Goal: Task Accomplishment & Management: Use online tool/utility

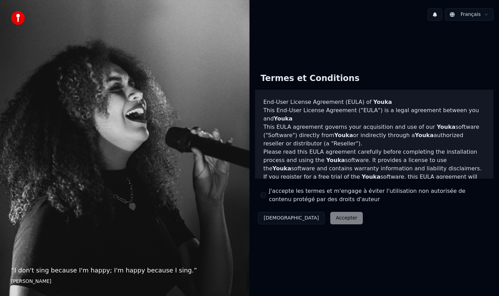
click at [286, 193] on label "J'accepte les termes et m'engage à éviter l'utilisation non autorisée de conten…" at bounding box center [378, 195] width 219 height 17
click at [266, 193] on button "J'accepte les termes et m'engage à éviter l'utilisation non autorisée de conten…" at bounding box center [264, 196] width 6 height 6
click at [330, 217] on button "Accepter" at bounding box center [346, 218] width 33 height 12
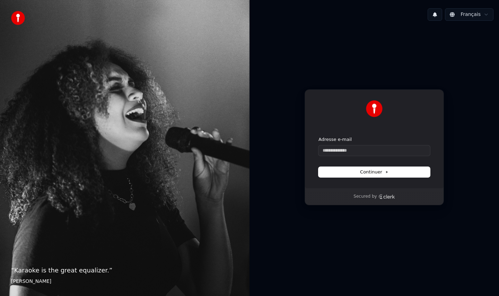
click at [362, 194] on p "Secured by" at bounding box center [364, 197] width 23 height 6
click at [333, 151] on input "Adresse e-mail" at bounding box center [374, 151] width 112 height 10
click at [378, 174] on span "Continuer" at bounding box center [374, 172] width 28 height 6
type input "**********"
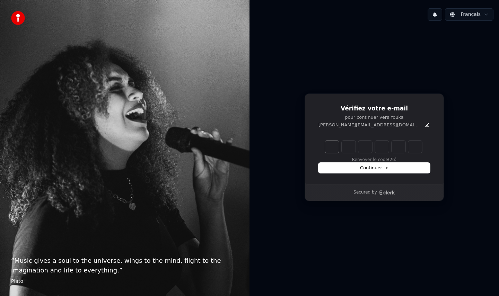
click at [333, 147] on input "Enter verification code. Digit 1" at bounding box center [332, 147] width 14 height 12
click at [373, 151] on div "Verification code input" at bounding box center [374, 146] width 100 height 15
click at [329, 151] on input "Enter verification code. Digit 1" at bounding box center [332, 147] width 14 height 12
type input "*"
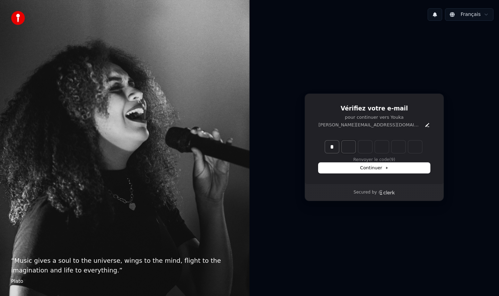
type input "*"
type input "**"
type input "*"
type input "***"
type input "*"
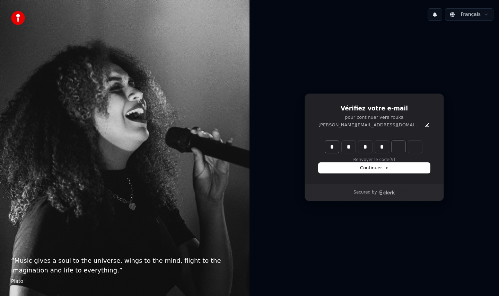
type input "****"
type input "*"
type input "*****"
type input "*"
type input "******"
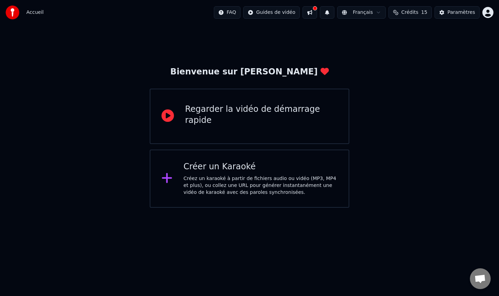
click at [254, 180] on div "Créez un karaoké à partir de fichiers audio ou vidéo (MP3, MP4 et plus), ou col…" at bounding box center [261, 185] width 154 height 21
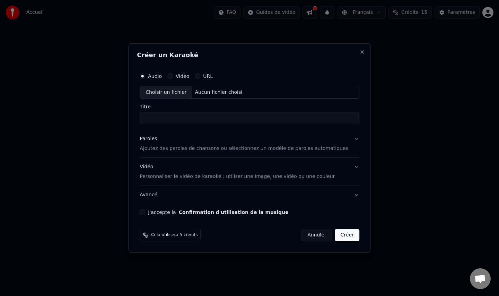
click at [171, 89] on div "Choisir un fichier" at bounding box center [166, 92] width 52 height 12
click at [201, 120] on input "**********" at bounding box center [250, 118] width 220 height 12
drag, startPoint x: 254, startPoint y: 117, endPoint x: 139, endPoint y: 119, distance: 115.4
click at [139, 119] on div "**********" at bounding box center [249, 148] width 243 height 210
type input "*"
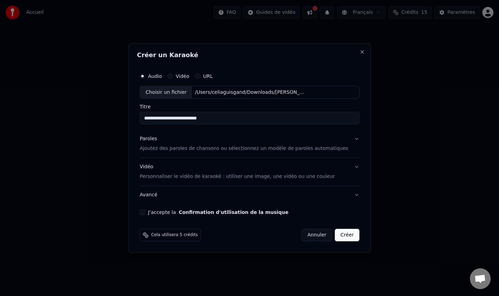
type input "**********"
click at [194, 149] on p "Ajoutez des paroles de chansons ou sélectionnez un modèle de paroles automatiqu…" at bounding box center [244, 149] width 209 height 7
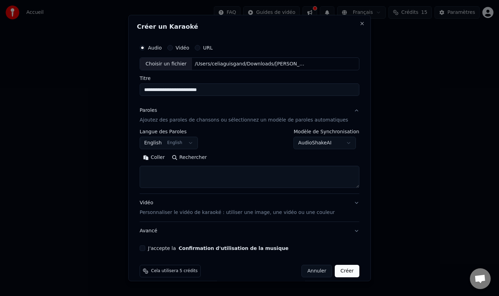
click at [224, 120] on p "Ajoutez des paroles de chansons ou sélectionnez un modèle de paroles automatiqu…" at bounding box center [244, 120] width 209 height 7
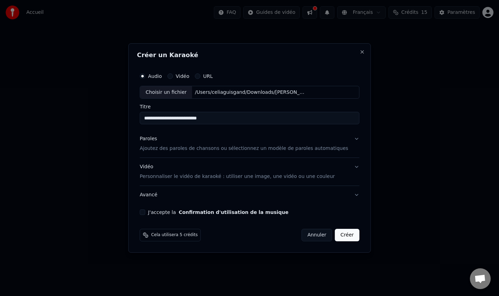
click at [145, 213] on button "J'accepte la Confirmation d'utilisation de la musique" at bounding box center [143, 213] width 6 height 6
click at [345, 235] on button "Créer" at bounding box center [347, 235] width 24 height 12
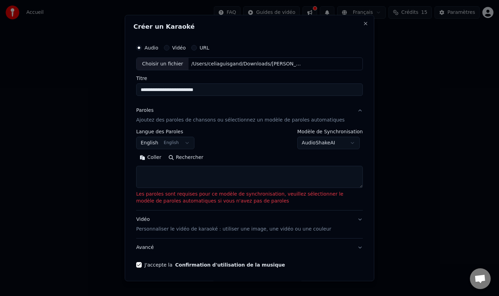
click at [169, 178] on textarea at bounding box center [249, 177] width 227 height 22
click at [333, 145] on body "**********" at bounding box center [249, 104] width 499 height 208
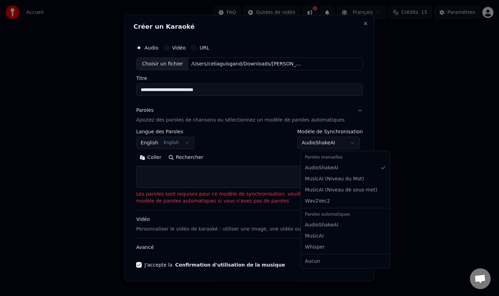
click at [233, 143] on body "**********" at bounding box center [249, 104] width 499 height 208
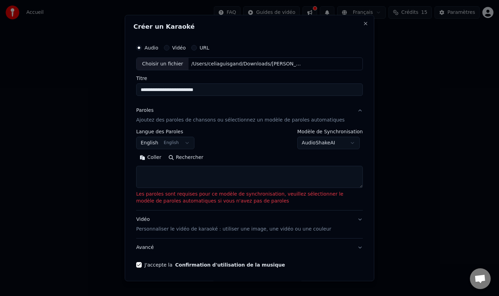
click at [167, 143] on button "English English" at bounding box center [165, 143] width 58 height 12
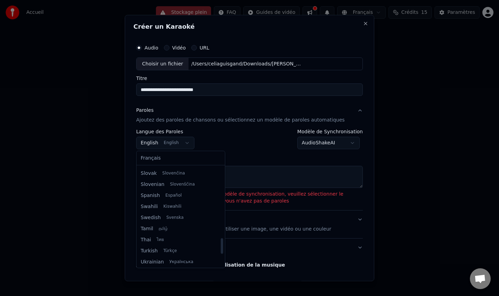
scroll to position [532, 0]
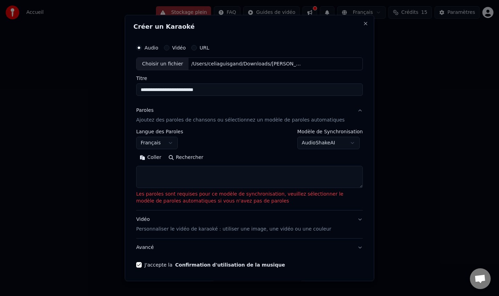
click at [181, 158] on button "Rechercher" at bounding box center [186, 157] width 42 height 11
click at [209, 177] on textarea at bounding box center [249, 177] width 227 height 22
click at [326, 146] on body "**********" at bounding box center [249, 104] width 499 height 208
click at [223, 184] on textarea at bounding box center [249, 177] width 227 height 22
click at [181, 175] on textarea at bounding box center [249, 177] width 227 height 22
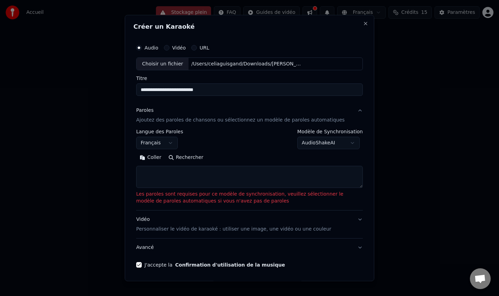
scroll to position [24, 0]
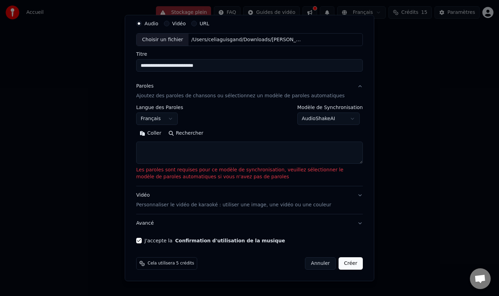
click at [355, 264] on button "Créer" at bounding box center [351, 264] width 24 height 12
select select "**"
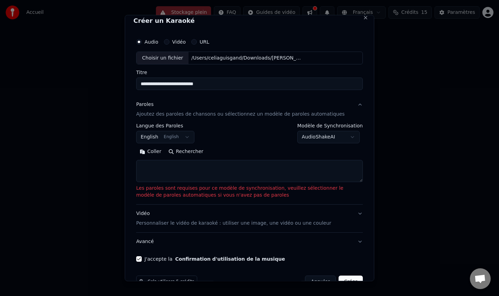
scroll to position [0, 0]
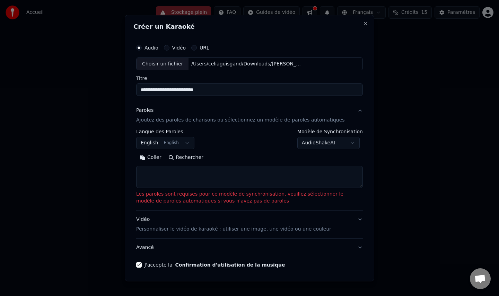
click at [172, 180] on textarea at bounding box center [249, 177] width 227 height 22
click at [179, 159] on button "Rechercher" at bounding box center [186, 157] width 42 height 11
click at [142, 171] on textarea at bounding box center [249, 177] width 227 height 22
click at [147, 156] on button "Coller" at bounding box center [150, 157] width 29 height 11
type textarea "**********"
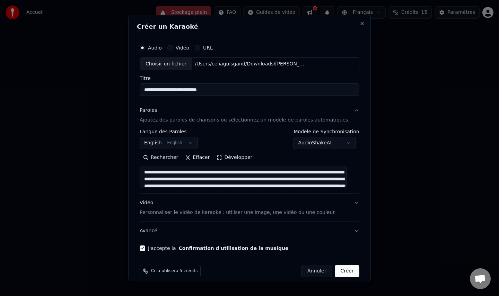
scroll to position [8, 0]
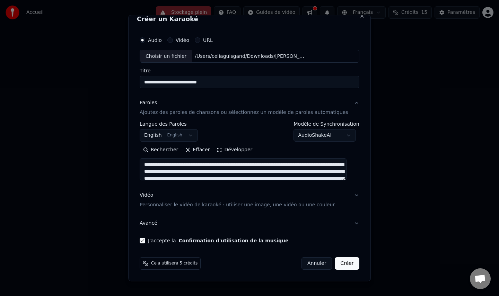
click at [347, 266] on button "Créer" at bounding box center [347, 264] width 24 height 12
select select "**"
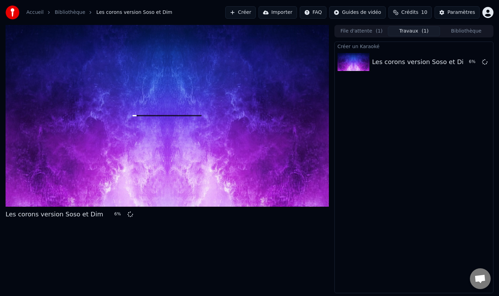
click at [63, 13] on link "Bibliothèque" at bounding box center [70, 12] width 30 height 7
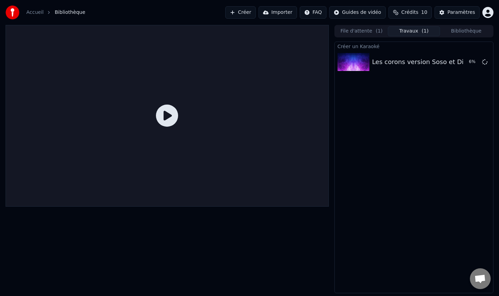
click at [34, 11] on link "Accueil" at bounding box center [34, 12] width 17 height 7
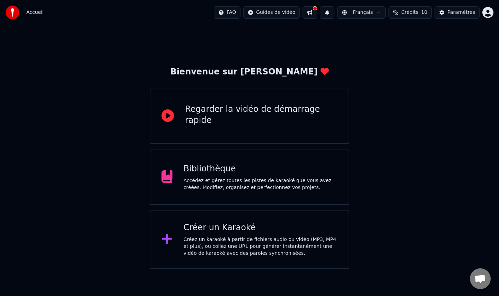
click at [233, 237] on div "Créez un karaoké à partir de fichiers audio ou vidéo (MP3, MP4 et plus), ou col…" at bounding box center [261, 246] width 154 height 21
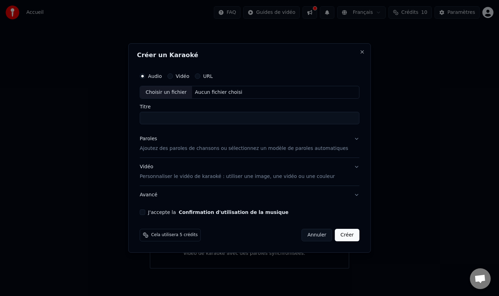
click at [176, 86] on div "Choisir un fichier" at bounding box center [166, 92] width 52 height 12
click at [177, 118] on input "**********" at bounding box center [250, 118] width 220 height 12
drag, startPoint x: 277, startPoint y: 117, endPoint x: 191, endPoint y: 119, distance: 86.3
click at [191, 119] on input "**********" at bounding box center [250, 118] width 220 height 12
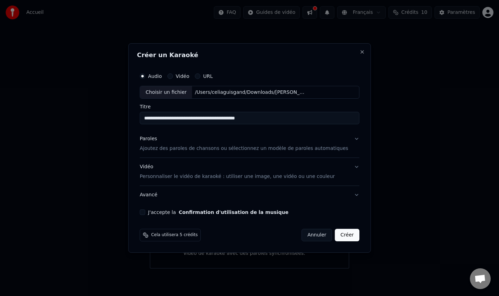
click at [188, 118] on input "**********" at bounding box center [250, 118] width 220 height 12
drag, startPoint x: 242, startPoint y: 115, endPoint x: 181, endPoint y: 116, distance: 61.3
click at [181, 116] on input "**********" at bounding box center [250, 118] width 220 height 12
click at [247, 117] on input "**********" at bounding box center [250, 118] width 220 height 12
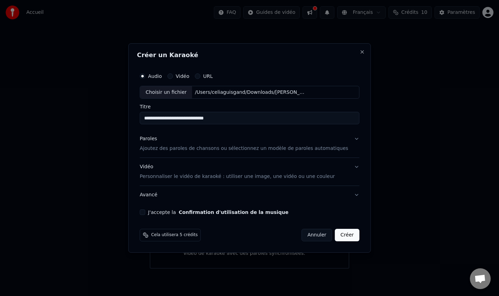
drag, startPoint x: 246, startPoint y: 117, endPoint x: 179, endPoint y: 119, distance: 67.3
click at [179, 119] on input "**********" at bounding box center [250, 118] width 220 height 12
type input "**********"
click at [179, 150] on p "Ajoutez des paroles de chansons ou sélectionnez un modèle de paroles automatiqu…" at bounding box center [244, 149] width 209 height 7
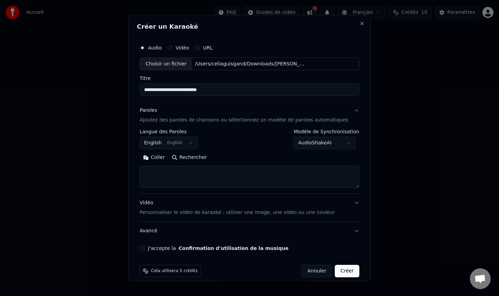
click at [189, 142] on button "English English" at bounding box center [169, 143] width 58 height 12
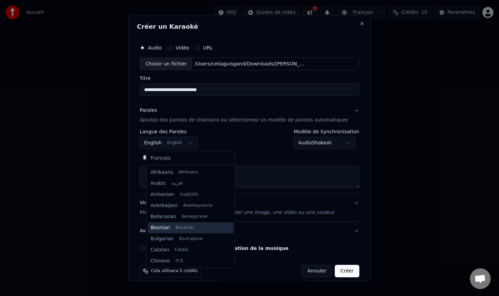
scroll to position [55, 0]
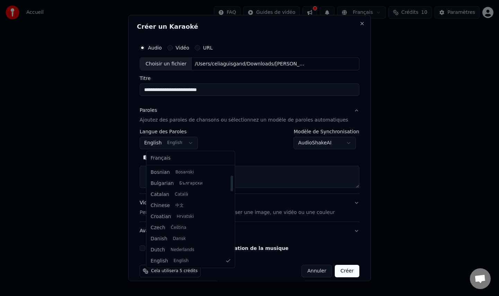
select select "**"
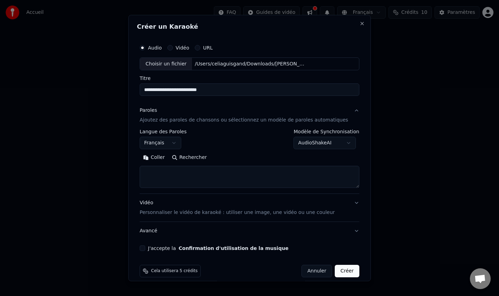
click at [158, 156] on button "Coller" at bounding box center [154, 157] width 29 height 11
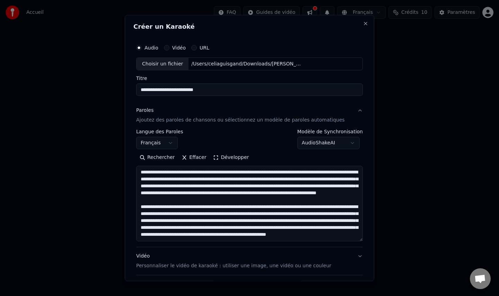
type textarea "**********"
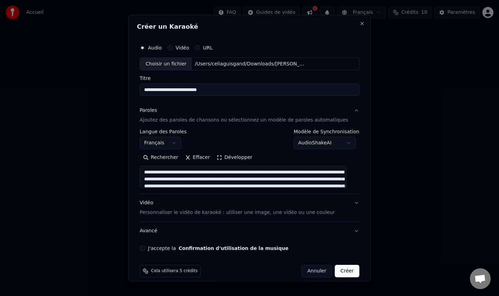
click at [326, 141] on body "**********" at bounding box center [249, 134] width 499 height 269
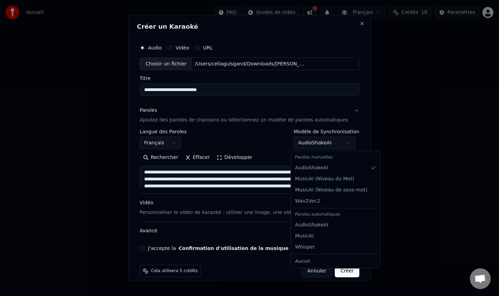
click at [326, 141] on body "**********" at bounding box center [249, 134] width 499 height 269
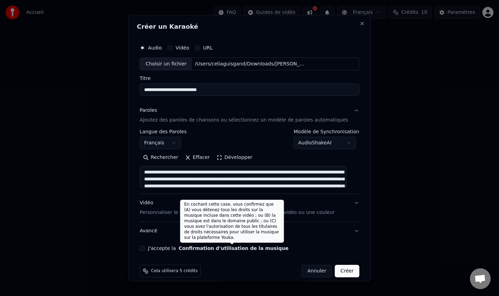
click at [226, 249] on button "Confirmation d'utilisation de la musique" at bounding box center [234, 248] width 110 height 5
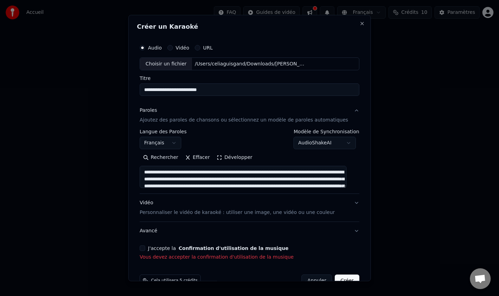
click at [145, 248] on button "J'accepte la Confirmation d'utilisation de la musique" at bounding box center [143, 249] width 6 height 6
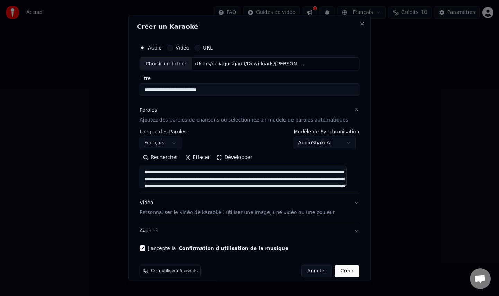
click at [335, 269] on button "Créer" at bounding box center [347, 271] width 24 height 12
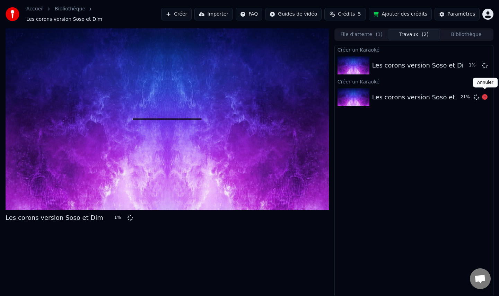
click at [485, 94] on icon at bounding box center [485, 97] width 6 height 6
click at [485, 95] on icon at bounding box center [485, 97] width 6 height 6
click at [150, 124] on div at bounding box center [167, 119] width 323 height 182
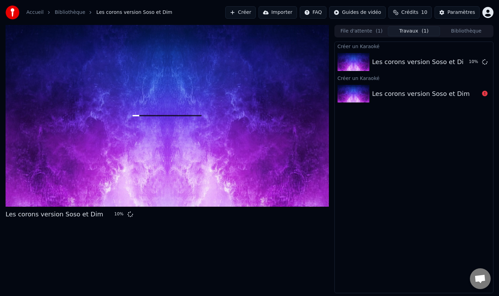
click at [196, 122] on div at bounding box center [167, 116] width 323 height 182
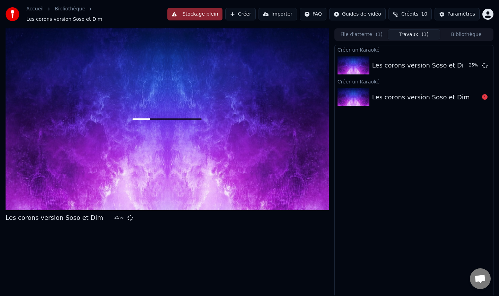
click at [232, 73] on div at bounding box center [167, 119] width 323 height 182
click at [176, 121] on div at bounding box center [167, 119] width 323 height 182
drag, startPoint x: 157, startPoint y: 117, endPoint x: 208, endPoint y: 116, distance: 51.3
click at [209, 116] on div at bounding box center [167, 119] width 323 height 182
click at [208, 116] on div at bounding box center [167, 119] width 323 height 182
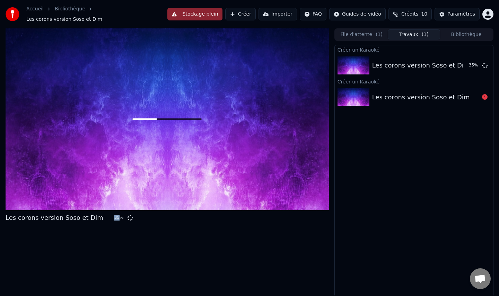
click at [208, 116] on div at bounding box center [167, 119] width 323 height 182
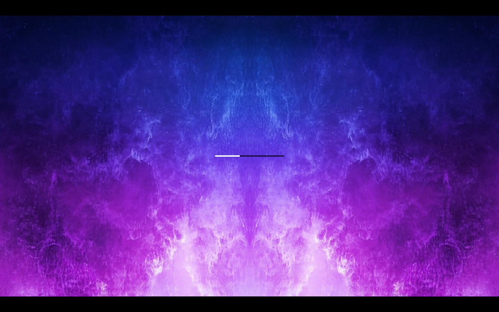
click at [268, 157] on div at bounding box center [249, 156] width 499 height 281
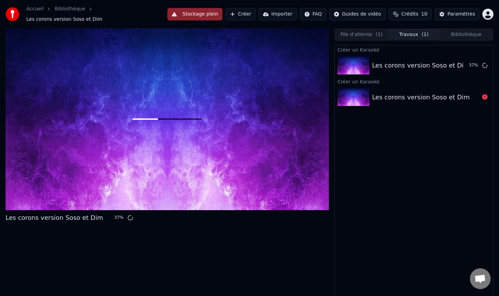
click at [394, 171] on div "Créer un Karaoké Les corons version Soso et Dim 37 % Créer un Karaoké Les coron…" at bounding box center [413, 171] width 159 height 252
click at [240, 145] on div at bounding box center [167, 119] width 323 height 182
click at [176, 119] on div at bounding box center [167, 119] width 323 height 182
click at [213, 131] on div at bounding box center [167, 119] width 323 height 182
click at [243, 135] on div at bounding box center [167, 119] width 323 height 182
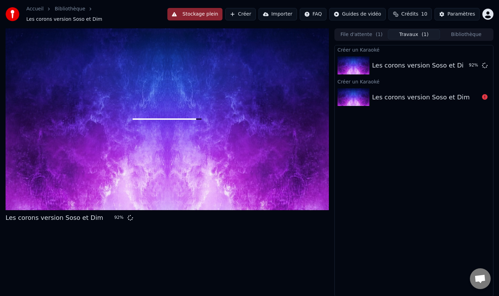
click at [199, 98] on div at bounding box center [167, 119] width 323 height 182
click at [178, 88] on div at bounding box center [167, 119] width 323 height 182
click at [358, 131] on div "Créer un Karaoké Les corons version Soso et Dim 95 % Créer un Karaoké Les coron…" at bounding box center [413, 171] width 159 height 252
click at [484, 95] on icon at bounding box center [485, 97] width 6 height 6
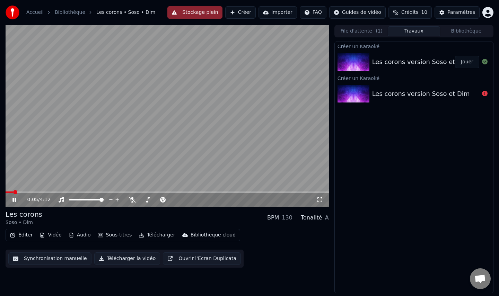
click at [99, 145] on video at bounding box center [167, 116] width 323 height 182
click at [187, 138] on video at bounding box center [167, 116] width 323 height 182
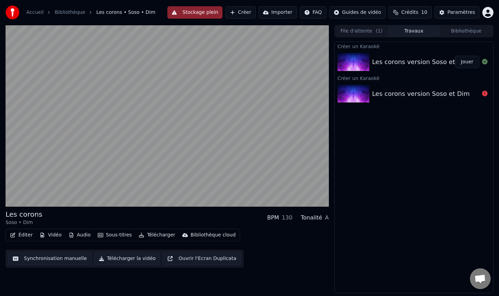
click at [51, 259] on button "Synchronisation manuelle" at bounding box center [49, 259] width 83 height 12
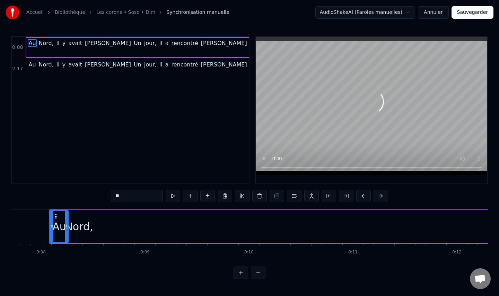
scroll to position [0, 805]
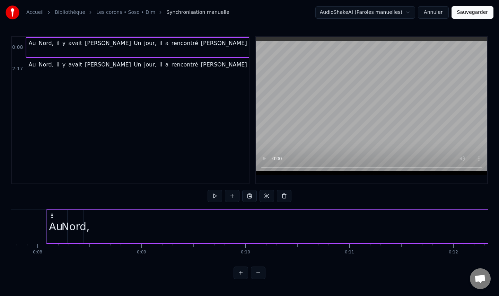
click at [95, 43] on span "[PERSON_NAME]" at bounding box center [107, 43] width 47 height 8
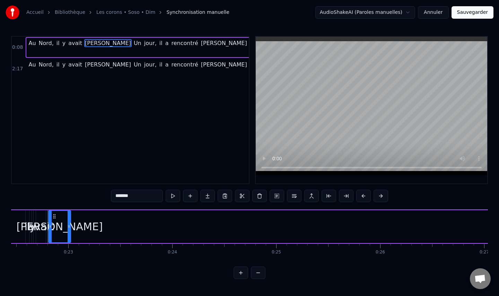
scroll to position [0, 2336]
click at [24, 77] on div "2:17 Au Nord, il y avait [PERSON_NAME] jour, il a rencontré [PERSON_NAME], ils …" at bounding box center [130, 68] width 237 height 21
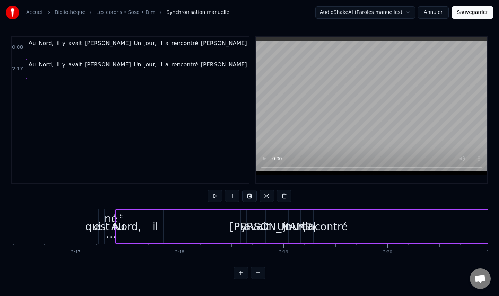
scroll to position [0, 14248]
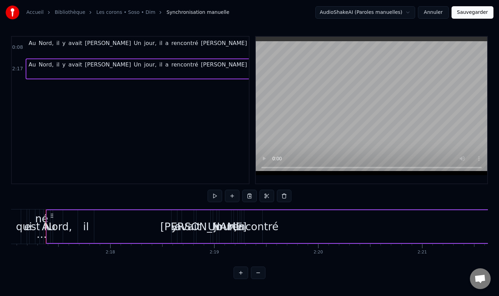
click at [307, 113] on video at bounding box center [371, 106] width 231 height 139
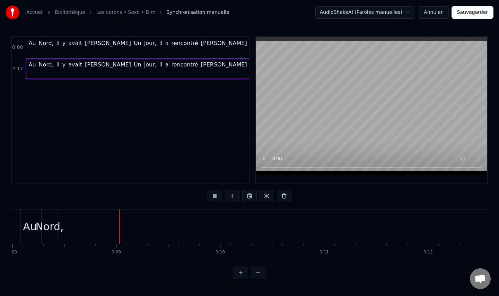
scroll to position [0, 848]
click at [6, 228] on div "Accueil Bibliothèque Les corons • Soso • Dim Synchronisation manuelle AudioShak…" at bounding box center [249, 139] width 499 height 279
drag, startPoint x: 14, startPoint y: 227, endPoint x: 134, endPoint y: 227, distance: 120.3
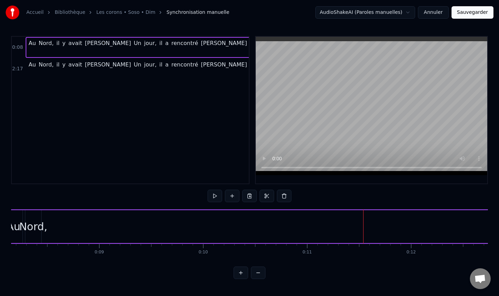
click at [19, 49] on span "0:08" at bounding box center [17, 47] width 11 height 7
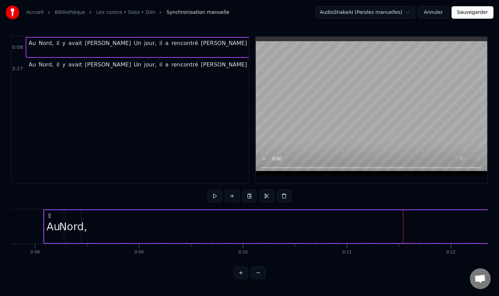
scroll to position [0, 805]
drag, startPoint x: 46, startPoint y: 226, endPoint x: 149, endPoint y: 222, distance: 103.0
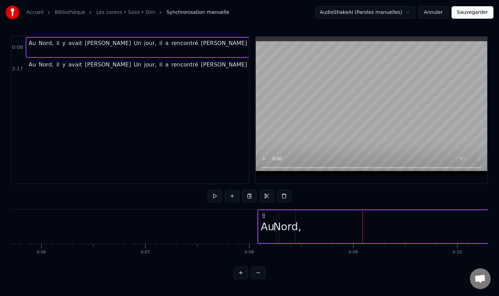
scroll to position [0, 556]
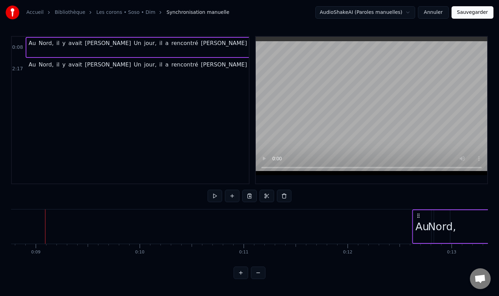
drag, startPoint x: 302, startPoint y: 217, endPoint x: 419, endPoint y: 224, distance: 116.6
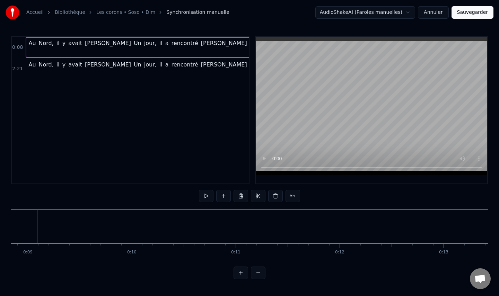
click at [314, 100] on video at bounding box center [371, 106] width 231 height 139
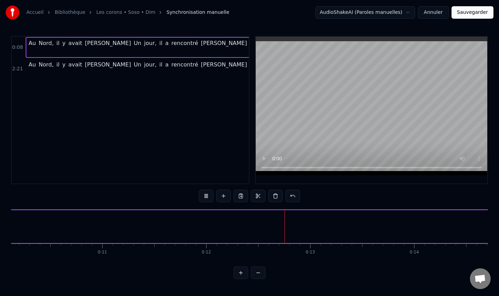
click at [19, 49] on span "0:08" at bounding box center [17, 47] width 11 height 7
click at [208, 200] on button at bounding box center [206, 196] width 15 height 12
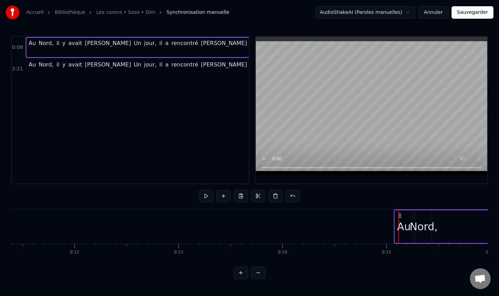
scroll to position [0, 1187]
drag, startPoint x: 152, startPoint y: 216, endPoint x: 389, endPoint y: 235, distance: 238.1
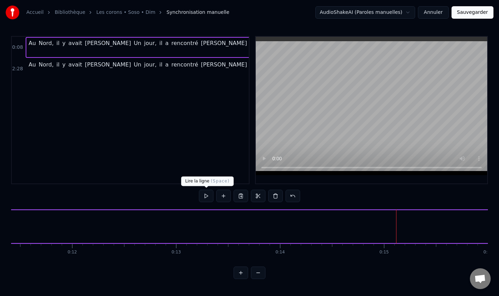
click at [208, 195] on button at bounding box center [206, 196] width 15 height 12
click at [42, 46] on span "Nord," at bounding box center [46, 43] width 16 height 8
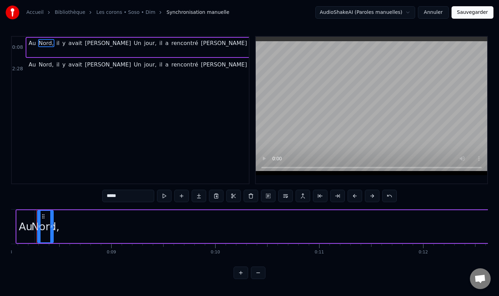
scroll to position [0, 826]
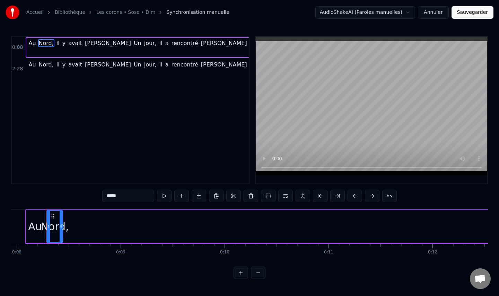
click at [32, 44] on span "Au" at bounding box center [32, 43] width 9 height 8
type input "**"
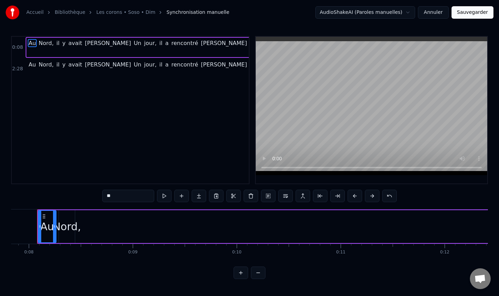
scroll to position [0, 805]
drag, startPoint x: 33, startPoint y: 50, endPoint x: 72, endPoint y: 49, distance: 38.5
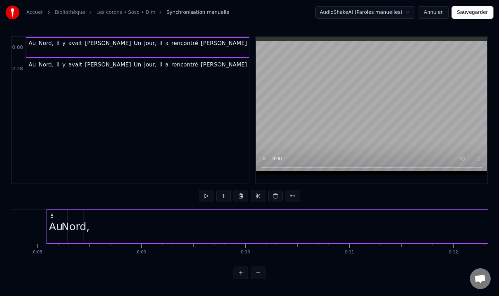
drag, startPoint x: 33, startPoint y: 45, endPoint x: 94, endPoint y: 45, distance: 61.0
click at [29, 44] on span "Au" at bounding box center [32, 43] width 9 height 8
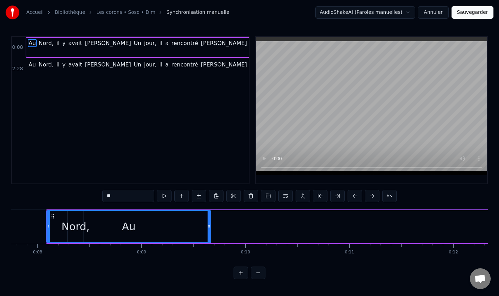
drag, startPoint x: 63, startPoint y: 227, endPoint x: 209, endPoint y: 228, distance: 145.9
click at [209, 228] on icon at bounding box center [209, 227] width 3 height 6
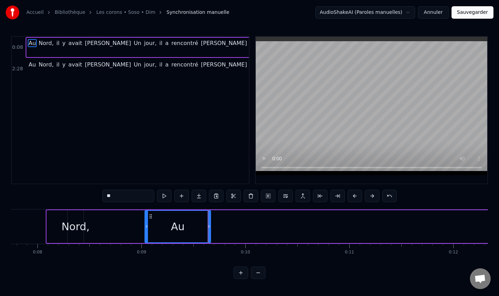
drag, startPoint x: 48, startPoint y: 226, endPoint x: 147, endPoint y: 238, distance: 99.5
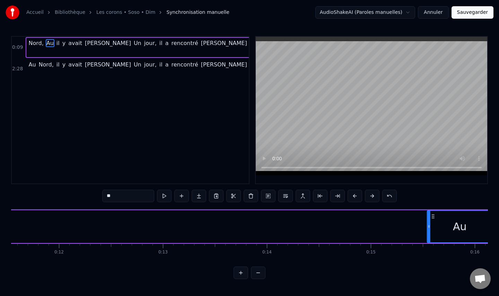
scroll to position [0, 1201]
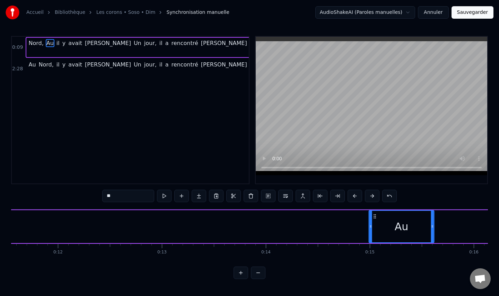
drag, startPoint x: 152, startPoint y: 216, endPoint x: 376, endPoint y: 235, distance: 225.0
click at [376, 235] on div "Au" at bounding box center [401, 227] width 64 height 32
click at [376, 216] on icon at bounding box center [376, 217] width 6 height 6
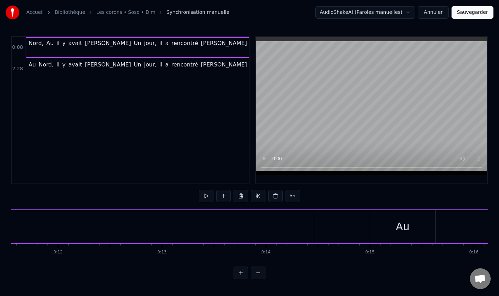
click at [400, 227] on div "Au" at bounding box center [403, 227] width 14 height 16
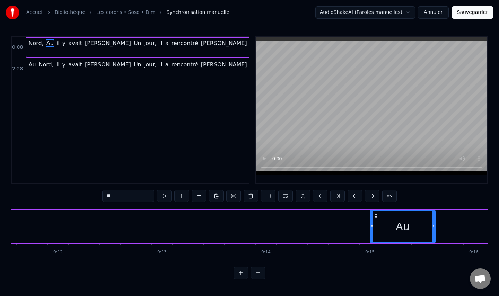
click at [426, 203] on div "0:08 Nord, Au il y avait [PERSON_NAME] jour, il a rencontré [PERSON_NAME], ils …" at bounding box center [249, 157] width 477 height 243
click at [51, 49] on span "Au" at bounding box center [50, 47] width 9 height 17
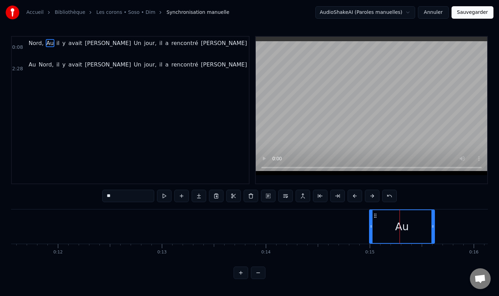
click at [84, 42] on span "[PERSON_NAME]" at bounding box center [107, 43] width 47 height 8
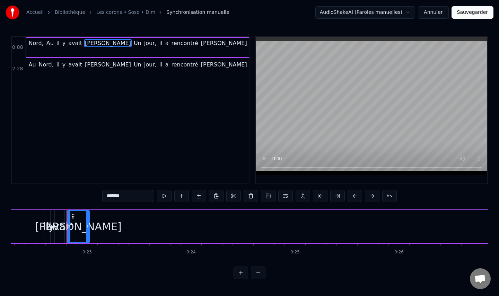
scroll to position [0, 2336]
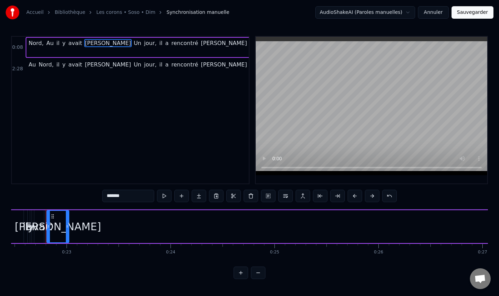
click at [32, 44] on span "Nord," at bounding box center [36, 43] width 16 height 8
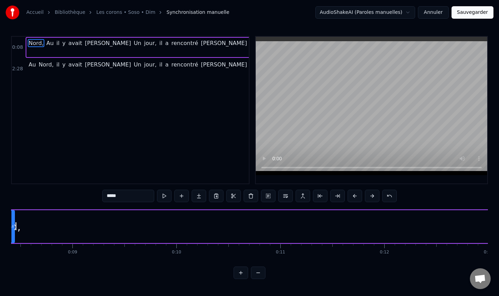
scroll to position [0, 826]
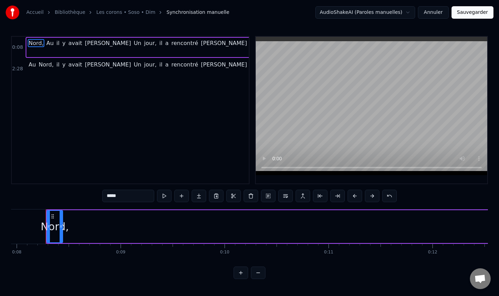
click at [47, 44] on span "Au" at bounding box center [50, 43] width 9 height 8
type input "**"
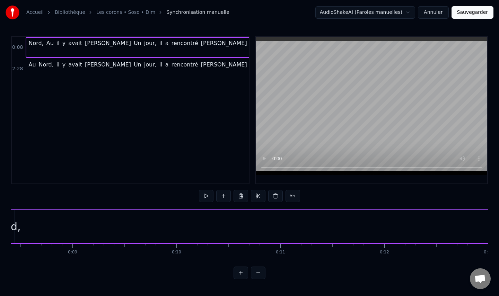
click at [47, 44] on span "Au" at bounding box center [50, 43] width 9 height 8
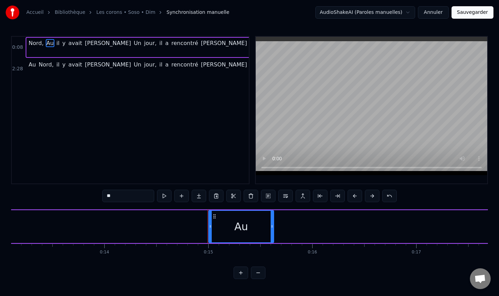
scroll to position [0, 1524]
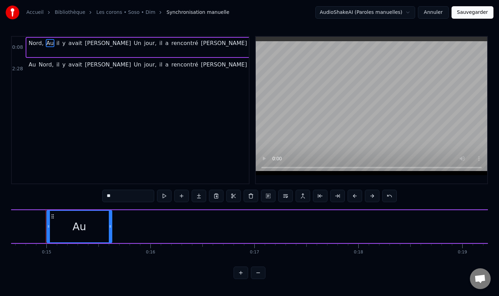
drag, startPoint x: 48, startPoint y: 42, endPoint x: 33, endPoint y: 43, distance: 15.6
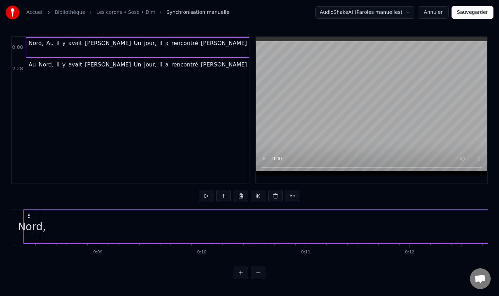
scroll to position [0, 826]
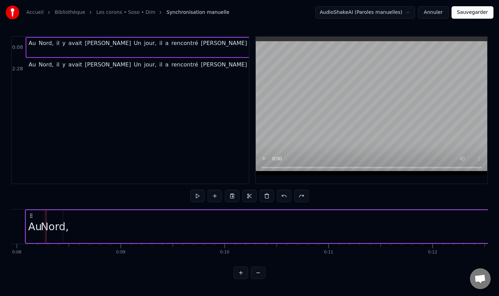
click at [171, 44] on span "rencontré" at bounding box center [185, 43] width 28 height 8
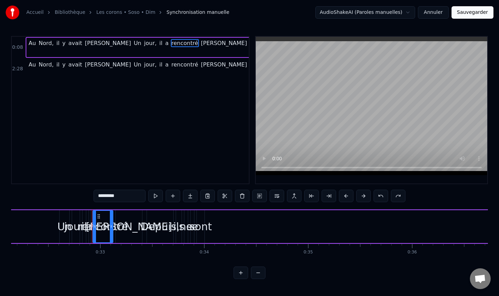
click at [32, 45] on span "Au" at bounding box center [32, 43] width 9 height 8
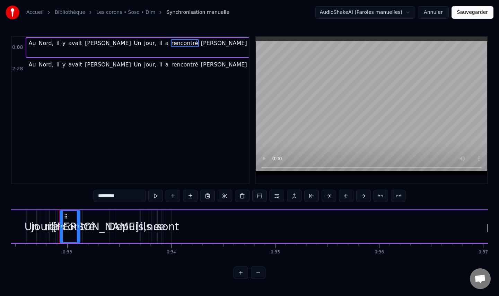
type input "**"
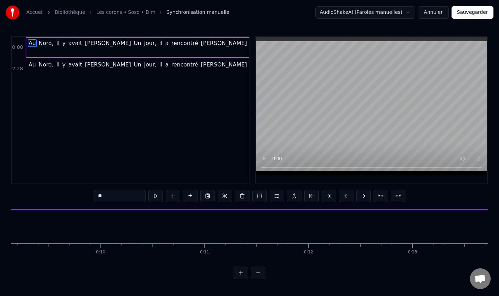
scroll to position [0, 805]
click at [117, 199] on input "**" at bounding box center [120, 196] width 52 height 12
click at [15, 50] on span "0:08" at bounding box center [17, 47] width 11 height 7
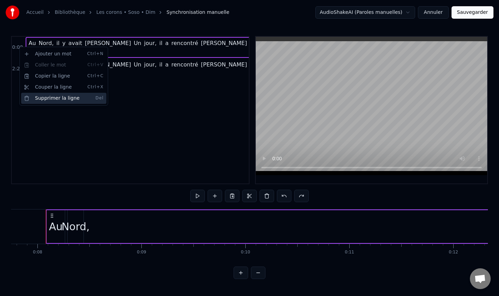
click at [43, 97] on div "Supprimer la ligne Del" at bounding box center [63, 98] width 85 height 11
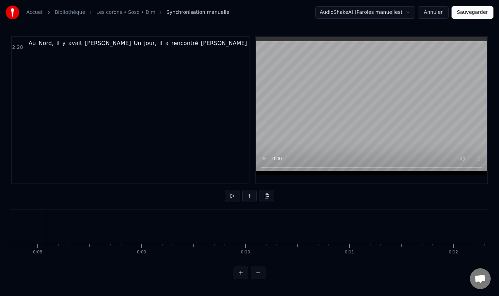
click at [17, 47] on span "2:28" at bounding box center [17, 47] width 11 height 7
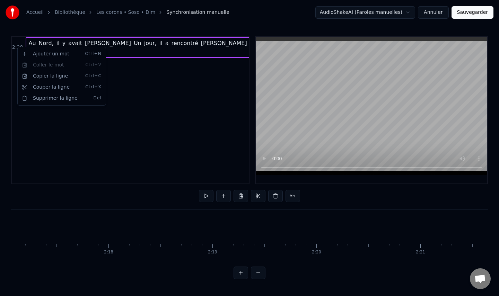
scroll to position [0, 14246]
click at [43, 97] on div "Supprimer la ligne Del" at bounding box center [61, 98] width 85 height 11
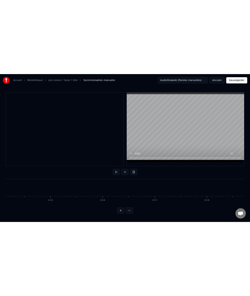
scroll to position [0, 1461]
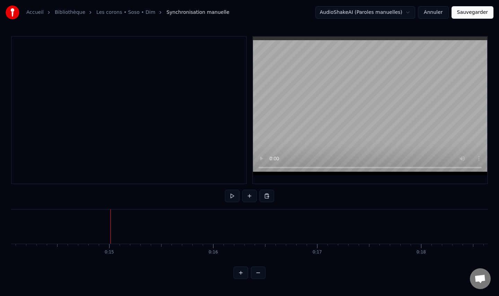
click at [251, 195] on button at bounding box center [249, 196] width 15 height 12
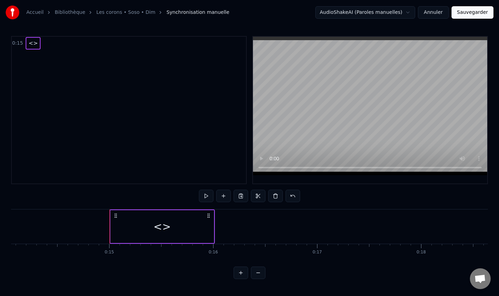
click at [164, 220] on div "<>" at bounding box center [162, 227] width 17 height 16
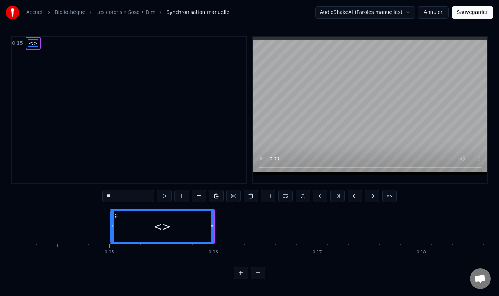
click at [120, 199] on input "**" at bounding box center [128, 196] width 52 height 12
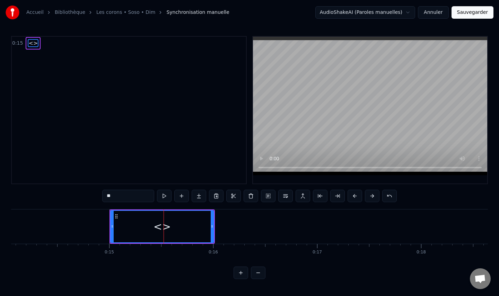
click at [120, 199] on input "**" at bounding box center [128, 196] width 52 height 12
type input "*******"
click at [163, 195] on button at bounding box center [164, 196] width 15 height 12
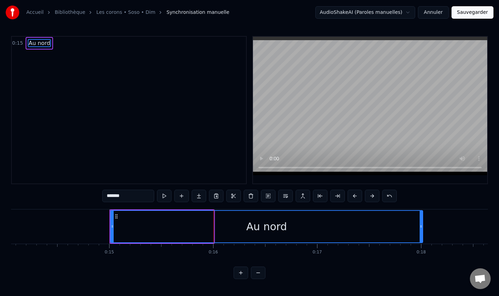
drag, startPoint x: 212, startPoint y: 224, endPoint x: 421, endPoint y: 232, distance: 209.1
click at [421, 232] on div at bounding box center [421, 227] width 3 height 32
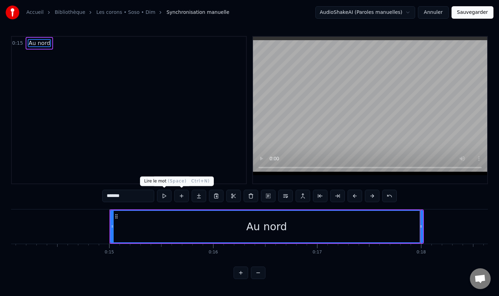
click at [167, 196] on button at bounding box center [164, 196] width 15 height 12
click at [164, 196] on button at bounding box center [164, 196] width 15 height 12
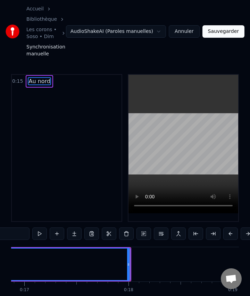
scroll to position [0, 1767]
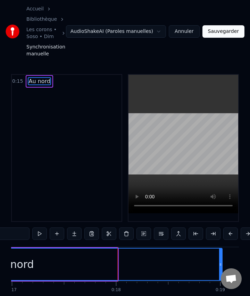
drag, startPoint x: 115, startPoint y: 264, endPoint x: 220, endPoint y: 266, distance: 104.3
click at [220, 266] on icon at bounding box center [220, 265] width 3 height 6
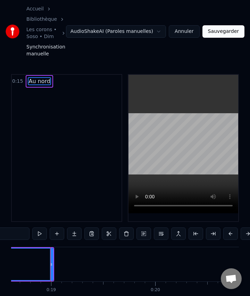
scroll to position [0, 1940]
click at [159, 163] on video at bounding box center [183, 144] width 110 height 139
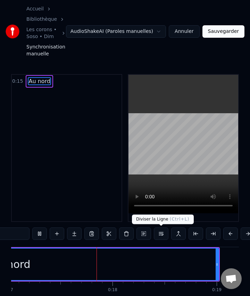
scroll to position [0, 1777]
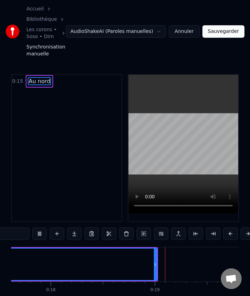
click at [11, 234] on input "*******" at bounding box center [3, 234] width 52 height 12
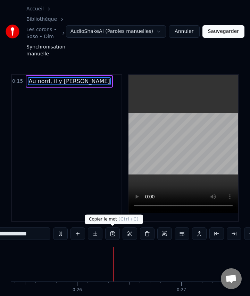
scroll to position [0, 2643]
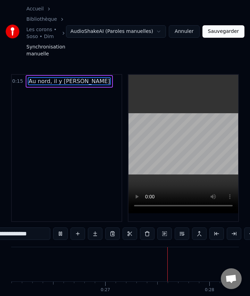
type input "**********"
click at [69, 119] on div "0:15 Au nord, il y [PERSON_NAME]" at bounding box center [66, 148] width 111 height 148
click at [97, 83] on div "0:15 Au nord, il y [PERSON_NAME]" at bounding box center [67, 81] width 110 height 13
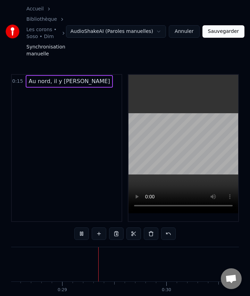
scroll to position [0, 2972]
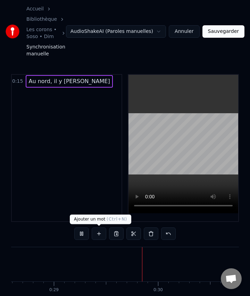
click at [97, 235] on button at bounding box center [98, 234] width 15 height 12
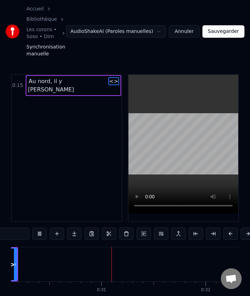
scroll to position [0, 3138]
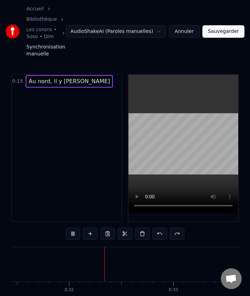
click at [104, 92] on div "0:15 Au nord, il y [PERSON_NAME]" at bounding box center [66, 148] width 111 height 148
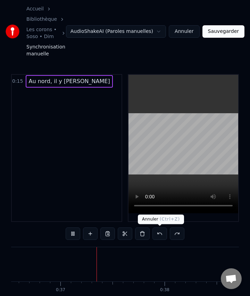
scroll to position [0, 3803]
click at [93, 138] on div "0:15 Au nord, il y [PERSON_NAME]" at bounding box center [66, 148] width 111 height 148
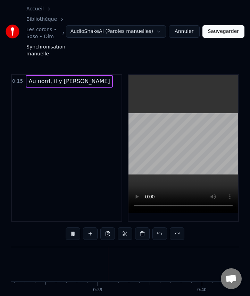
click at [107, 85] on div "0:15 Au nord, il y [PERSON_NAME]" at bounding box center [67, 81] width 110 height 13
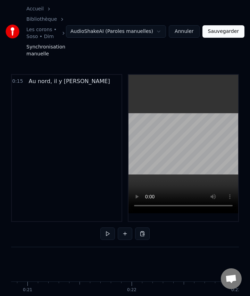
scroll to position [0, 2176]
click at [121, 260] on html "Accueil Bibliothèque Les corons • Soso • Dim Synchronisation manuelle AudioShak…" at bounding box center [125, 164] width 250 height 328
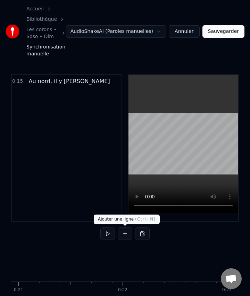
click at [124, 235] on button at bounding box center [124, 234] width 15 height 12
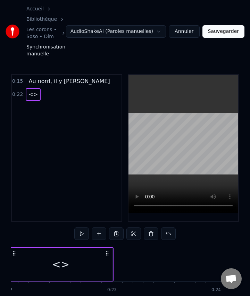
scroll to position [0, 2326]
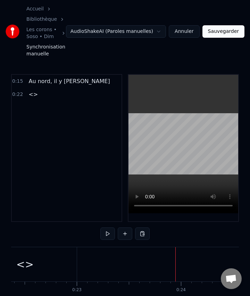
click at [17, 94] on span "0:22" at bounding box center [17, 94] width 11 height 7
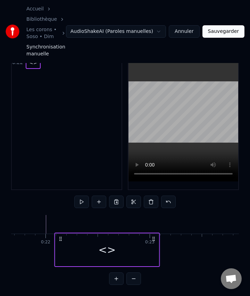
scroll to position [0, 2253]
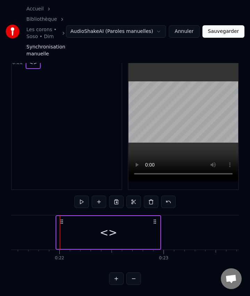
scroll to position [0, 2238]
drag, startPoint x: 60, startPoint y: 221, endPoint x: 66, endPoint y: 221, distance: 5.9
click at [66, 221] on icon at bounding box center [67, 222] width 6 height 6
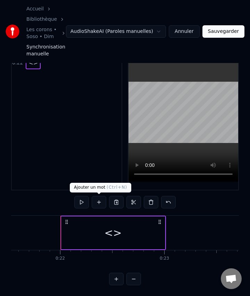
click at [97, 201] on button at bounding box center [98, 202] width 15 height 12
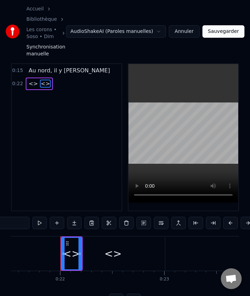
scroll to position [0, 0]
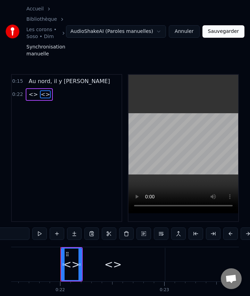
click at [40, 94] on span "<>" at bounding box center [45, 94] width 11 height 8
click at [31, 94] on span "<>" at bounding box center [33, 94] width 11 height 8
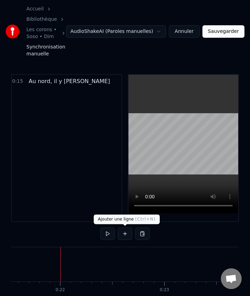
click at [125, 234] on button at bounding box center [124, 234] width 15 height 12
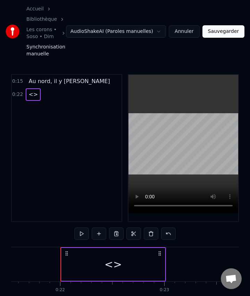
click at [30, 94] on span "<>" at bounding box center [33, 94] width 11 height 8
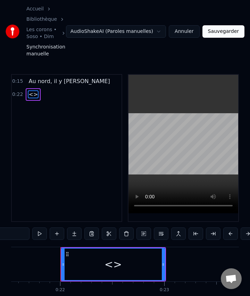
click at [32, 94] on span "<>" at bounding box center [33, 94] width 11 height 8
click at [114, 266] on div "<>" at bounding box center [112, 265] width 17 height 16
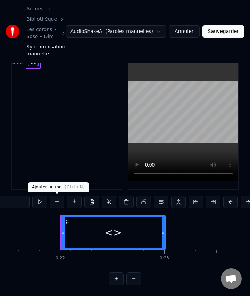
click at [59, 201] on button at bounding box center [57, 202] width 15 height 12
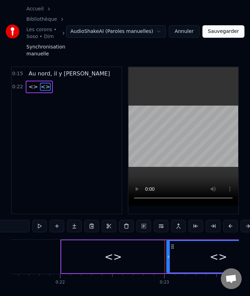
scroll to position [0, 0]
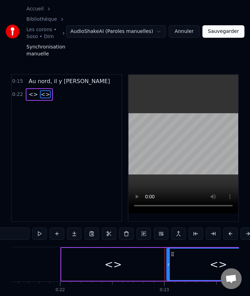
click at [40, 95] on span "<>" at bounding box center [45, 94] width 11 height 8
click at [33, 94] on span "<>" at bounding box center [33, 94] width 11 height 8
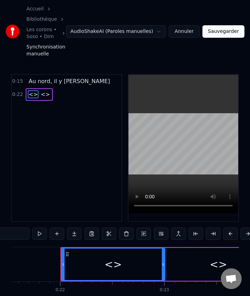
click at [32, 92] on span "<>" at bounding box center [33, 94] width 11 height 8
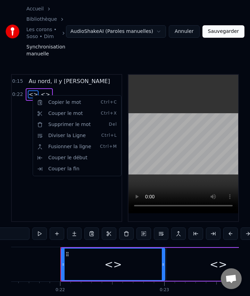
click at [73, 185] on html "Accueil Bibliothèque Les corons • Soso • Dim Synchronisation manuelle AudioShak…" at bounding box center [125, 164] width 250 height 328
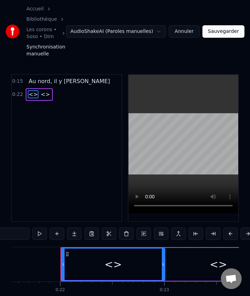
click at [31, 96] on span "<>" at bounding box center [33, 94] width 11 height 8
click at [31, 94] on span "<>" at bounding box center [33, 94] width 11 height 8
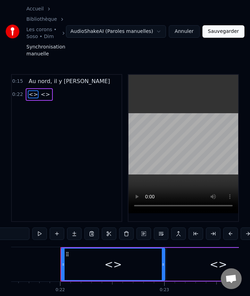
click at [31, 94] on span "<>" at bounding box center [33, 94] width 11 height 8
click at [20, 237] on input "**" at bounding box center [3, 234] width 52 height 12
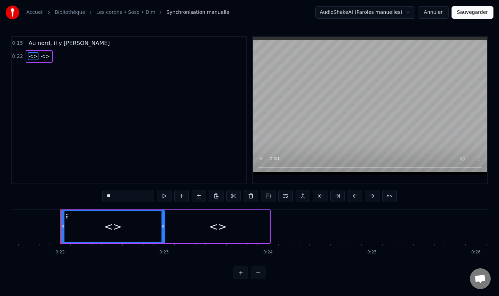
click at [115, 196] on input "**" at bounding box center [128, 196] width 52 height 12
click at [41, 56] on span "<>" at bounding box center [45, 56] width 11 height 8
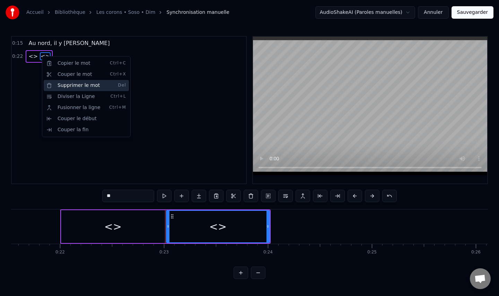
click at [78, 88] on div "Supprimer le mot Del" at bounding box center [86, 85] width 85 height 11
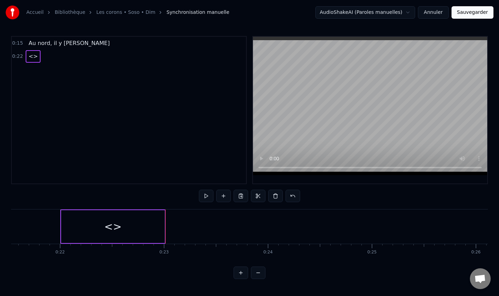
click at [30, 57] on span "<>" at bounding box center [33, 56] width 11 height 8
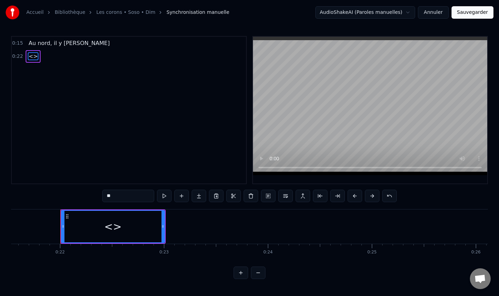
click at [113, 197] on input "**" at bounding box center [128, 196] width 52 height 12
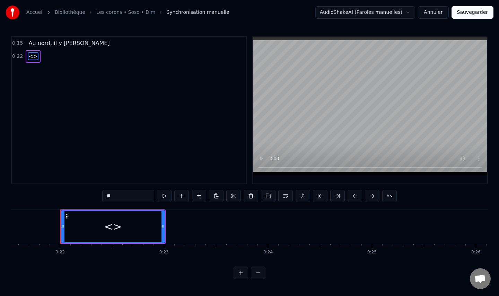
click at [113, 197] on input "**" at bounding box center [128, 196] width 52 height 12
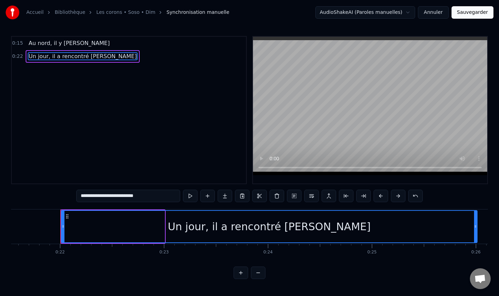
drag, startPoint x: 162, startPoint y: 227, endPoint x: 475, endPoint y: 230, distance: 312.6
click at [475, 230] on div at bounding box center [475, 227] width 3 height 32
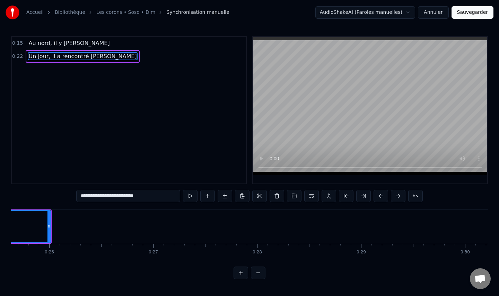
scroll to position [0, 2667]
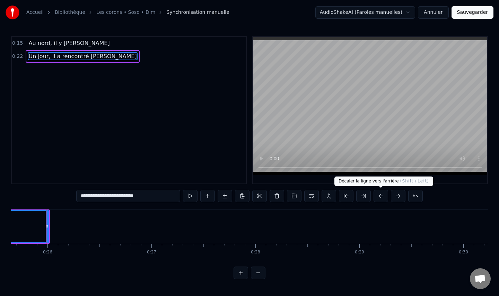
type input "**********"
click at [356, 109] on video at bounding box center [370, 106] width 234 height 139
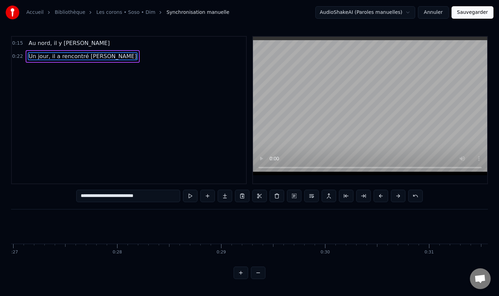
scroll to position [0, 2807]
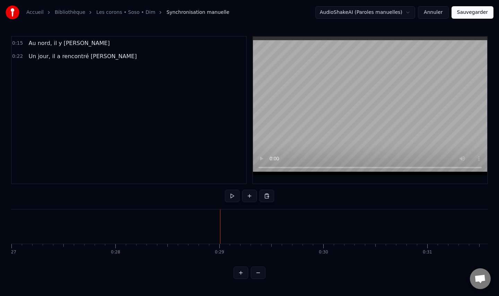
click at [219, 227] on div at bounding box center [219, 227] width 0 height 34
click at [249, 196] on button at bounding box center [249, 196] width 15 height 12
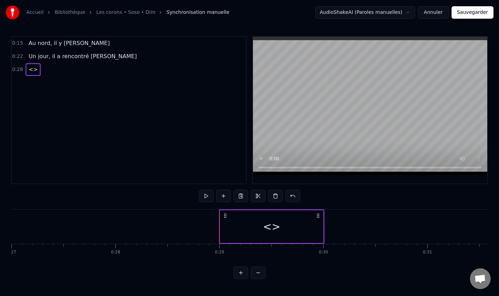
click at [270, 228] on div "<>" at bounding box center [271, 227] width 17 height 16
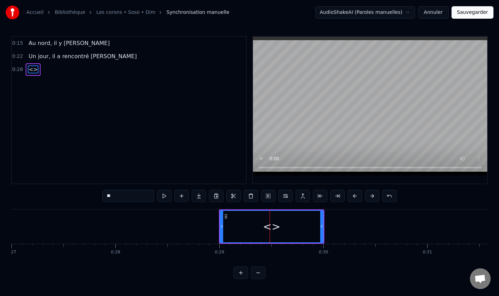
click at [124, 198] on input "**" at bounding box center [128, 196] width 52 height 12
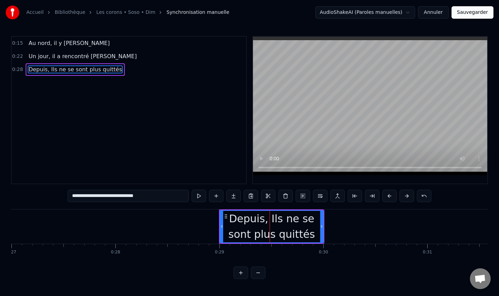
click at [67, 40] on span "Au nord, il y [PERSON_NAME]" at bounding box center [69, 43] width 82 height 8
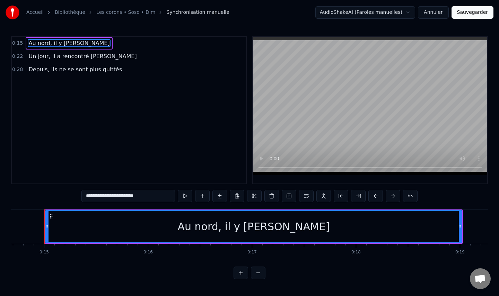
scroll to position [0, 1525]
click at [124, 196] on input "**********" at bounding box center [128, 196] width 94 height 12
click at [123, 196] on input "**********" at bounding box center [128, 196] width 90 height 12
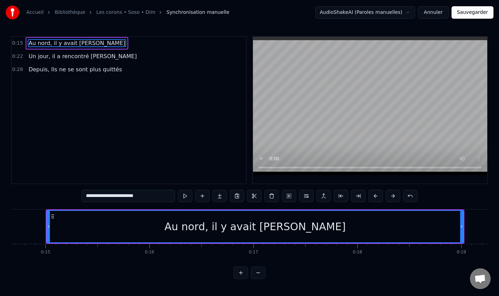
click at [57, 60] on span "Un jour, il a rencontré [PERSON_NAME]" at bounding box center [83, 56] width 110 height 8
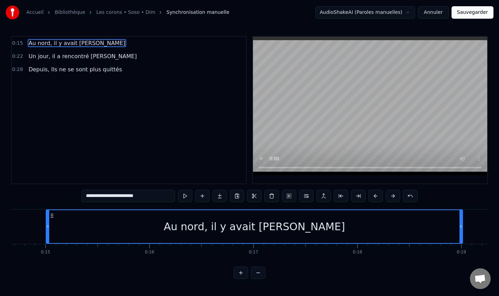
click at [74, 60] on span "Un jour, il a rencontré [PERSON_NAME]" at bounding box center [83, 56] width 110 height 8
click at [79, 79] on div "0:15 Au nord, il y avait [PERSON_NAME] 0:22 Un jour, il a rencontré [PERSON_NAM…" at bounding box center [129, 110] width 236 height 148
click at [71, 71] on span "Depuis, Ils ne se sont plus quittés" at bounding box center [75, 69] width 95 height 8
type input "**********"
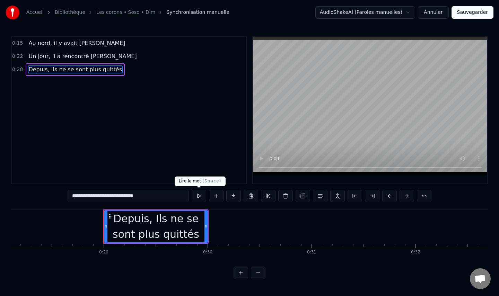
click at [200, 197] on button at bounding box center [199, 196] width 15 height 12
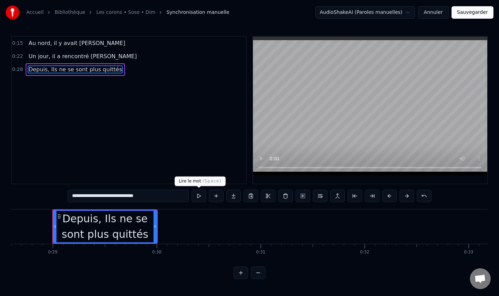
scroll to position [0, 2980]
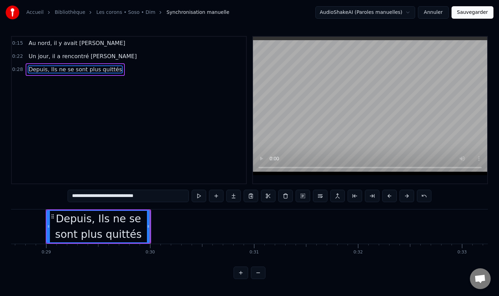
click at [200, 197] on button at bounding box center [199, 196] width 15 height 12
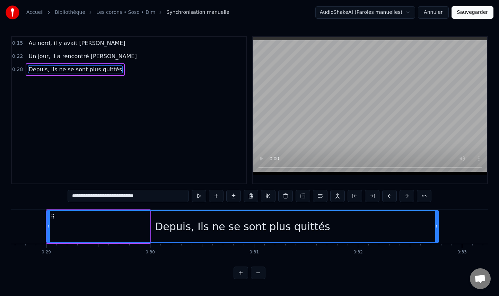
drag, startPoint x: 148, startPoint y: 227, endPoint x: 437, endPoint y: 229, distance: 288.3
click at [437, 229] on icon at bounding box center [436, 227] width 3 height 6
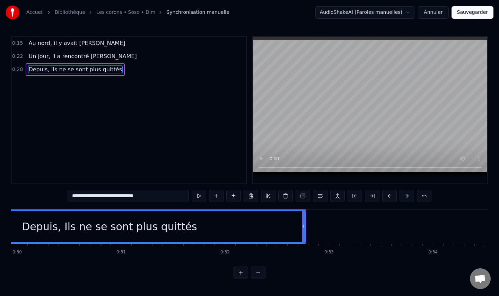
scroll to position [0, 3183]
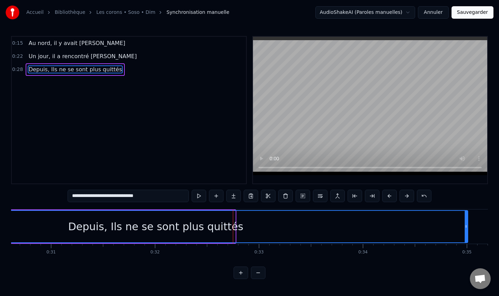
drag, startPoint x: 234, startPoint y: 226, endPoint x: 466, endPoint y: 236, distance: 232.7
click at [466, 236] on div at bounding box center [466, 227] width 3 height 32
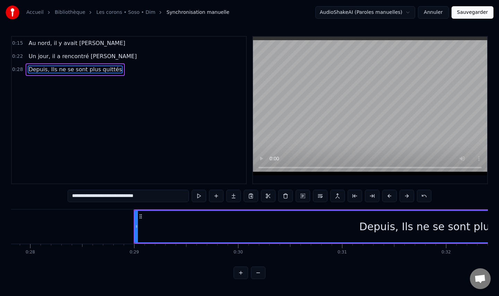
scroll to position [0, 2892]
click at [135, 226] on icon at bounding box center [135, 227] width 3 height 6
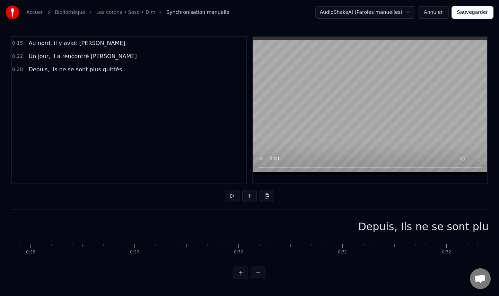
click at [231, 199] on button at bounding box center [232, 196] width 15 height 12
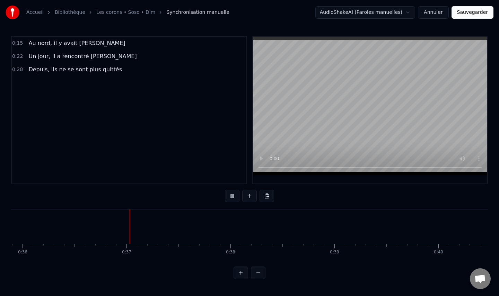
scroll to position [0, 3735]
click at [230, 199] on button at bounding box center [232, 196] width 15 height 12
click at [245, 196] on button at bounding box center [249, 196] width 15 height 12
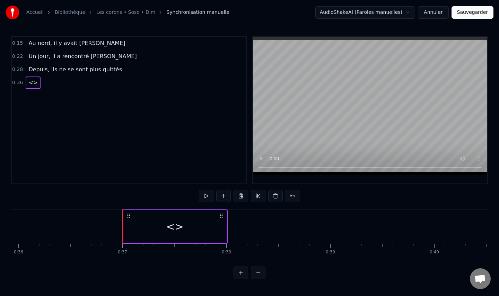
click at [34, 84] on span "<>" at bounding box center [33, 83] width 11 height 8
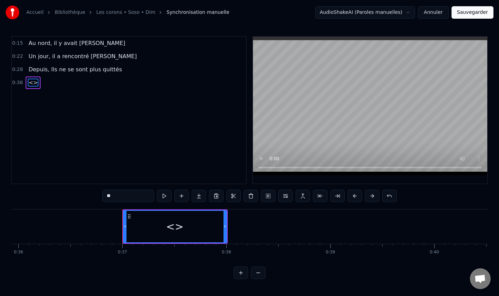
click at [111, 195] on input "**" at bounding box center [128, 196] width 52 height 12
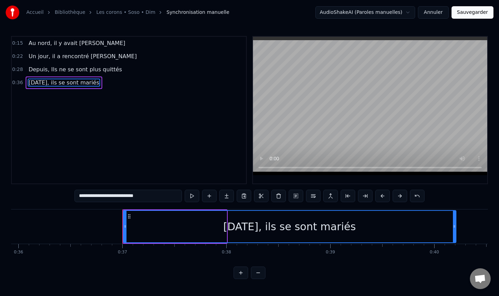
drag, startPoint x: 226, startPoint y: 227, endPoint x: 455, endPoint y: 235, distance: 229.5
click at [455, 235] on div at bounding box center [454, 227] width 3 height 32
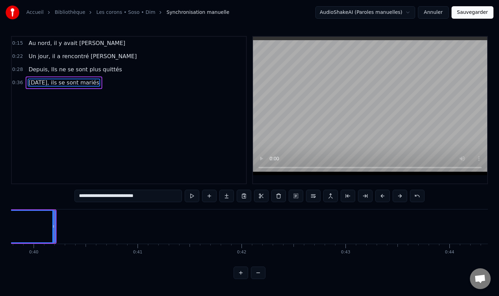
scroll to position [0, 4144]
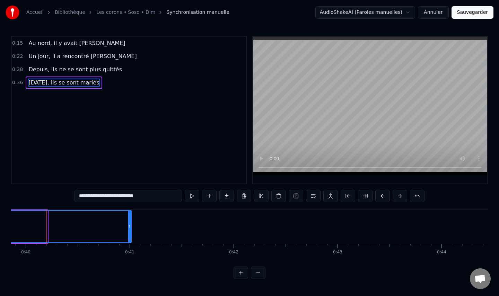
drag, startPoint x: 45, startPoint y: 226, endPoint x: 129, endPoint y: 225, distance: 83.9
click at [129, 225] on icon at bounding box center [129, 227] width 3 height 6
click at [41, 44] on span "Au nord, il y avait [PERSON_NAME]" at bounding box center [77, 43] width 98 height 8
type input "**********"
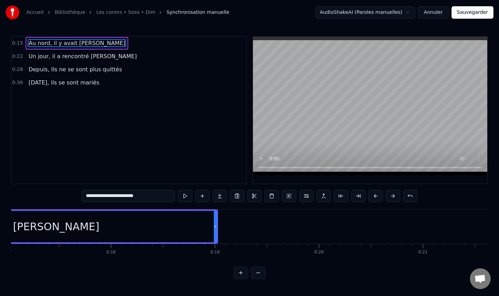
scroll to position [0, 1525]
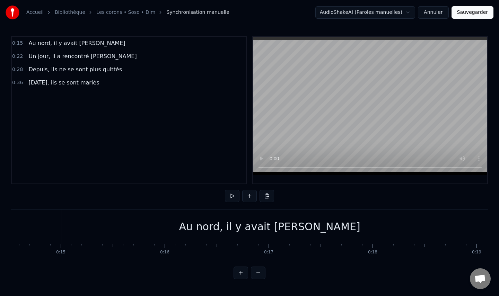
scroll to position [0, 1509]
click at [233, 196] on button at bounding box center [232, 196] width 15 height 12
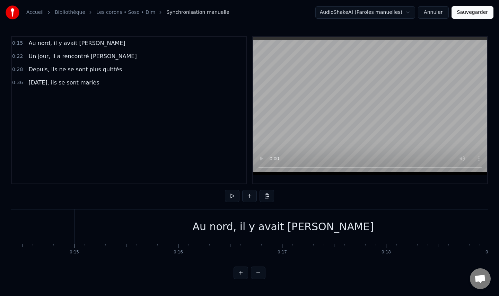
scroll to position [0, 1476]
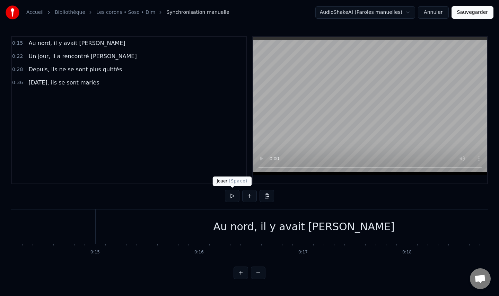
click at [230, 197] on button at bounding box center [232, 196] width 15 height 12
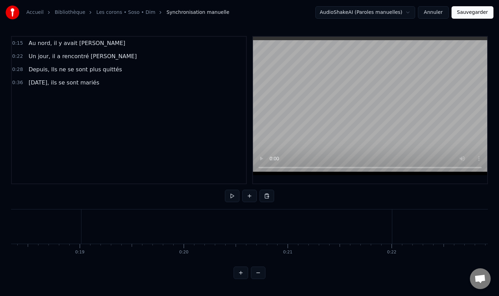
scroll to position [0, 1909]
click at [233, 195] on button at bounding box center [232, 196] width 15 height 12
click at [60, 44] on span "Au nord, il y avait [PERSON_NAME]" at bounding box center [77, 43] width 98 height 8
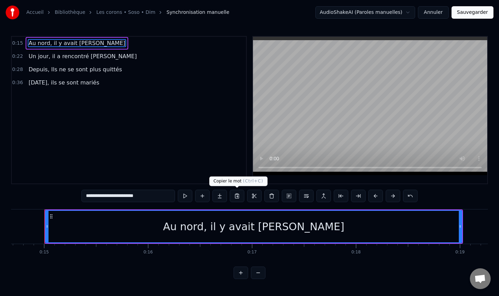
scroll to position [0, 1525]
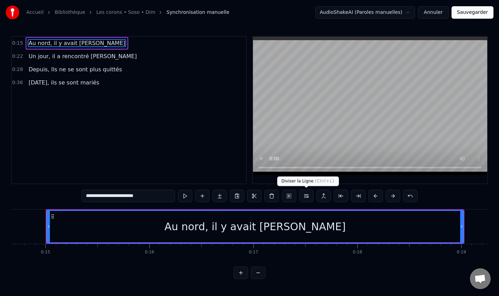
click at [307, 196] on button at bounding box center [306, 196] width 15 height 12
click at [307, 195] on button at bounding box center [306, 196] width 15 height 12
click at [273, 227] on div "Au nord, il y avait [PERSON_NAME]" at bounding box center [254, 227] width 181 height 16
click at [241, 229] on div "Au nord, il y avait [PERSON_NAME]" at bounding box center [254, 227] width 181 height 16
click at [308, 198] on button at bounding box center [306, 196] width 15 height 12
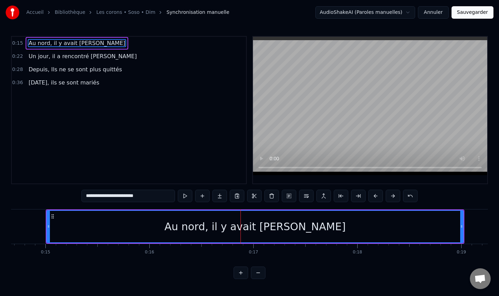
click at [239, 273] on button at bounding box center [241, 273] width 15 height 12
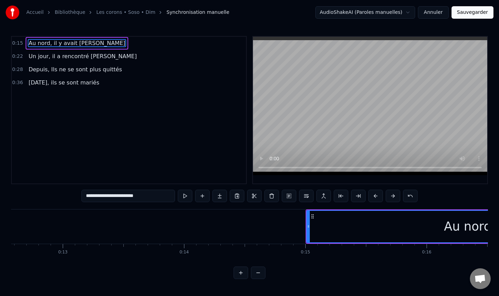
scroll to position [0, 2012]
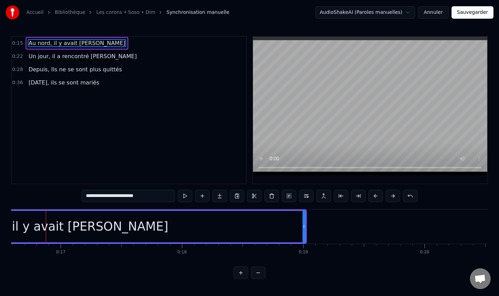
click at [239, 273] on button at bounding box center [241, 273] width 15 height 12
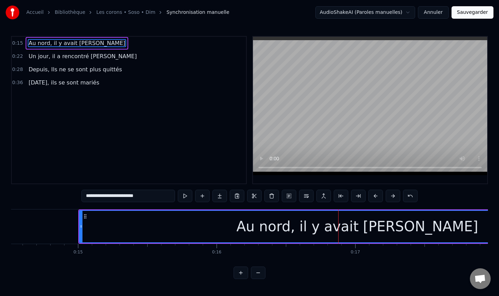
click at [239, 273] on button at bounding box center [241, 273] width 15 height 12
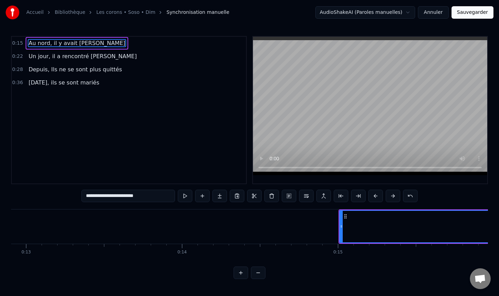
click at [239, 273] on button at bounding box center [241, 273] width 15 height 12
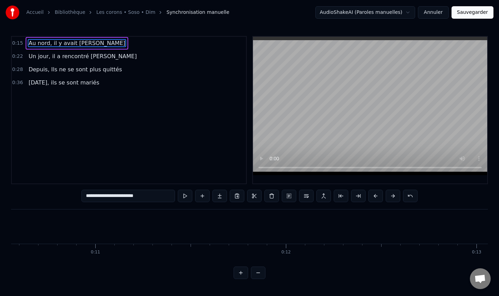
scroll to position [0, 2049]
click at [239, 273] on button at bounding box center [241, 273] width 15 height 12
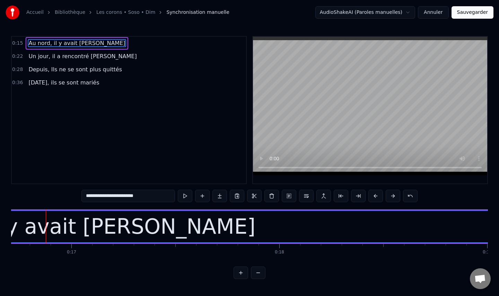
click at [257, 273] on button at bounding box center [258, 273] width 15 height 12
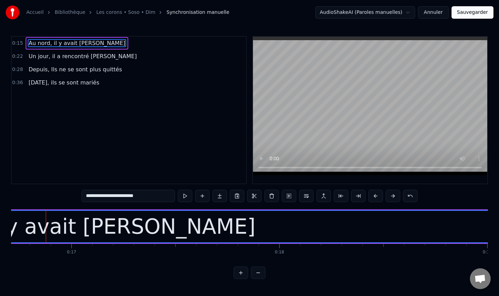
click at [257, 273] on button at bounding box center [258, 273] width 15 height 12
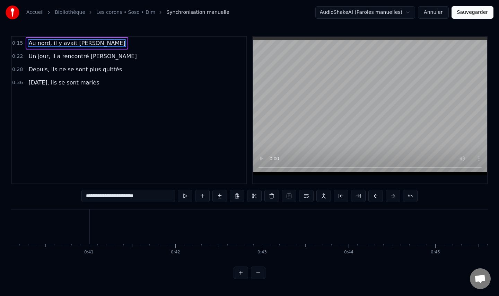
click at [257, 273] on button at bounding box center [258, 273] width 15 height 12
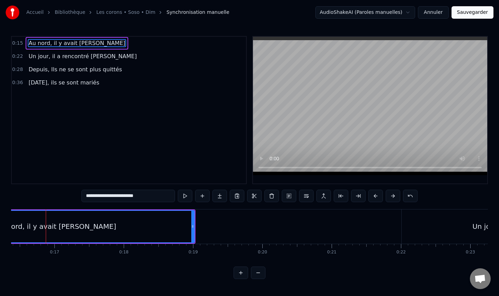
click at [239, 274] on button at bounding box center [241, 273] width 15 height 12
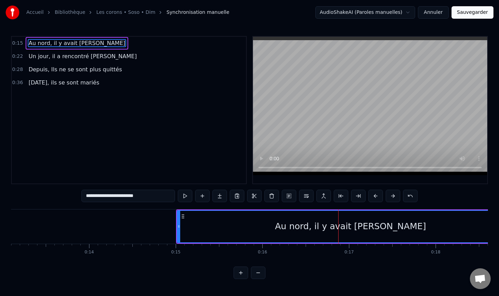
click at [56, 42] on span "Au nord, il y avait [PERSON_NAME]" at bounding box center [77, 43] width 98 height 8
click at [184, 194] on button at bounding box center [185, 196] width 15 height 12
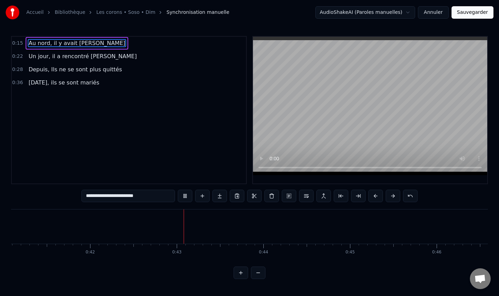
scroll to position [0, 3656]
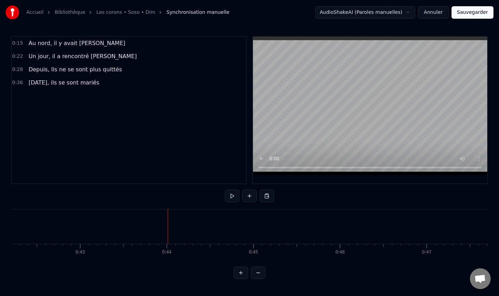
click at [246, 196] on button at bounding box center [249, 196] width 15 height 12
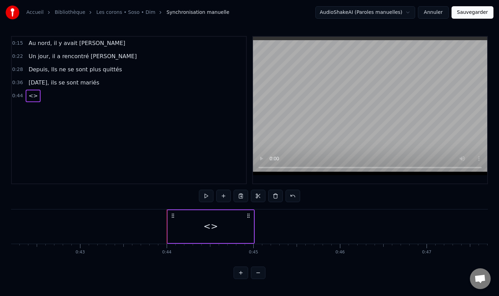
click at [29, 95] on span "<>" at bounding box center [33, 96] width 11 height 8
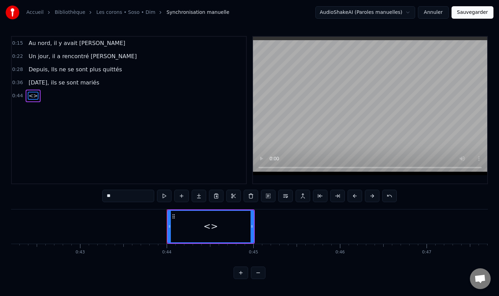
click at [119, 194] on input "**" at bounding box center [128, 196] width 52 height 12
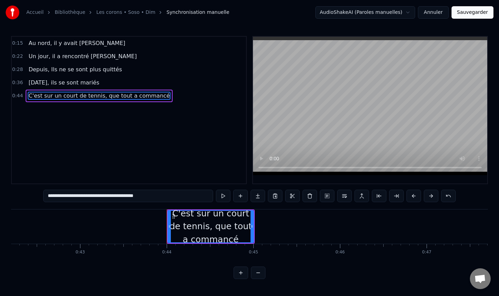
type input "**********"
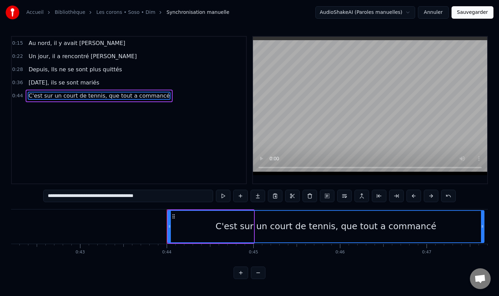
drag, startPoint x: 252, startPoint y: 227, endPoint x: 482, endPoint y: 231, distance: 230.5
click at [482, 231] on div at bounding box center [482, 227] width 3 height 32
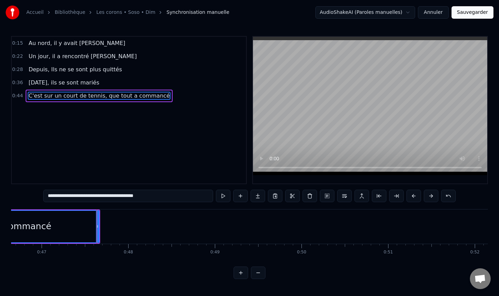
scroll to position [0, 4092]
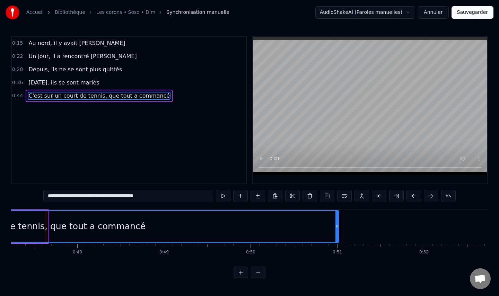
drag, startPoint x: 47, startPoint y: 226, endPoint x: 338, endPoint y: 236, distance: 290.6
click at [338, 236] on div at bounding box center [336, 227] width 3 height 32
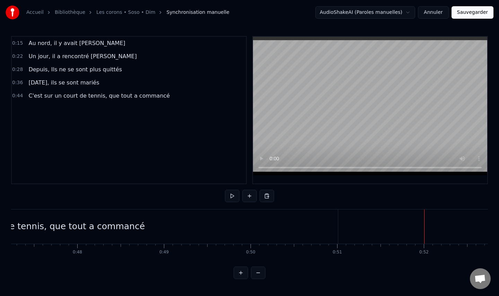
click at [423, 235] on div at bounding box center [423, 227] width 0 height 34
click at [251, 193] on button at bounding box center [249, 196] width 15 height 12
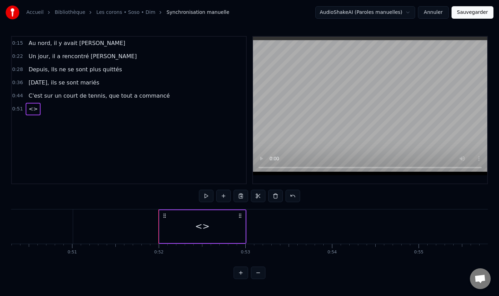
scroll to position [0, 4359]
click at [239, 216] on circle at bounding box center [239, 216] width 0 height 0
click at [31, 110] on span "<>" at bounding box center [33, 109] width 11 height 8
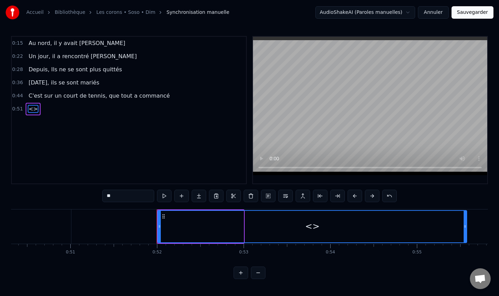
drag, startPoint x: 242, startPoint y: 224, endPoint x: 465, endPoint y: 238, distance: 223.3
click at [465, 238] on div at bounding box center [465, 227] width 3 height 32
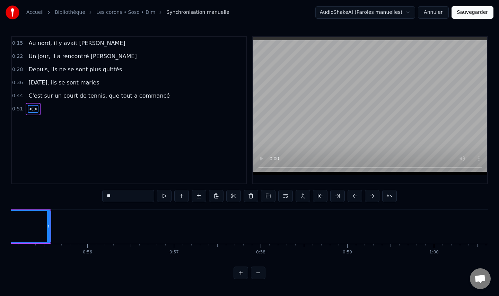
scroll to position [0, 4777]
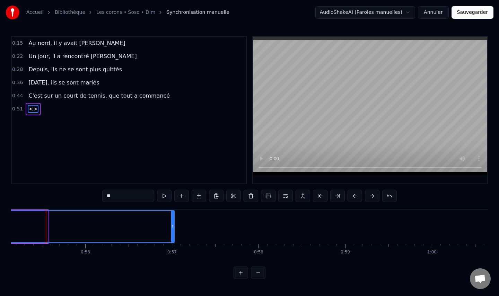
drag, startPoint x: 46, startPoint y: 228, endPoint x: 173, endPoint y: 229, distance: 126.2
click at [173, 229] on icon at bounding box center [172, 227] width 3 height 6
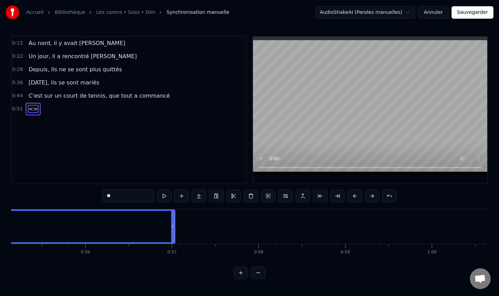
click at [111, 194] on input "**" at bounding box center [128, 196] width 52 height 12
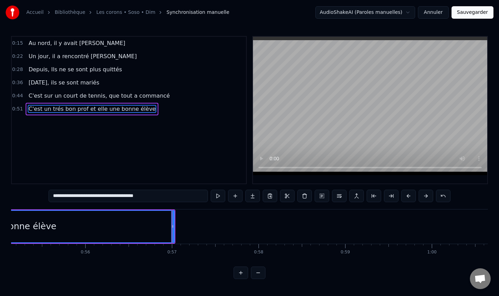
click at [79, 196] on input "**********" at bounding box center [128, 196] width 159 height 12
click at [78, 195] on input "**********" at bounding box center [128, 196] width 156 height 12
type input "**********"
click at [322, 197] on button at bounding box center [322, 196] width 15 height 12
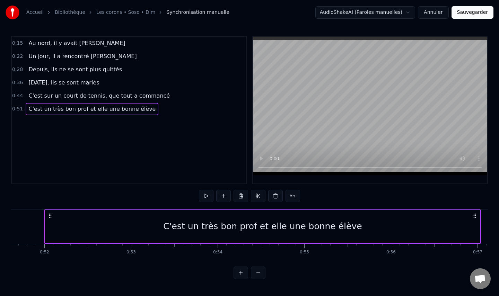
scroll to position [0, 4470]
click at [129, 109] on span "C'est un très bon prof et elle une bonne élève" at bounding box center [92, 109] width 129 height 8
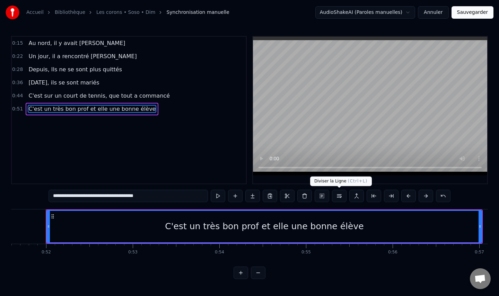
click at [340, 195] on button at bounding box center [339, 196] width 15 height 12
drag, startPoint x: 340, startPoint y: 197, endPoint x: 342, endPoint y: 217, distance: 19.9
click at [342, 217] on div "**********" at bounding box center [249, 157] width 477 height 243
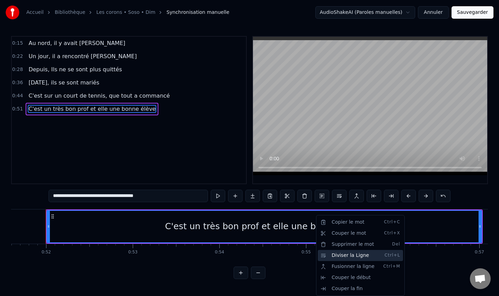
click at [346, 254] on div "Diviser la Ligne Ctrl+L" at bounding box center [360, 255] width 85 height 11
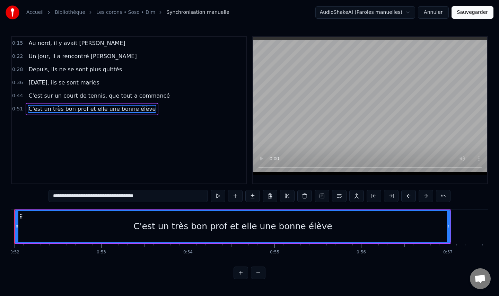
scroll to position [0, 4507]
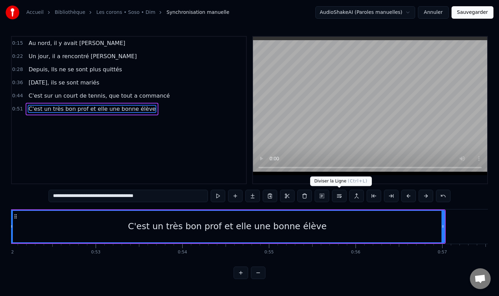
click at [338, 195] on button at bounding box center [339, 196] width 15 height 12
click at [356, 194] on button at bounding box center [356, 196] width 15 height 12
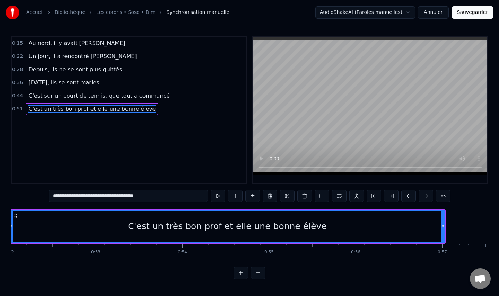
click at [356, 194] on button at bounding box center [356, 196] width 15 height 12
click at [165, 126] on div "0:15 Au nord, il y avait [PERSON_NAME] 0:22 Un jour, il a rencontré [PERSON_NAM…" at bounding box center [129, 110] width 236 height 148
click at [140, 96] on span "C'est sur un court de tennis, que tout a commancé" at bounding box center [99, 96] width 143 height 8
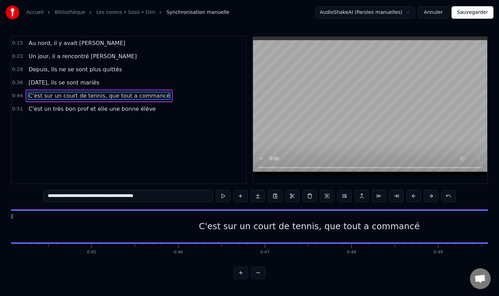
scroll to position [0, 3777]
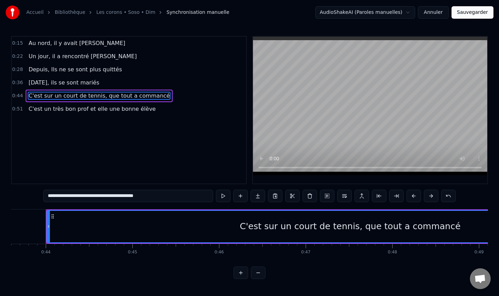
click at [146, 94] on span "C'est sur un court de tennis, que tout a commancé" at bounding box center [99, 96] width 143 height 8
click at [154, 195] on input "**********" at bounding box center [128, 196] width 170 height 12
click at [68, 108] on span "C'est un très bon prof et elle une bonne élève" at bounding box center [92, 109] width 129 height 8
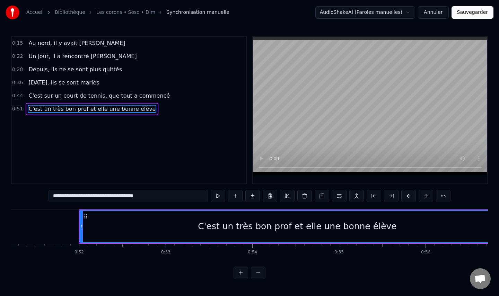
scroll to position [0, 4470]
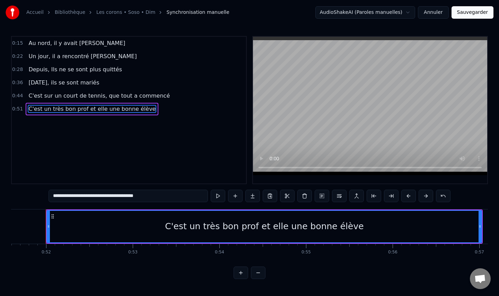
click at [147, 97] on span "C'est sur un court de tennis, que tout a commencé" at bounding box center [99, 96] width 143 height 8
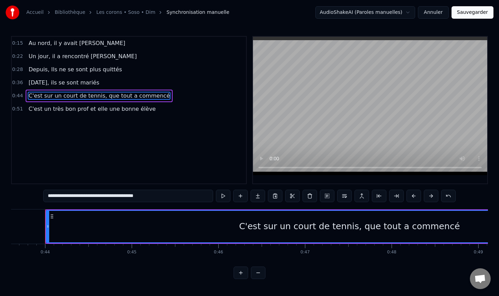
scroll to position [0, 3777]
click at [448, 227] on div "C'est sur un court de tennis, que tout a commencé" at bounding box center [350, 227] width 606 height 32
click at [443, 229] on div "C'est sur un court de tennis, que tout a commencé" at bounding box center [350, 227] width 606 height 32
click at [125, 95] on span "C'est sur un court de tennis, que tout a commencé" at bounding box center [99, 96] width 143 height 8
click at [148, 95] on span "C'est sur un court de tennis, que tout a commencé" at bounding box center [99, 96] width 143 height 8
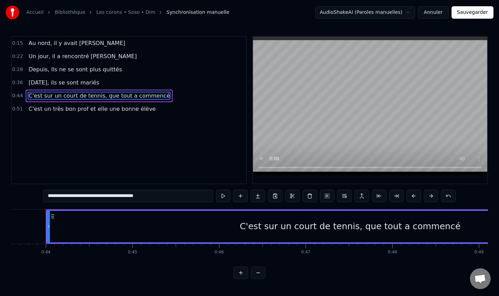
click at [173, 195] on input "**********" at bounding box center [128, 196] width 170 height 12
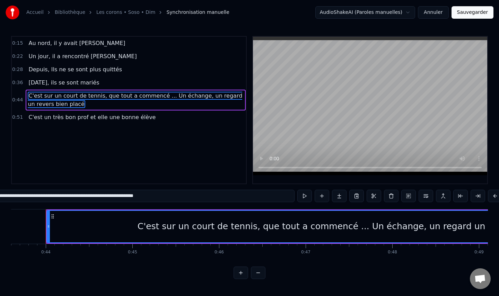
click at [134, 118] on span "C'est un très bon prof et elle une bonne élève" at bounding box center [92, 117] width 129 height 8
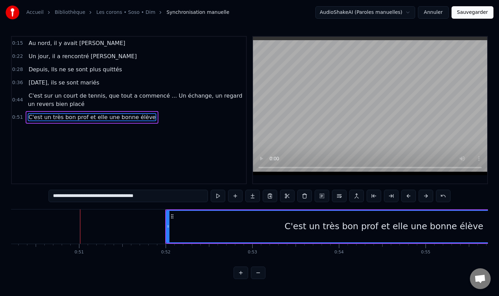
click at [141, 118] on span "C'est un très bon prof et elle une bonne élève" at bounding box center [92, 117] width 129 height 8
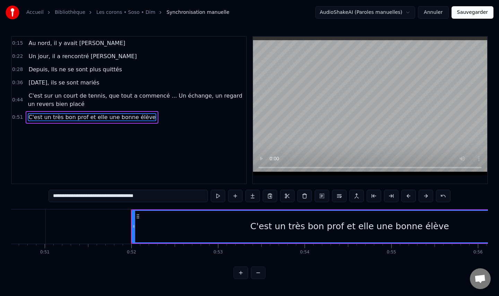
click at [161, 193] on input "**********" at bounding box center [128, 196] width 159 height 12
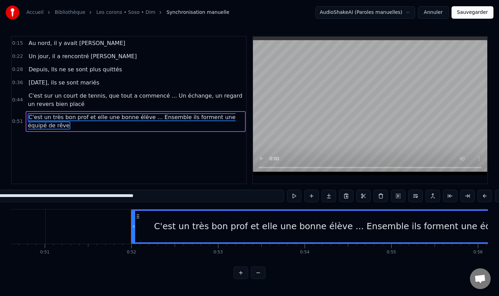
type input "**********"
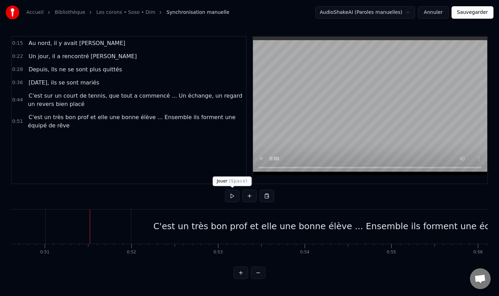
click at [231, 196] on button at bounding box center [232, 196] width 15 height 12
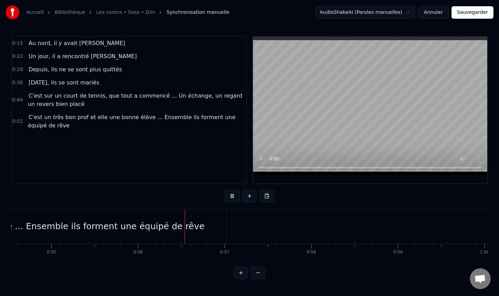
scroll to position [0, 4810]
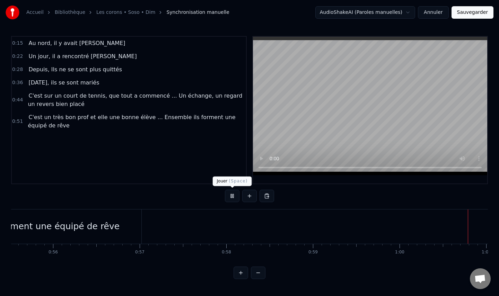
click at [235, 199] on button at bounding box center [232, 196] width 15 height 12
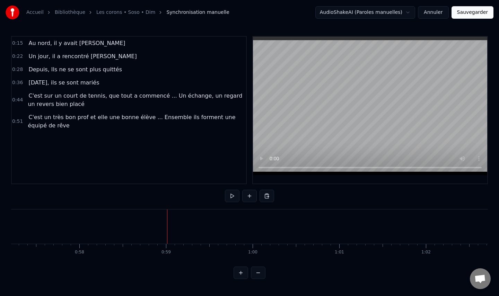
click at [167, 234] on div at bounding box center [167, 227] width 0 height 34
click at [251, 196] on button at bounding box center [249, 196] width 15 height 12
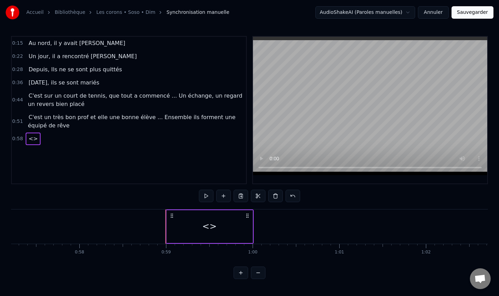
click at [35, 138] on span "<>" at bounding box center [33, 139] width 11 height 8
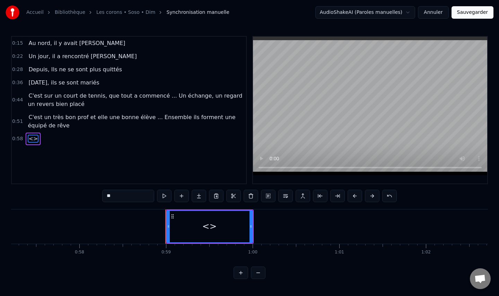
click at [123, 196] on input "**" at bounding box center [128, 196] width 52 height 12
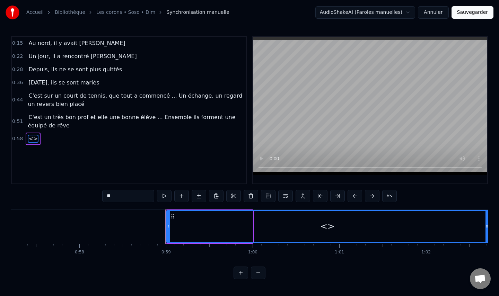
drag, startPoint x: 250, startPoint y: 220, endPoint x: 487, endPoint y: 220, distance: 237.4
click at [487, 220] on div "<>" at bounding box center [327, 227] width 321 height 32
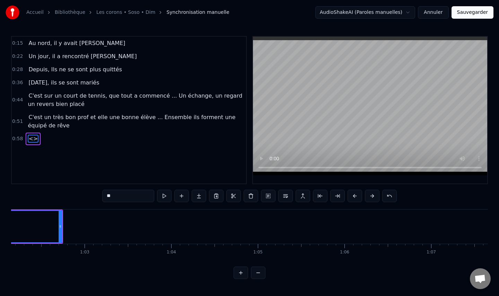
scroll to position [0, 5397]
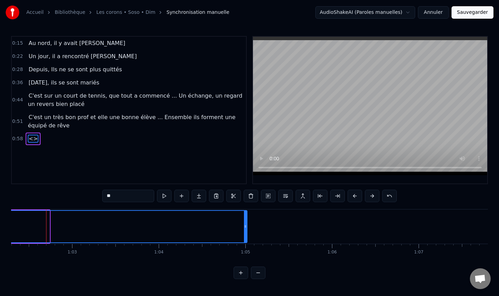
drag, startPoint x: 47, startPoint y: 227, endPoint x: 245, endPoint y: 227, distance: 197.5
click at [245, 227] on icon at bounding box center [245, 227] width 3 height 6
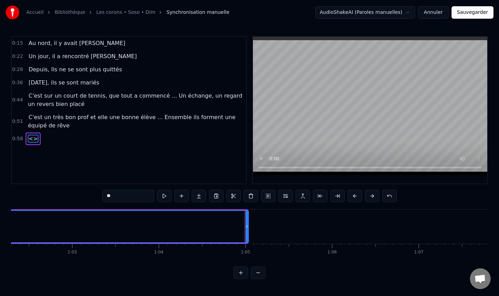
click at [246, 227] on icon at bounding box center [246, 227] width 3 height 6
click at [113, 196] on input "**" at bounding box center [128, 196] width 52 height 12
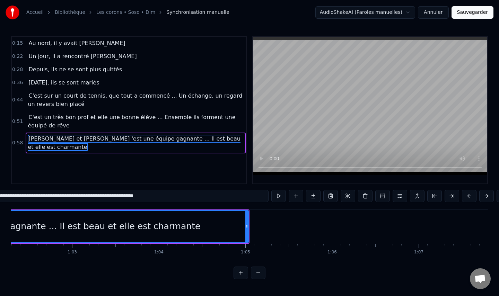
type input "**********"
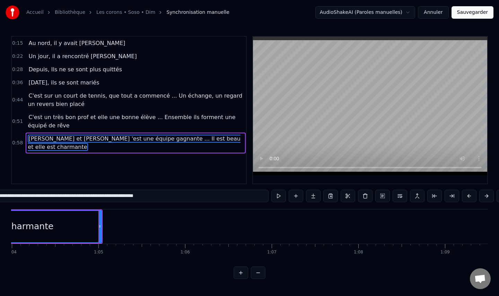
scroll to position [0, 5561]
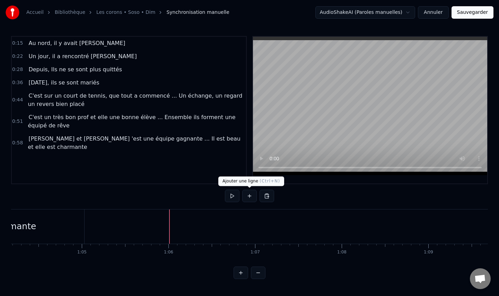
click at [248, 195] on button at bounding box center [249, 196] width 15 height 12
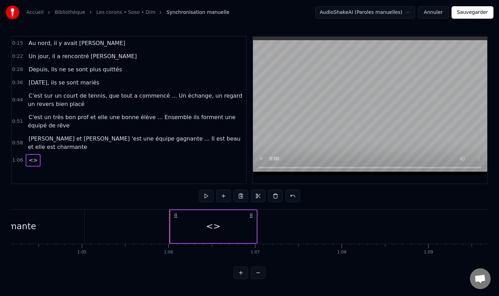
click at [31, 156] on span "<>" at bounding box center [33, 160] width 11 height 8
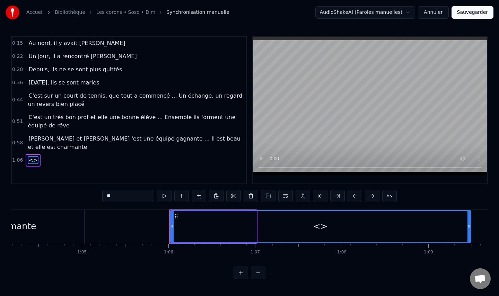
drag, startPoint x: 254, startPoint y: 225, endPoint x: 469, endPoint y: 228, distance: 214.9
click at [469, 228] on icon at bounding box center [468, 227] width 3 height 6
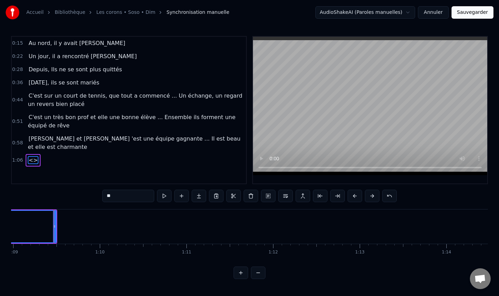
scroll to position [0, 5983]
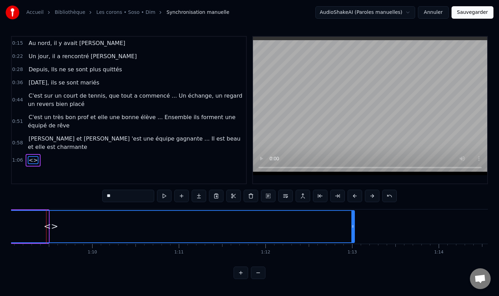
drag, startPoint x: 46, startPoint y: 228, endPoint x: 352, endPoint y: 233, distance: 306.0
click at [352, 233] on div at bounding box center [352, 227] width 3 height 32
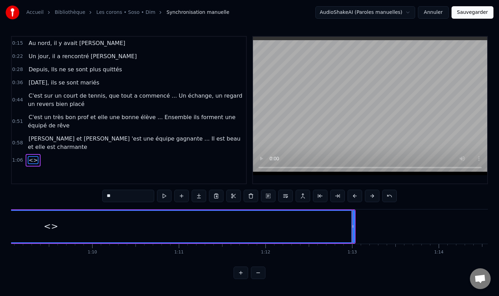
click at [113, 196] on input "**" at bounding box center [128, 196] width 52 height 12
click at [111, 196] on input "**" at bounding box center [128, 196] width 52 height 12
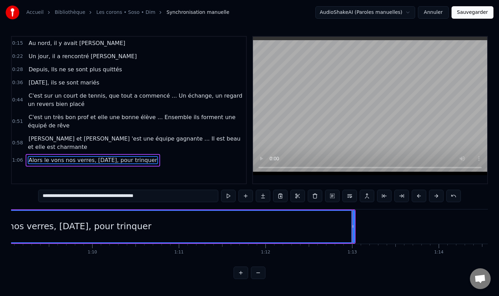
click at [47, 156] on span "Alors le vons nos verres, [DATE], pour trinquer" at bounding box center [93, 160] width 130 height 8
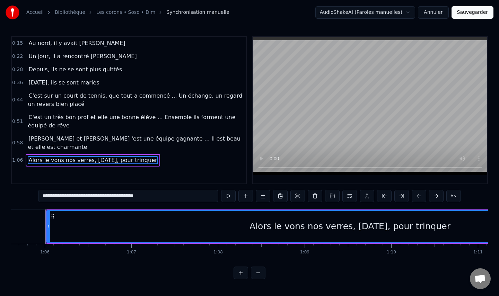
scroll to position [0, 5684]
click at [58, 197] on input "**********" at bounding box center [128, 196] width 180 height 12
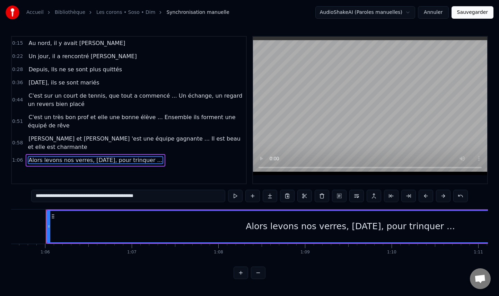
click at [137, 196] on input "**********" at bounding box center [128, 196] width 194 height 12
click at [140, 195] on input "**********" at bounding box center [128, 196] width 194 height 12
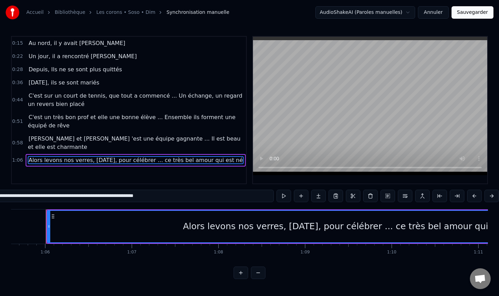
click at [79, 42] on span "Au nord, il y avait [PERSON_NAME]" at bounding box center [77, 43] width 98 height 8
type input "**********"
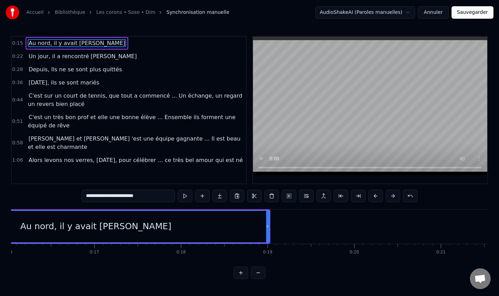
scroll to position [0, 1265]
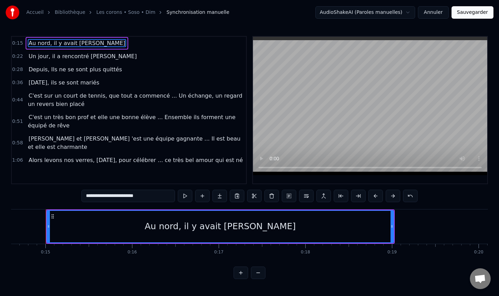
click at [110, 43] on div "0:15 Au nord, il y avait [PERSON_NAME]" at bounding box center [129, 43] width 234 height 13
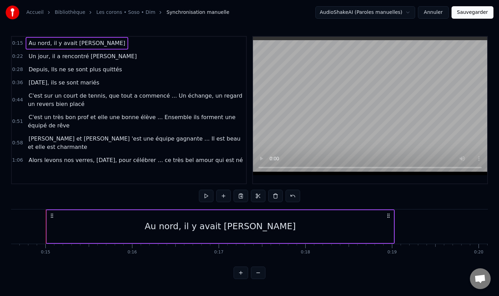
click at [16, 43] on span "0:15" at bounding box center [17, 43] width 11 height 7
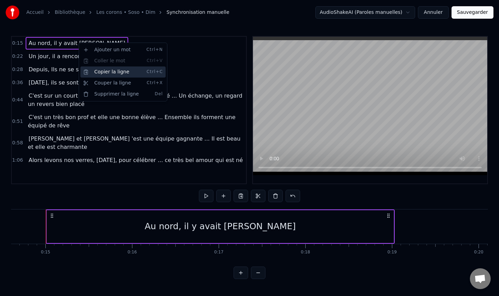
click at [105, 72] on div "Copier la ligne Ctrl+C" at bounding box center [122, 72] width 85 height 11
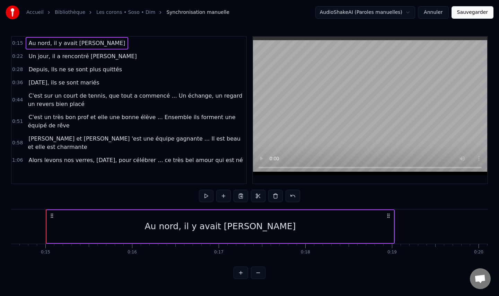
click at [235, 159] on div "0:15 Au nord, il y avait [PERSON_NAME] 0:22 Un jour, il a rencontré [PERSON_NAM…" at bounding box center [129, 110] width 236 height 148
click at [210, 165] on div "0:15 Au nord, il y avait [PERSON_NAME] 0:22 Un jour, il a rencontré [PERSON_NAM…" at bounding box center [129, 110] width 236 height 148
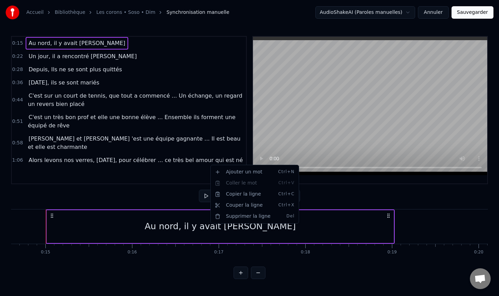
click at [169, 161] on html "Accueil Bibliothèque Les corons • Soso • Dim Synchronisation manuelle AudioShak…" at bounding box center [249, 145] width 499 height 290
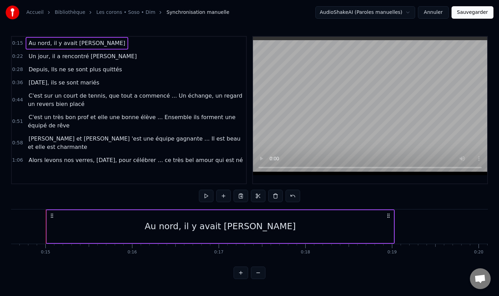
click at [221, 165] on div "0:15 Au nord, il y avait [PERSON_NAME] 0:22 Un jour, il a rencontré [PERSON_NAM…" at bounding box center [129, 110] width 236 height 148
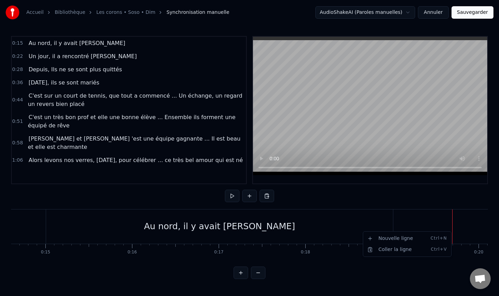
click at [428, 224] on html "Accueil Bibliothèque Les corons • Soso • Dim Synchronisation manuelle AudioShak…" at bounding box center [249, 145] width 499 height 290
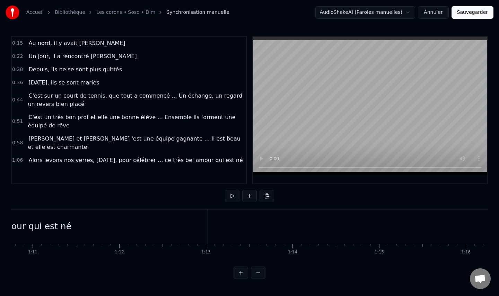
scroll to position [0, 6148]
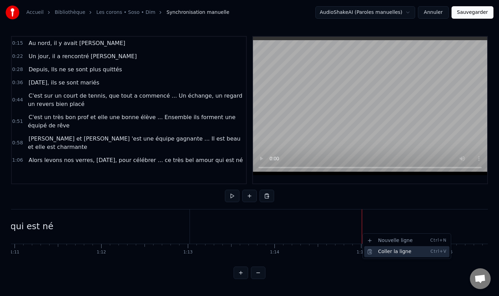
click at [388, 252] on div "Coller la ligne Ctrl+V" at bounding box center [406, 251] width 85 height 11
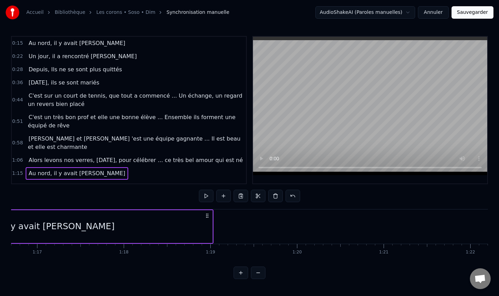
scroll to position [0, 6648]
click at [85, 54] on span "Un jour, il a rencontré [PERSON_NAME]" at bounding box center [83, 56] width 110 height 8
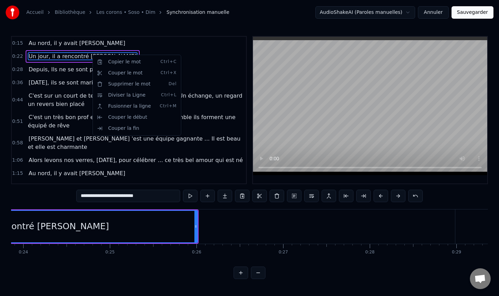
scroll to position [0, 1872]
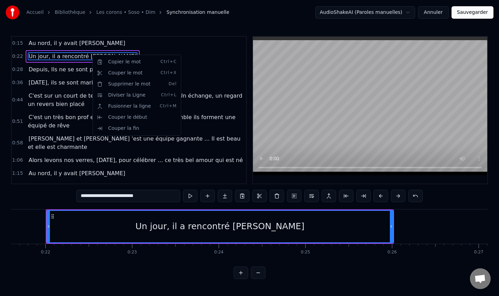
click at [216, 58] on html "**********" at bounding box center [249, 145] width 499 height 290
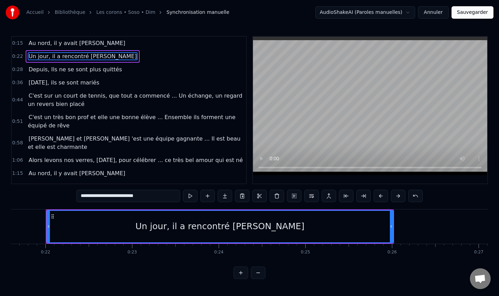
click at [119, 60] on div "0:22 Un jour, il a rencontré [PERSON_NAME]" at bounding box center [129, 56] width 234 height 13
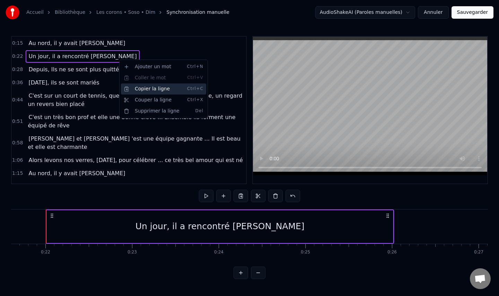
click at [154, 90] on div "Copier la ligne Ctrl+C" at bounding box center [163, 89] width 85 height 11
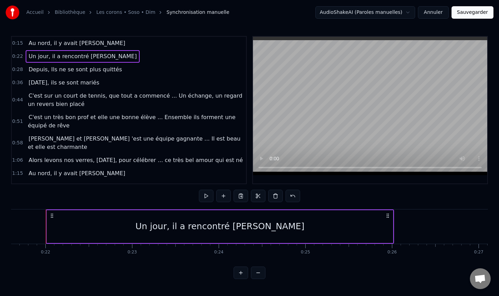
click at [73, 169] on span "Au nord, il y avait [PERSON_NAME]" at bounding box center [77, 173] width 98 height 8
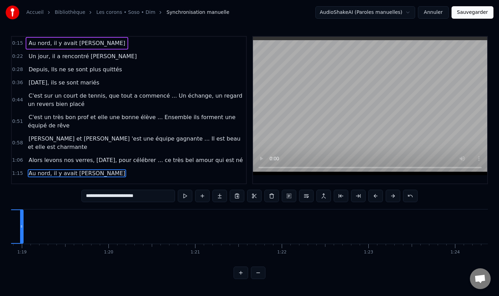
scroll to position [0, 6851]
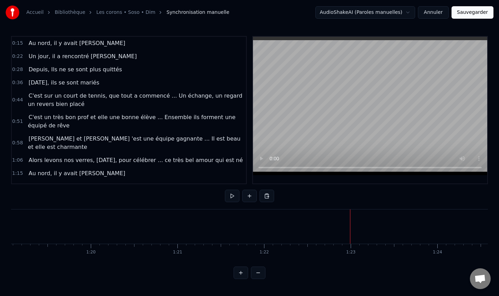
click at [350, 233] on div at bounding box center [350, 227] width 0 height 34
click at [369, 250] on div "Coller la ligne Ctrl+V" at bounding box center [395, 250] width 85 height 11
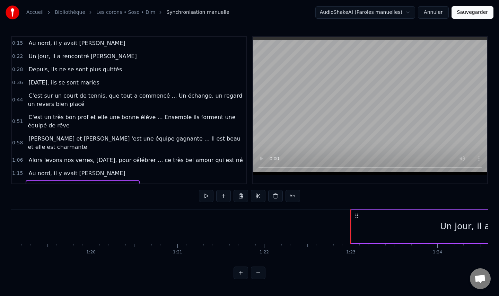
scroll to position [1, 0]
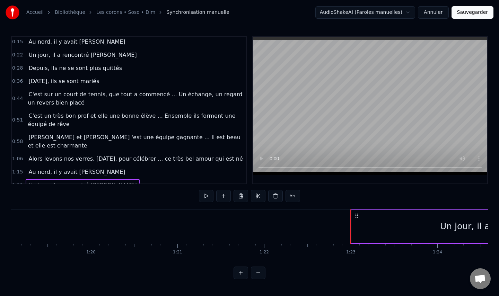
click at [128, 67] on div "0:28 Depuis, Ils ne se sont plus quittés" at bounding box center [129, 68] width 234 height 13
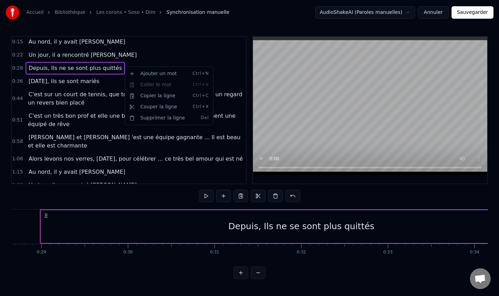
scroll to position [0, 2476]
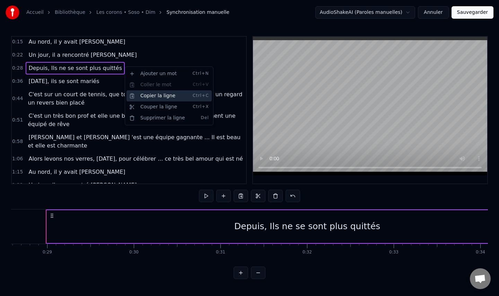
click at [157, 98] on div "Copier la ligne Ctrl+C" at bounding box center [168, 95] width 85 height 11
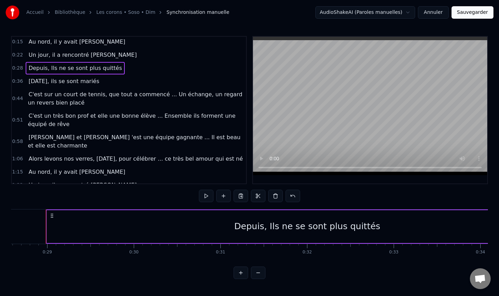
click at [88, 181] on span "Un jour, il a rencontré [PERSON_NAME]" at bounding box center [83, 185] width 110 height 8
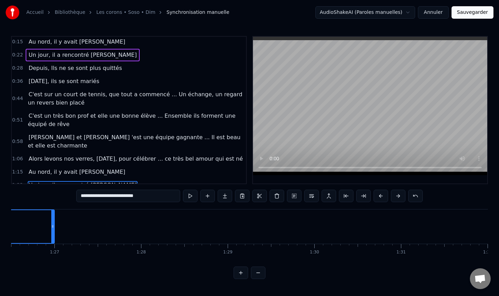
scroll to position [0, 7503]
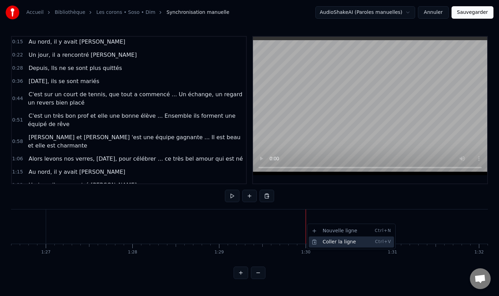
click at [327, 241] on div "Coller la ligne Ctrl+V" at bounding box center [351, 242] width 85 height 11
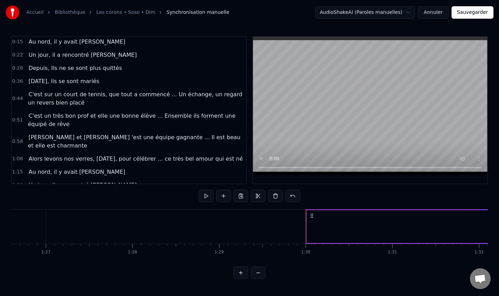
click at [87, 63] on div "Depuis, Ils ne se sont plus quittés" at bounding box center [75, 68] width 99 height 12
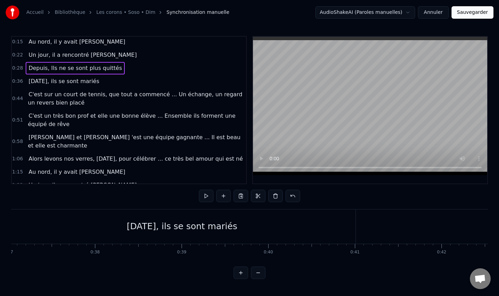
click at [132, 68] on div "0:28 Depuis, Ils ne se sont plus quittés" at bounding box center [129, 68] width 234 height 13
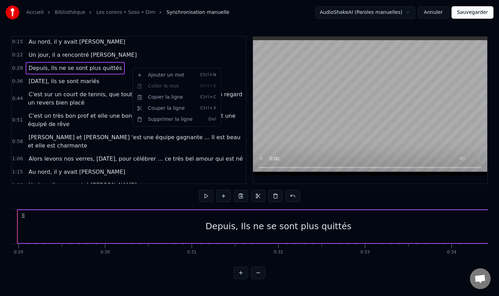
scroll to position [0, 2476]
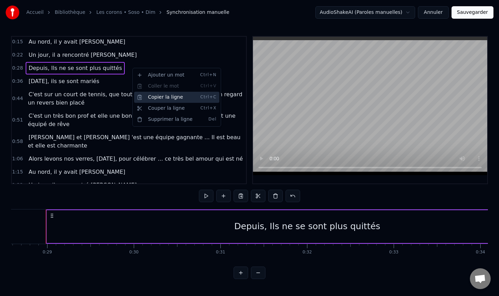
click at [163, 97] on div "Copier la ligne Ctrl+C" at bounding box center [176, 97] width 85 height 11
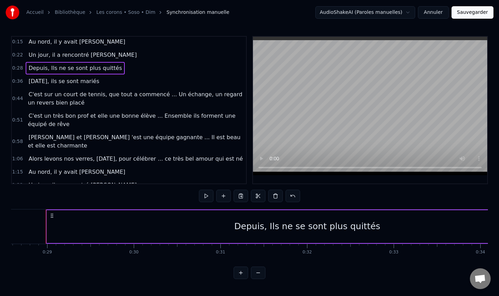
scroll to position [15, 0]
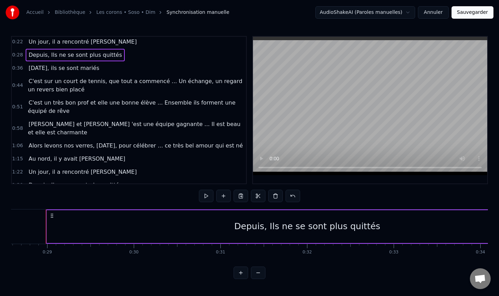
click at [91, 181] on span "Depuis, Ils ne se sont plus quittés" at bounding box center [75, 185] width 95 height 8
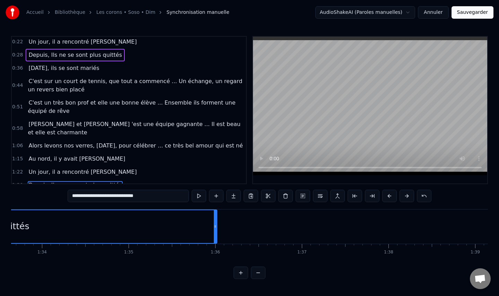
scroll to position [0, 8118]
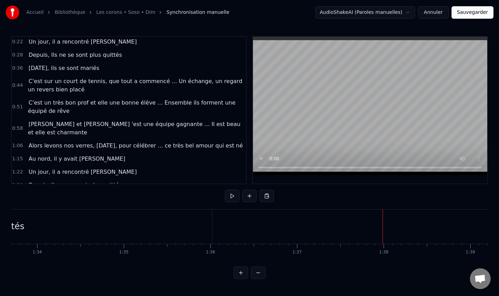
click at [406, 246] on div "Coller la ligne Ctrl+V" at bounding box center [425, 247] width 85 height 11
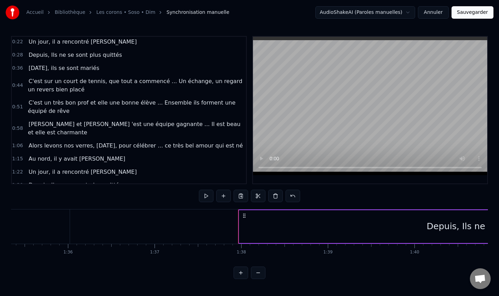
scroll to position [0, 8268]
click at [115, 179] on div "1:30 Depuis, Ils ne se sont plus quittés" at bounding box center [129, 185] width 234 height 13
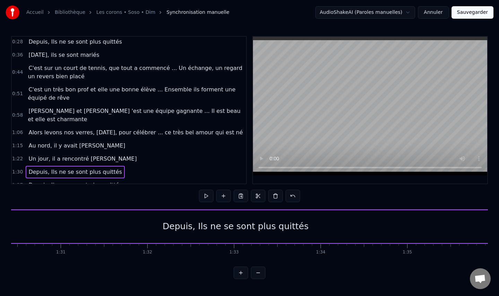
scroll to position [0, 7763]
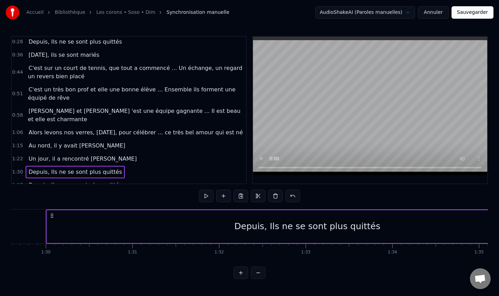
click at [124, 179] on div "1:37 Depuis, Ils ne se sont plus quittés" at bounding box center [129, 185] width 234 height 13
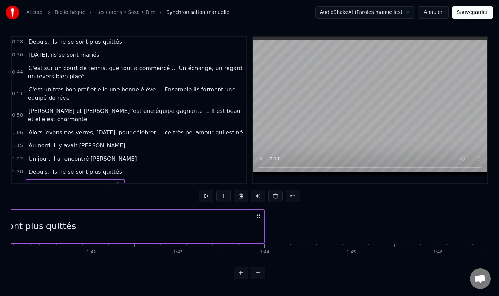
scroll to position [0, 8758]
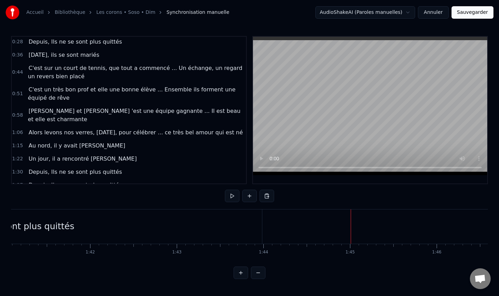
click at [351, 229] on div at bounding box center [351, 227] width 0 height 34
click at [248, 196] on button at bounding box center [249, 196] width 15 height 12
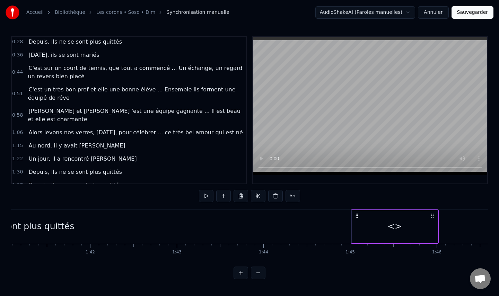
scroll to position [41, 0]
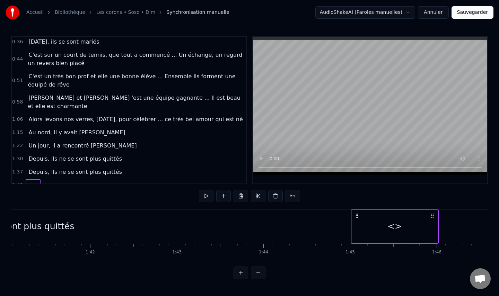
click at [31, 181] on span "<>" at bounding box center [33, 185] width 11 height 8
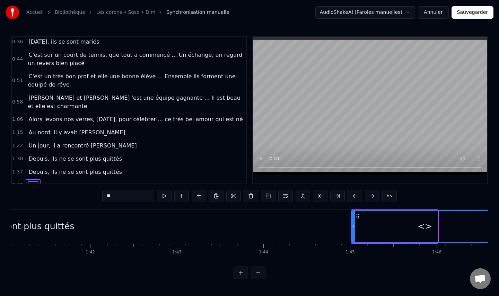
drag, startPoint x: 436, startPoint y: 227, endPoint x: 497, endPoint y: 228, distance: 60.3
click at [497, 228] on div "Accueil Bibliothèque Les corons • Soso • Dim Synchronisation manuelle AudioShak…" at bounding box center [249, 139] width 499 height 279
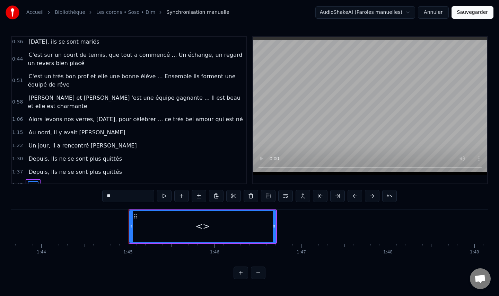
scroll to position [0, 8981]
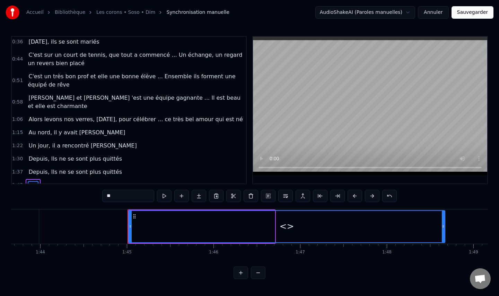
drag, startPoint x: 274, startPoint y: 227, endPoint x: 453, endPoint y: 228, distance: 178.8
click at [445, 228] on icon at bounding box center [443, 227] width 3 height 6
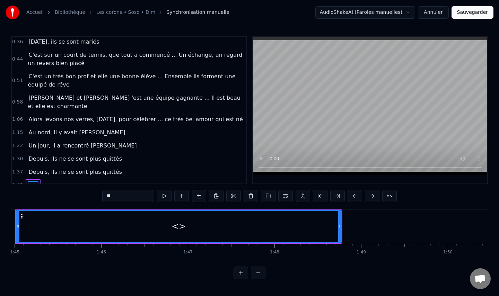
scroll to position [0, 9093]
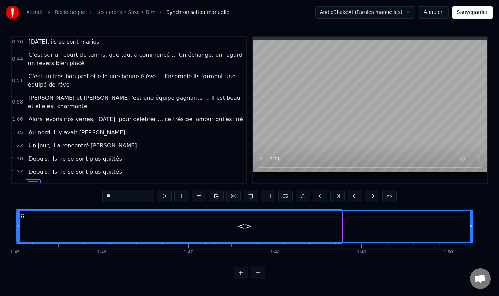
drag, startPoint x: 339, startPoint y: 229, endPoint x: 476, endPoint y: 230, distance: 136.5
click at [472, 230] on div at bounding box center [471, 227] width 3 height 32
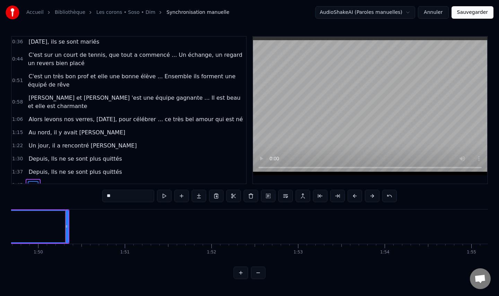
scroll to position [0, 9492]
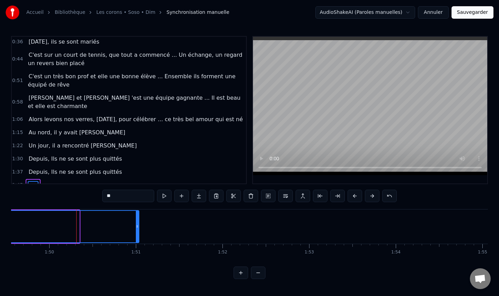
drag, startPoint x: 78, startPoint y: 225, endPoint x: 137, endPoint y: 225, distance: 59.6
click at [137, 225] on icon at bounding box center [137, 227] width 3 height 6
click at [121, 197] on input "**" at bounding box center [128, 196] width 52 height 12
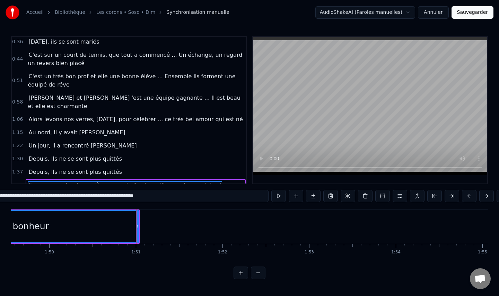
type input "**********"
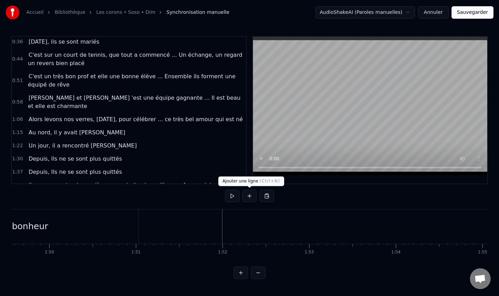
click at [249, 198] on button at bounding box center [249, 196] width 15 height 12
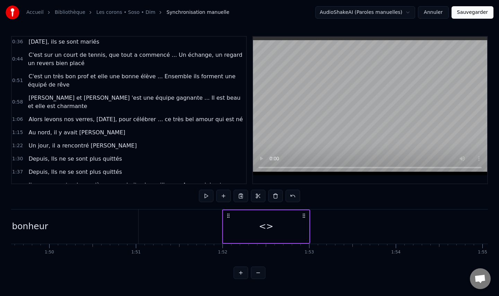
click at [266, 226] on div "<>" at bounding box center [266, 226] width 15 height 13
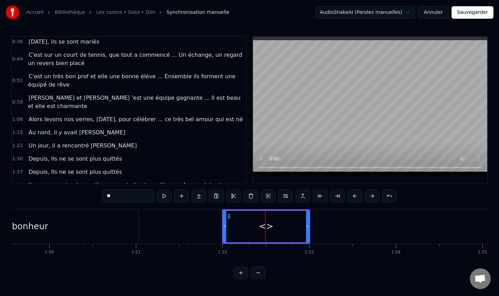
scroll to position [54, 0]
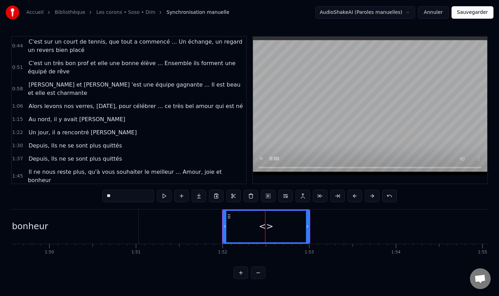
click at [132, 197] on input "**" at bounding box center [128, 196] width 52 height 12
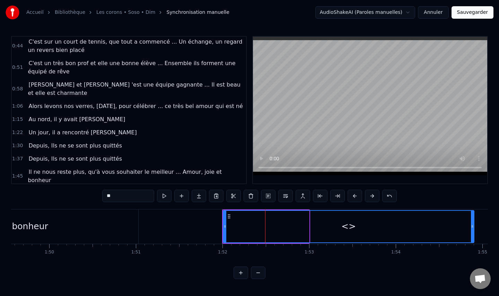
drag, startPoint x: 308, startPoint y: 229, endPoint x: 473, endPoint y: 235, distance: 165.1
click at [473, 235] on div at bounding box center [472, 227] width 3 height 32
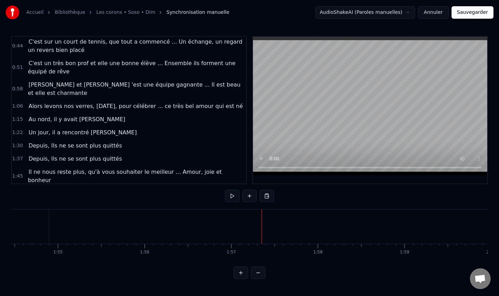
scroll to position [0, 9918]
click at [28, 190] on span "<>" at bounding box center [33, 194] width 11 height 8
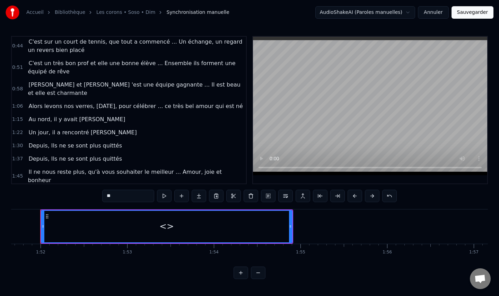
scroll to position [0, 9668]
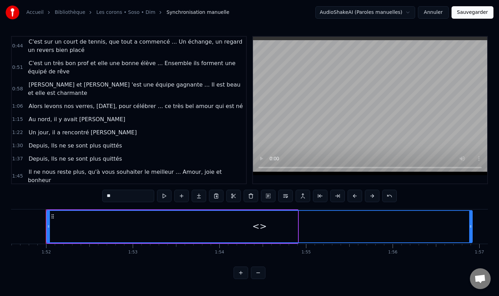
drag, startPoint x: 296, startPoint y: 226, endPoint x: 480, endPoint y: 221, distance: 183.4
click at [472, 221] on div at bounding box center [470, 227] width 3 height 32
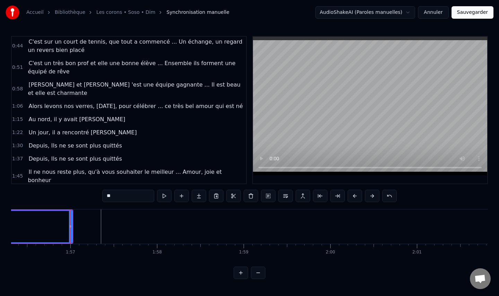
scroll to position [0, 10101]
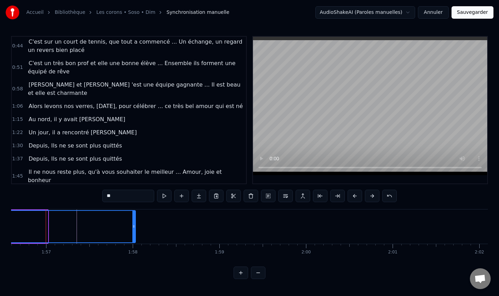
drag, startPoint x: 46, startPoint y: 226, endPoint x: 134, endPoint y: 225, distance: 87.7
click at [134, 225] on icon at bounding box center [133, 227] width 3 height 6
click at [118, 195] on input "**" at bounding box center [128, 196] width 52 height 12
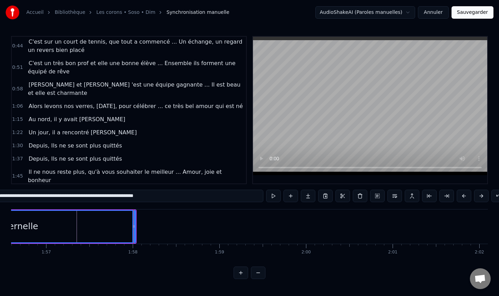
type input "**********"
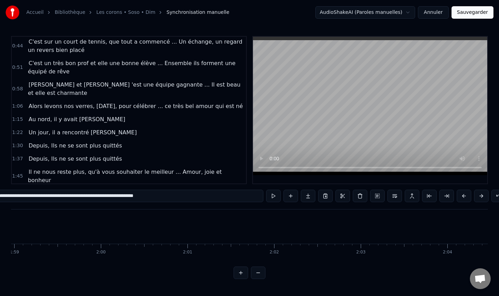
scroll to position [0, 10273]
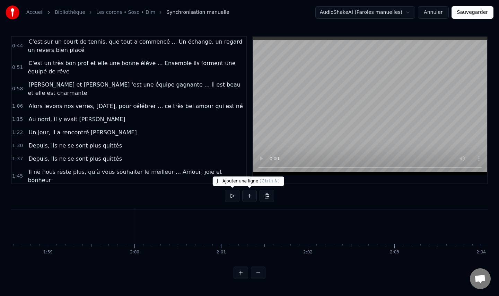
click at [252, 195] on button at bounding box center [249, 196] width 15 height 12
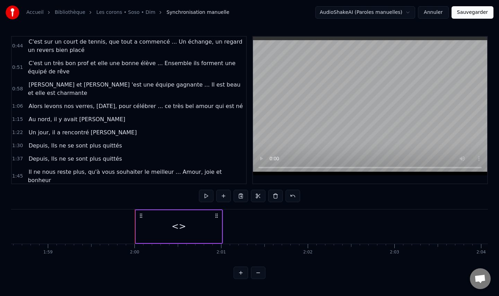
scroll to position [67, 0]
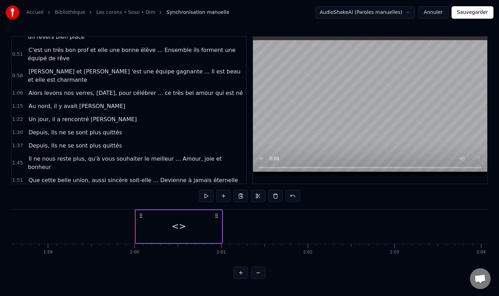
click at [31, 190] on span "<>" at bounding box center [33, 194] width 11 height 8
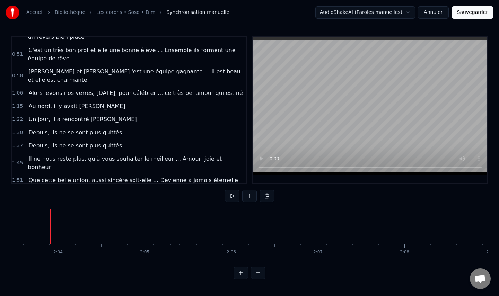
scroll to position [0, 10701]
click at [33, 190] on span "<>" at bounding box center [33, 194] width 11 height 8
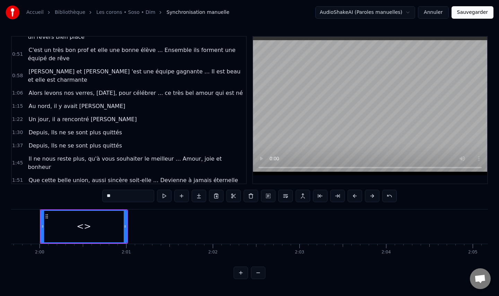
scroll to position [0, 10362]
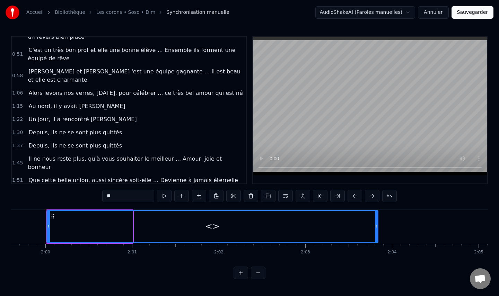
drag, startPoint x: 131, startPoint y: 227, endPoint x: 373, endPoint y: 230, distance: 242.3
click at [378, 234] on div at bounding box center [376, 227] width 3 height 32
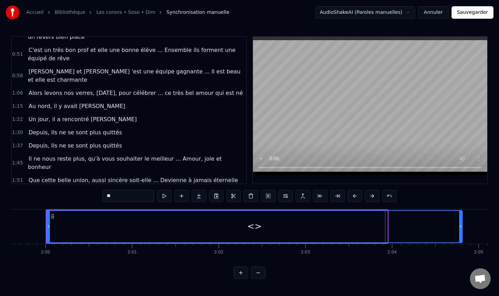
drag, startPoint x: 385, startPoint y: 225, endPoint x: 479, endPoint y: 227, distance: 93.6
click at [462, 227] on icon at bounding box center [460, 227] width 3 height 6
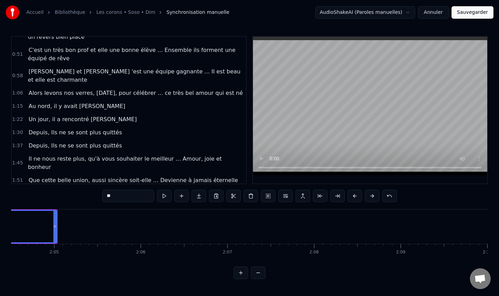
scroll to position [0, 10795]
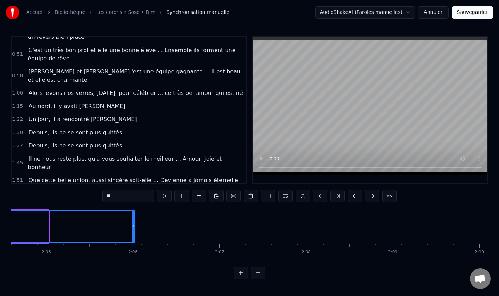
drag, startPoint x: 46, startPoint y: 225, endPoint x: 133, endPoint y: 222, distance: 86.7
click at [133, 222] on div at bounding box center [133, 227] width 3 height 32
click at [119, 193] on input "**" at bounding box center [128, 196] width 52 height 12
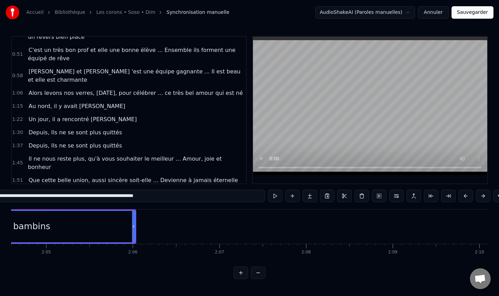
type input "**********"
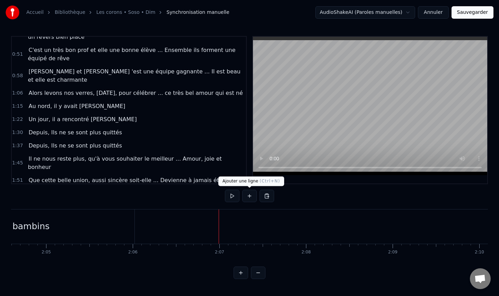
click at [248, 199] on button at bounding box center [249, 196] width 15 height 12
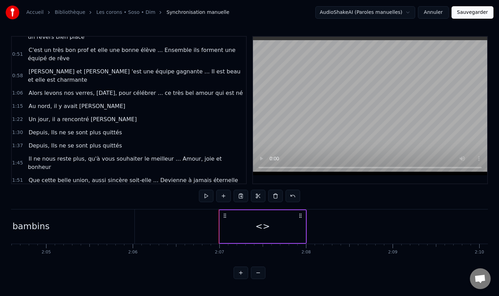
scroll to position [80, 0]
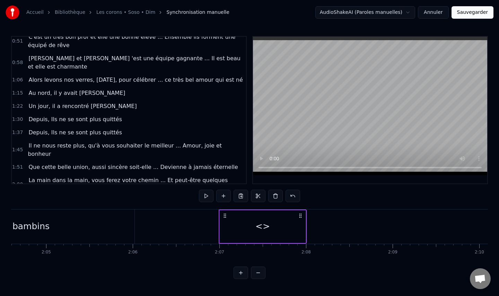
click at [32, 198] on span "<>" at bounding box center [33, 202] width 11 height 8
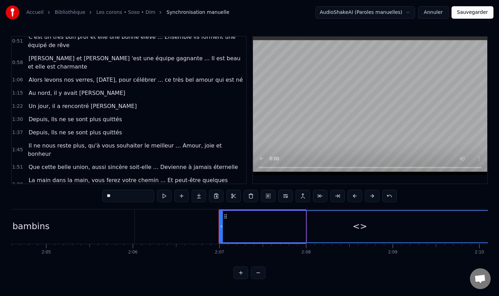
drag, startPoint x: 304, startPoint y: 227, endPoint x: 498, endPoint y: 234, distance: 193.8
click at [498, 234] on div "Accueil Bibliothèque Les corons • Soso • Dim Synchronisation manuelle AudioShak…" at bounding box center [249, 139] width 499 height 279
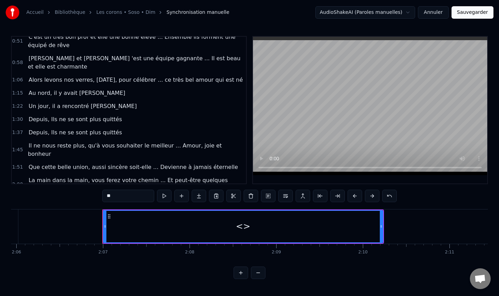
scroll to position [0, 10938]
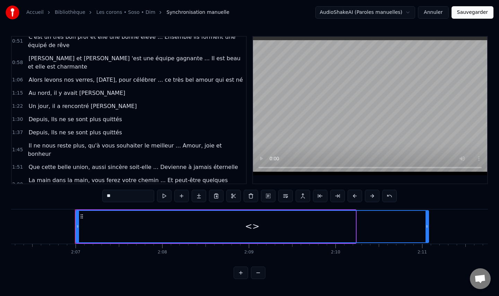
drag, startPoint x: 354, startPoint y: 226, endPoint x: 428, endPoint y: 235, distance: 75.1
click at [428, 234] on div at bounding box center [427, 227] width 3 height 32
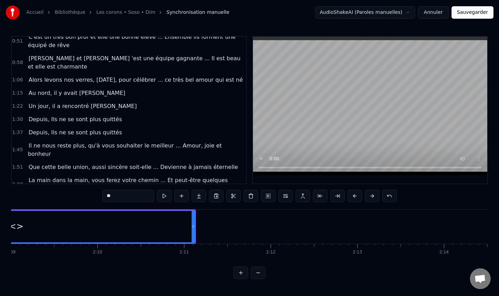
scroll to position [0, 11196]
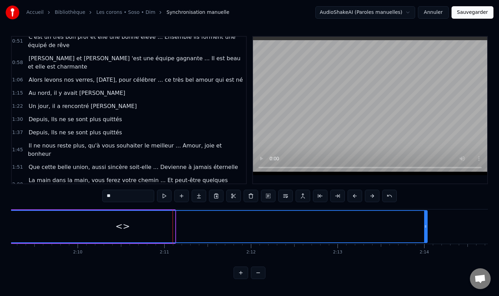
drag, startPoint x: 173, startPoint y: 226, endPoint x: 426, endPoint y: 223, distance: 252.3
click at [426, 223] on div at bounding box center [425, 227] width 3 height 32
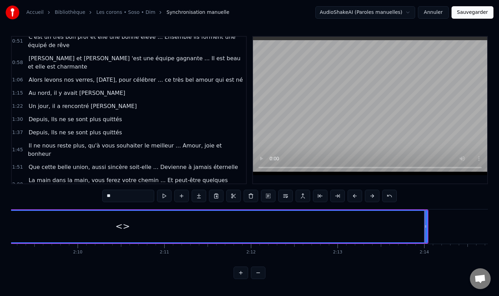
click at [118, 195] on input "**" at bounding box center [128, 196] width 52 height 12
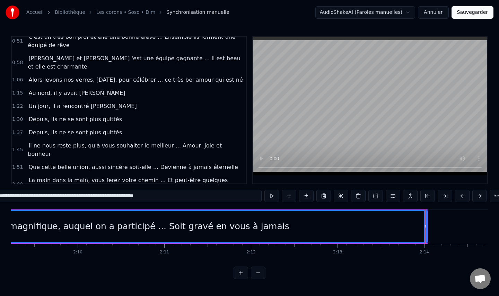
type input "**********"
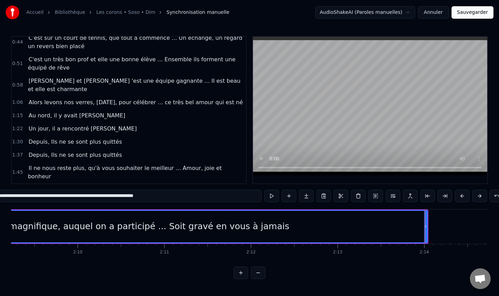
scroll to position [80, 0]
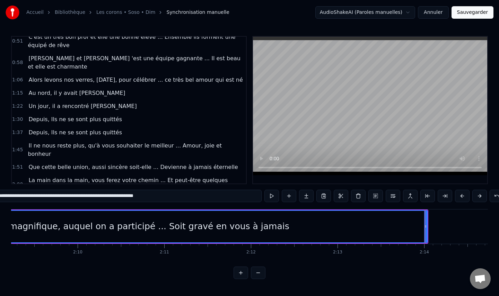
click at [99, 87] on div "1:15 Au nord, il y avait [PERSON_NAME]" at bounding box center [129, 93] width 234 height 13
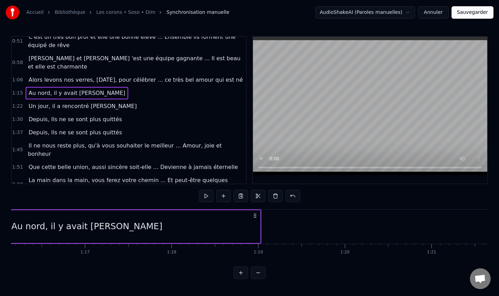
scroll to position [0, 6464]
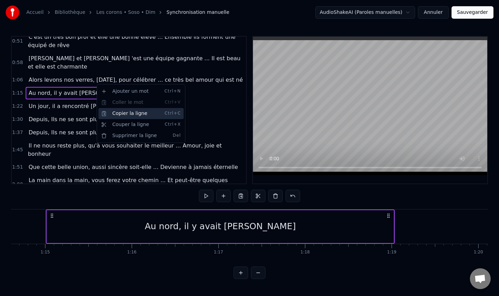
click at [125, 114] on div "Copier la ligne Ctrl+C" at bounding box center [140, 113] width 85 height 11
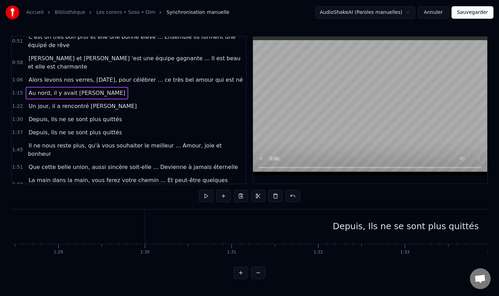
scroll to position [0, 7852]
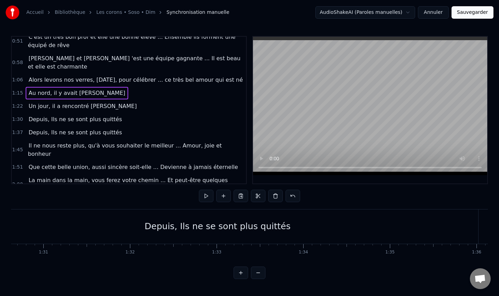
click at [185, 198] on span "Que ce jour magnifique, auquel on a participé ... Soit gravé en vous à jamais" at bounding box center [135, 202] width 215 height 8
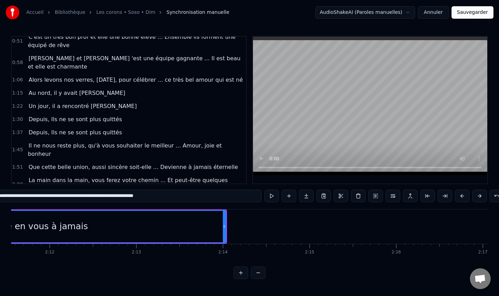
scroll to position [0, 11406]
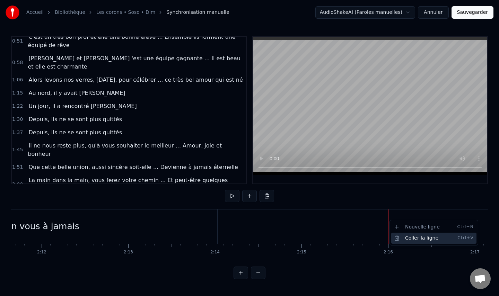
click at [411, 238] on div "Coller la ligne Ctrl+V" at bounding box center [433, 238] width 85 height 11
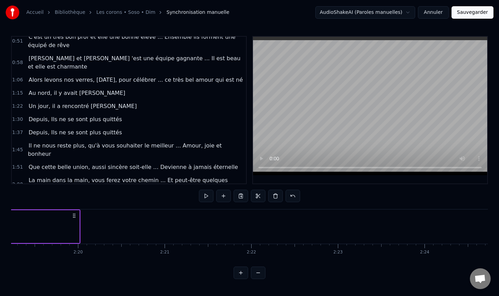
scroll to position [0, 12063]
click at [111, 100] on div "1:22 Un jour, il a rencontré [PERSON_NAME]" at bounding box center [129, 106] width 234 height 13
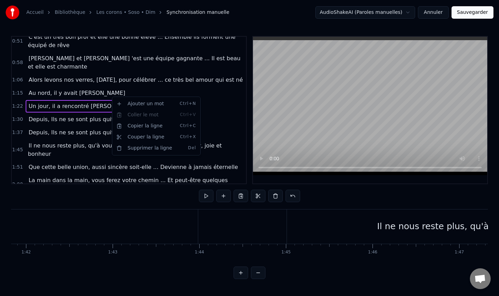
scroll to position [0, 7156]
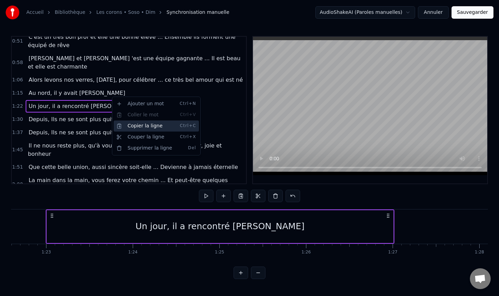
click at [144, 126] on div "Copier la ligne Ctrl+C" at bounding box center [156, 126] width 85 height 11
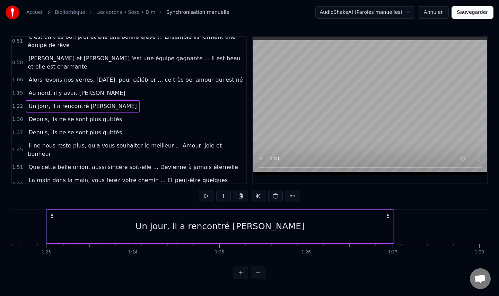
scroll to position [94, 0]
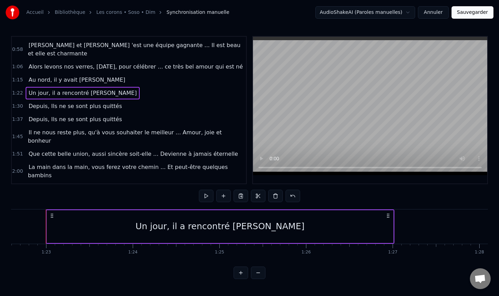
click at [108, 195] on div "2:16 Au nord, il y avait [PERSON_NAME]" at bounding box center [129, 201] width 234 height 13
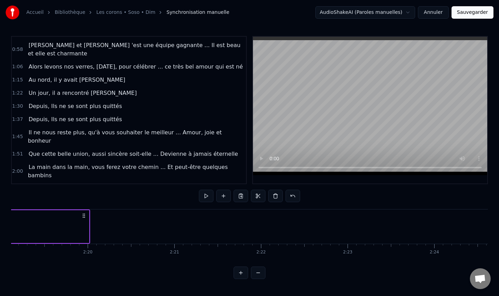
scroll to position [0, 12105]
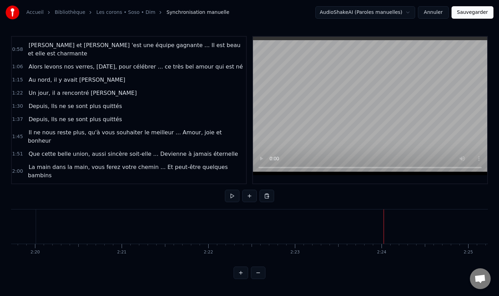
click at [402, 246] on div "Coller la ligne Ctrl+V" at bounding box center [426, 246] width 85 height 11
click at [122, 100] on div "1:30 Depuis, Ils ne se sont plus quittés" at bounding box center [129, 106] width 234 height 13
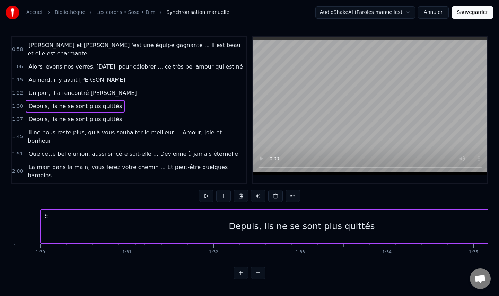
scroll to position [0, 7763]
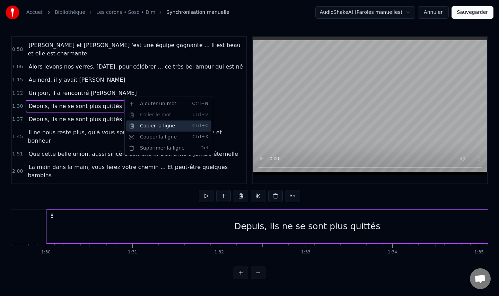
click at [155, 128] on div "Copier la ligne Ctrl+C" at bounding box center [168, 126] width 85 height 11
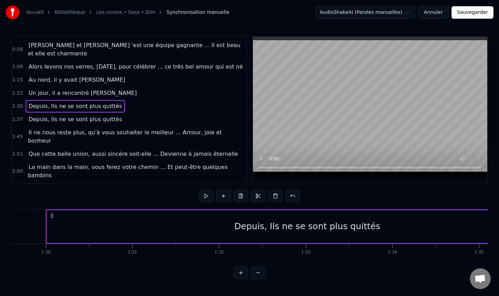
scroll to position [107, 0]
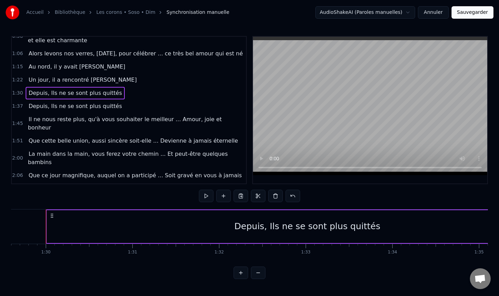
click at [153, 195] on div "2:24 Un jour, il a rencontré [PERSON_NAME]" at bounding box center [129, 201] width 234 height 13
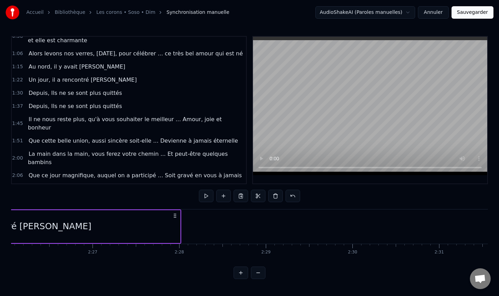
scroll to position [0, 12782]
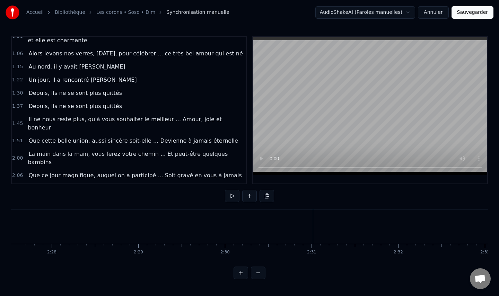
click at [334, 243] on div "Coller la ligne Ctrl+V" at bounding box center [353, 242] width 85 height 11
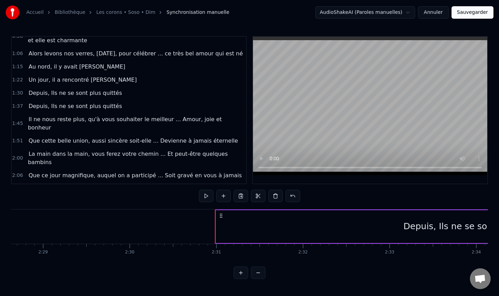
scroll to position [0, 12892]
click at [133, 103] on div "1:37 Depuis, Ils ne se sont plus quittés" at bounding box center [129, 106] width 234 height 13
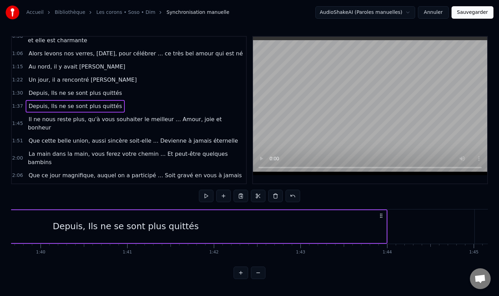
scroll to position [0, 8453]
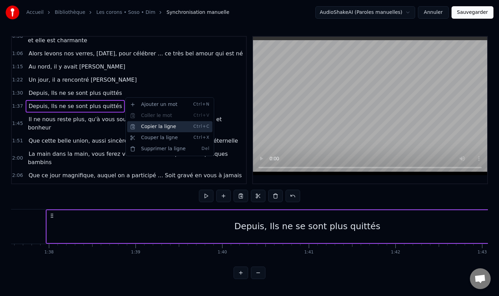
click at [161, 126] on div "Copier la ligne Ctrl+C" at bounding box center [169, 126] width 85 height 11
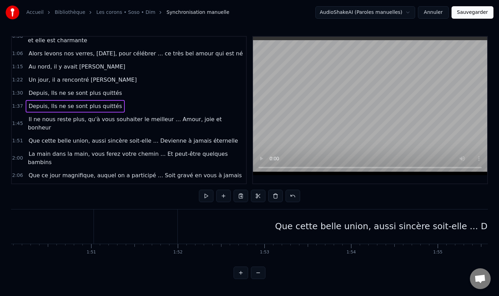
scroll to position [120, 0]
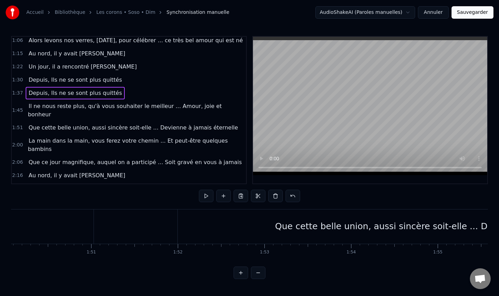
click at [125, 195] on div "2:30 Depuis, Ils ne se sont plus quittés" at bounding box center [129, 201] width 234 height 13
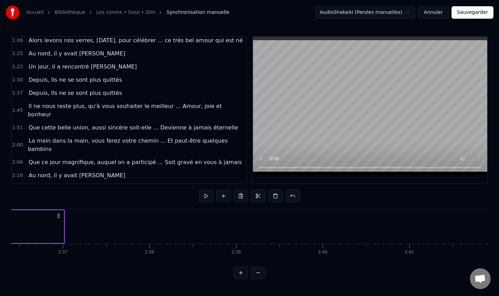
scroll to position [0, 13557]
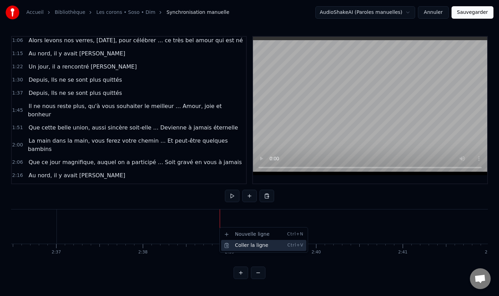
click at [247, 244] on div "Coller la ligne Ctrl+V" at bounding box center [263, 245] width 85 height 11
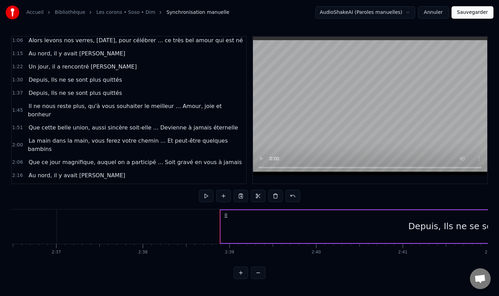
scroll to position [133, 0]
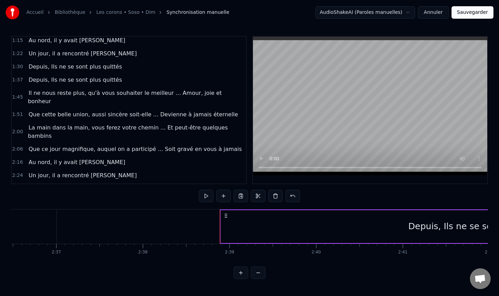
click at [84, 198] on span "Depuis, Ils ne se sont plus quittés" at bounding box center [75, 202] width 95 height 8
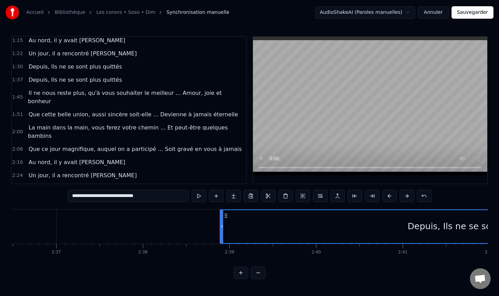
click at [73, 198] on span "Depuis, Ils ne se sont plus quittés" at bounding box center [75, 202] width 95 height 8
click at [96, 194] on input "**********" at bounding box center [128, 196] width 121 height 12
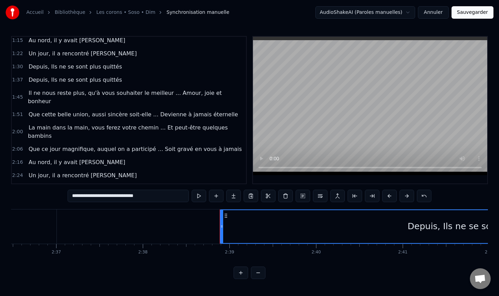
click at [96, 194] on input "**********" at bounding box center [128, 196] width 121 height 12
type input "*"
click at [70, 76] on span "Depuis, Ils ne se sont plus quittés" at bounding box center [75, 80] width 95 height 8
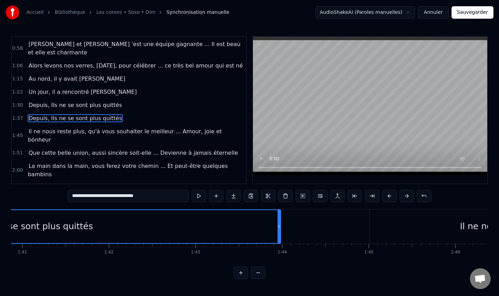
scroll to position [0, 8453]
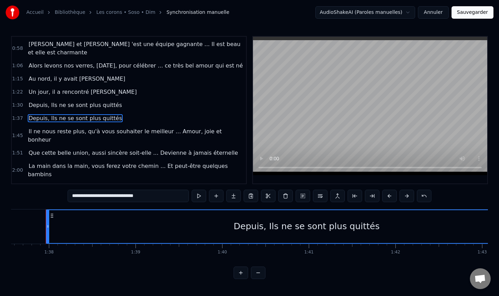
click at [103, 198] on input "**********" at bounding box center [128, 196] width 121 height 12
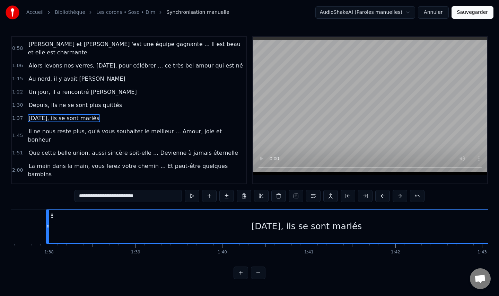
type input "**********"
click at [359, 103] on video at bounding box center [370, 106] width 234 height 139
click at [372, 71] on video at bounding box center [370, 106] width 234 height 139
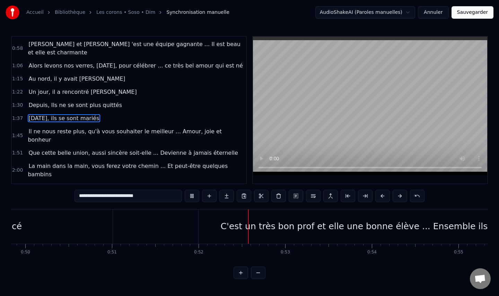
scroll to position [0, 4478]
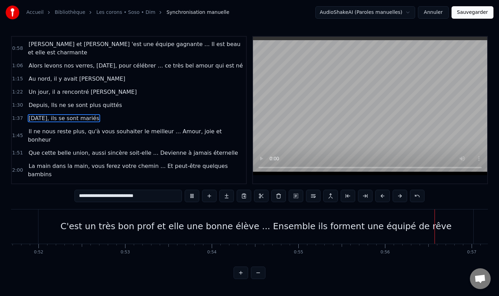
click at [356, 100] on video at bounding box center [370, 106] width 234 height 139
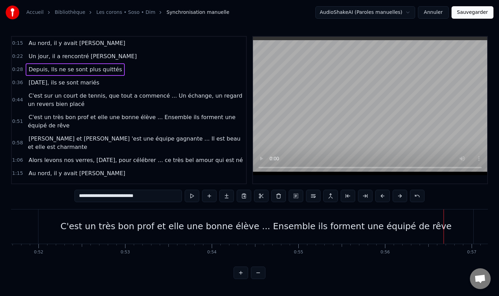
drag, startPoint x: 364, startPoint y: 140, endPoint x: 357, endPoint y: 105, distance: 35.4
click at [357, 105] on video at bounding box center [370, 106] width 234 height 139
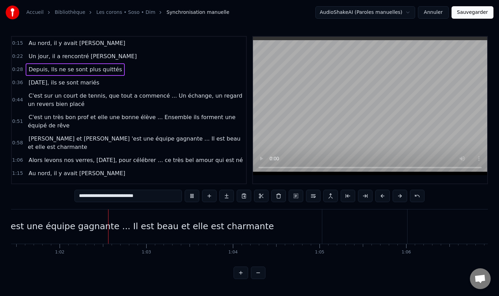
scroll to position [0, 5331]
click at [113, 48] on div "0:15 Au nord, il y avait [PERSON_NAME]" at bounding box center [129, 43] width 234 height 13
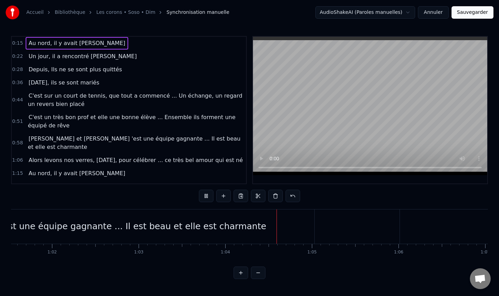
click at [96, 44] on div "0:15 Au nord, il y avait [PERSON_NAME]" at bounding box center [129, 43] width 234 height 13
click at [205, 196] on button at bounding box center [206, 196] width 15 height 12
click at [62, 43] on span "Au nord, il y avait [PERSON_NAME]" at bounding box center [77, 43] width 98 height 8
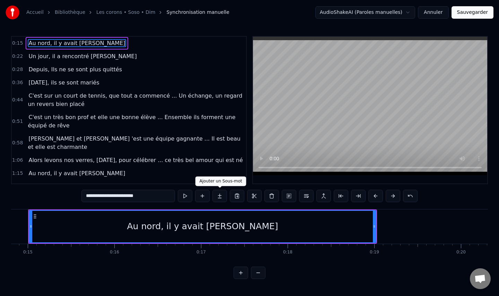
scroll to position [0, 1265]
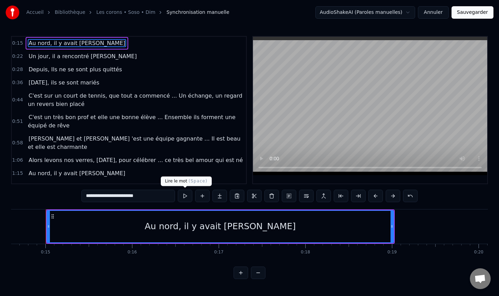
click at [188, 196] on button at bounding box center [185, 196] width 15 height 12
click at [204, 227] on div "Au nord, il y avait [PERSON_NAME]" at bounding box center [220, 226] width 151 height 13
click at [207, 227] on div "Au nord, il y avait [PERSON_NAME]" at bounding box center [220, 226] width 151 height 13
drag, startPoint x: 209, startPoint y: 227, endPoint x: 181, endPoint y: 227, distance: 27.4
click at [181, 227] on div "Au nord, il y avait [PERSON_NAME]" at bounding box center [220, 226] width 151 height 13
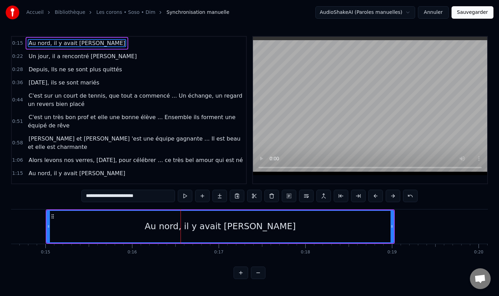
click at [181, 227] on div "Au nord, il y avait [PERSON_NAME]" at bounding box center [220, 226] width 151 height 13
drag, startPoint x: 177, startPoint y: 227, endPoint x: 206, endPoint y: 225, distance: 28.9
click at [206, 225] on div "Au nord, il y avait [PERSON_NAME]" at bounding box center [220, 226] width 151 height 13
click at [171, 225] on div "Au nord, il y avait [PERSON_NAME]" at bounding box center [220, 227] width 346 height 32
click at [183, 227] on div "Au nord, il y avait [PERSON_NAME]" at bounding box center [220, 226] width 151 height 13
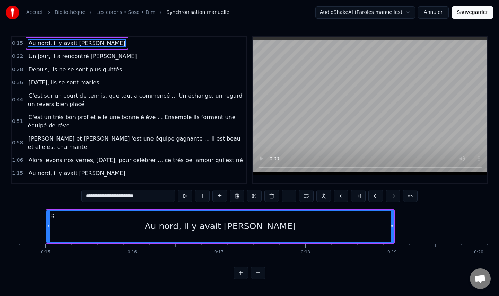
drag, startPoint x: 183, startPoint y: 227, endPoint x: 210, endPoint y: 225, distance: 26.4
click at [210, 225] on div "Au nord, il y avait [PERSON_NAME]" at bounding box center [220, 226] width 151 height 13
click at [41, 41] on span "Au nord, il y avait [PERSON_NAME]" at bounding box center [77, 43] width 98 height 8
click at [40, 44] on span "Au nord, il y avait [PERSON_NAME]" at bounding box center [77, 43] width 98 height 8
click at [32, 44] on span "Au nord, il y avait [PERSON_NAME]" at bounding box center [77, 43] width 98 height 8
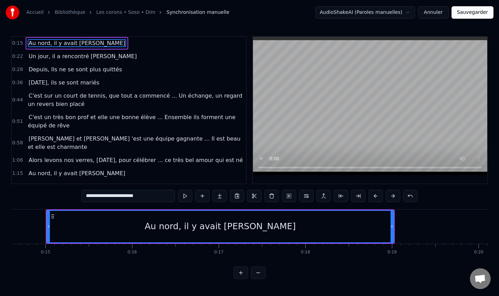
click at [32, 44] on span "Au nord, il y avait [PERSON_NAME]" at bounding box center [77, 43] width 98 height 8
click at [219, 197] on button at bounding box center [219, 196] width 15 height 12
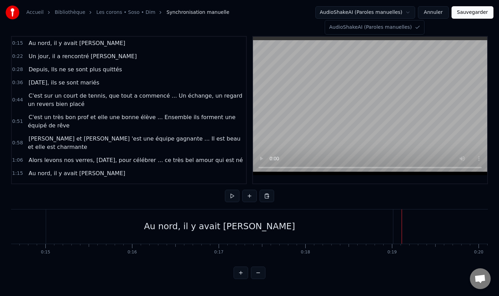
click at [375, 13] on html "Accueil Bibliothèque Les corons • Soso • Dim Synchronisation manuelle AudioShak…" at bounding box center [249, 145] width 499 height 290
click at [374, 13] on html "Accueil Bibliothèque Les corons • Soso • Dim Synchronisation manuelle AudioShak…" at bounding box center [249, 145] width 499 height 290
click at [361, 22] on div "Accueil Bibliothèque Les corons • Soso • Dim Synchronisation manuelle AudioShak…" at bounding box center [249, 12] width 499 height 25
click at [112, 126] on span "C'est un très bon prof et elle une bonne élève ... Ensemble ils forment une équ…" at bounding box center [136, 121] width 216 height 17
click at [124, 117] on span "C'est un très bon prof et elle une bonne élève ... Ensemble ils forment une équ…" at bounding box center [132, 121] width 208 height 16
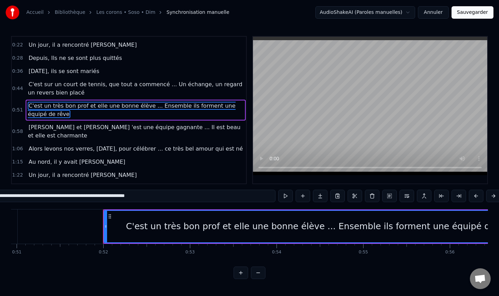
scroll to position [0, 4470]
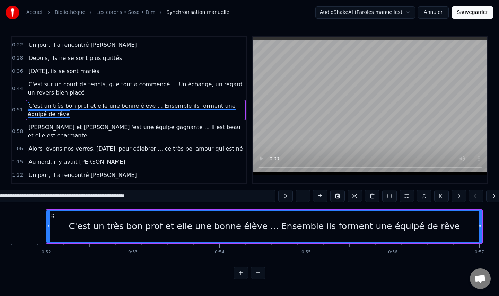
drag, startPoint x: 234, startPoint y: 130, endPoint x: 221, endPoint y: 105, distance: 28.1
click at [221, 105] on div "0:15 Au nord, il y avait [PERSON_NAME] 0:22 Un jour, il a rencontré [PERSON_NAM…" at bounding box center [129, 110] width 236 height 148
click at [212, 130] on span "[PERSON_NAME] et [PERSON_NAME] 'est une équipe gagnante ... Il est beau et elle…" at bounding box center [134, 131] width 213 height 16
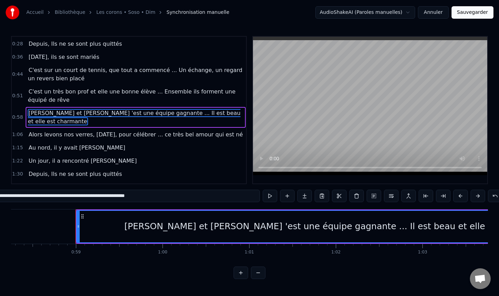
scroll to position [0, 5076]
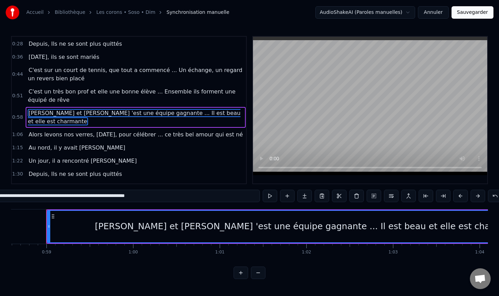
click at [177, 91] on span "C'est un très bon prof et elle une bonne élève ... Ensemble ils forment une équ…" at bounding box center [132, 96] width 208 height 16
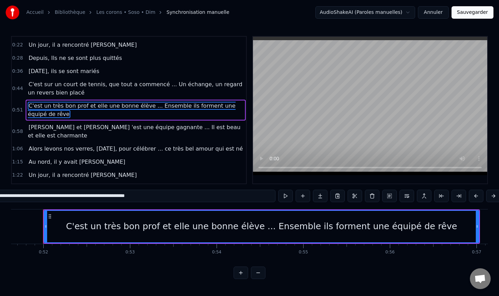
scroll to position [0, 4470]
click at [193, 90] on span "C'est sur un court de tennis, que tout a commencé ... Un échange, un regard un …" at bounding box center [136, 88] width 216 height 17
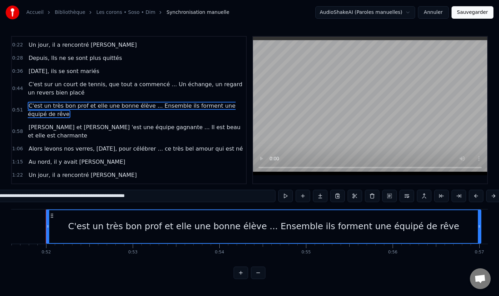
click at [186, 227] on div "C'est un très bon prof et elle une bonne élève ... Ensemble ils forment une équ…" at bounding box center [263, 226] width 391 height 13
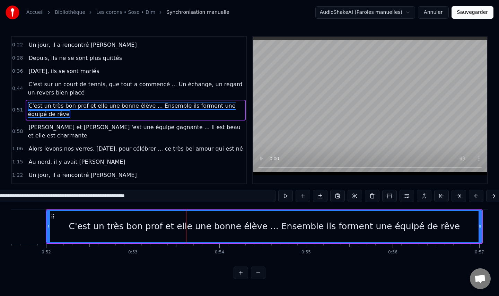
click at [103, 227] on div "C'est un très bon prof et elle une bonne élève ... Ensemble ils forment une équ…" at bounding box center [264, 226] width 391 height 13
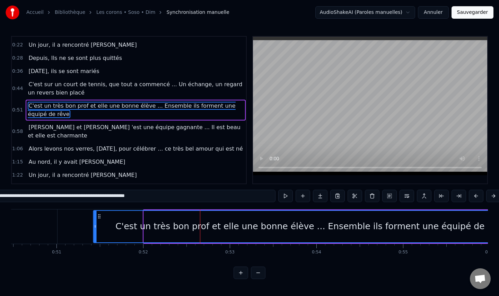
drag, startPoint x: 52, startPoint y: 216, endPoint x: 66, endPoint y: 218, distance: 14.4
click at [97, 218] on icon at bounding box center [100, 217] width 6 height 6
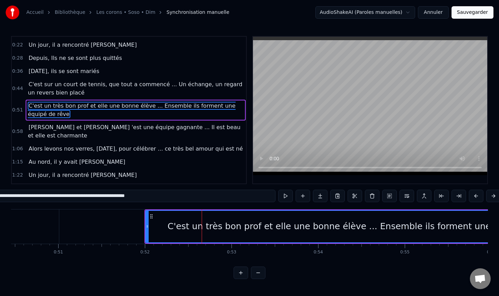
click at [121, 199] on input "**********" at bounding box center [120, 196] width 312 height 12
drag, startPoint x: 177, startPoint y: 195, endPoint x: 75, endPoint y: 195, distance: 102.2
click at [75, 195] on input "**********" at bounding box center [120, 196] width 312 height 12
click at [190, 199] on input "**********" at bounding box center [120, 196] width 312 height 12
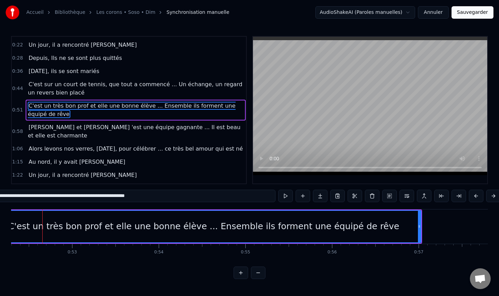
scroll to position [0, 4530]
click at [66, 47] on span "Un jour, il a rencontré [PERSON_NAME]" at bounding box center [83, 45] width 110 height 8
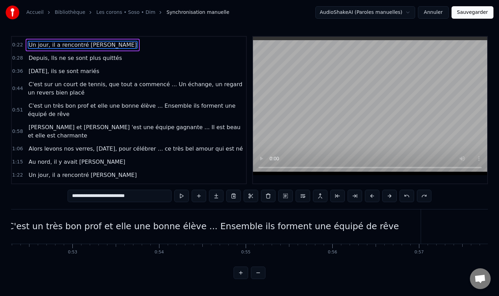
scroll to position [0, 0]
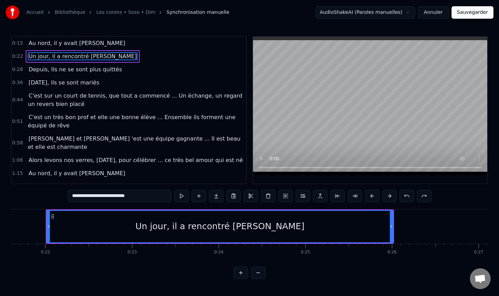
click at [67, 44] on span "Au nord, il y avait [PERSON_NAME]" at bounding box center [77, 43] width 98 height 8
type input "**********"
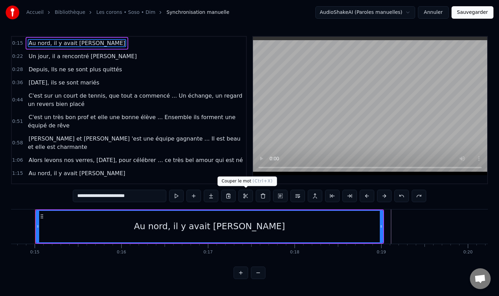
scroll to position [0, 1265]
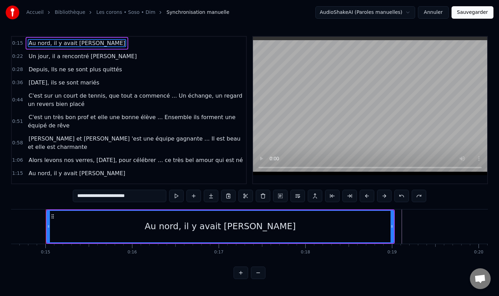
click at [341, 139] on video at bounding box center [370, 106] width 234 height 139
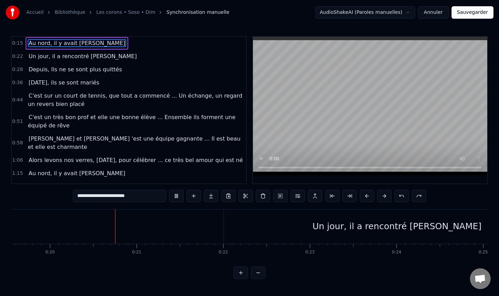
scroll to position [0, 1696]
click at [338, 87] on video at bounding box center [370, 106] width 234 height 139
click at [66, 42] on span "Au nord, il y avait [PERSON_NAME]" at bounding box center [77, 43] width 98 height 8
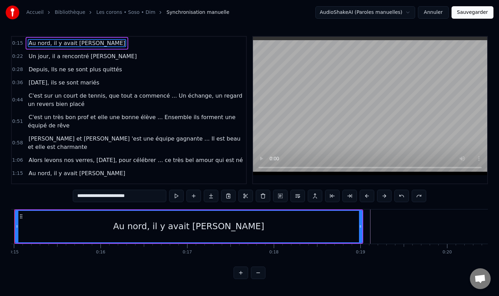
click at [327, 114] on video at bounding box center [370, 106] width 234 height 139
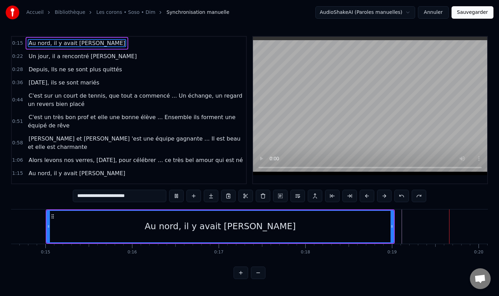
click at [329, 116] on video at bounding box center [370, 106] width 234 height 139
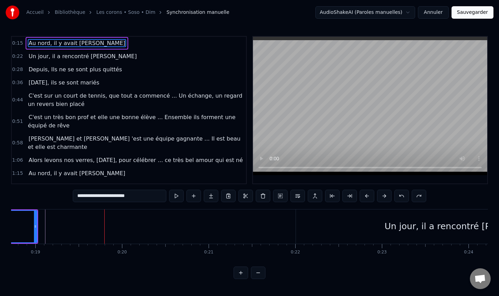
scroll to position [0, 1680]
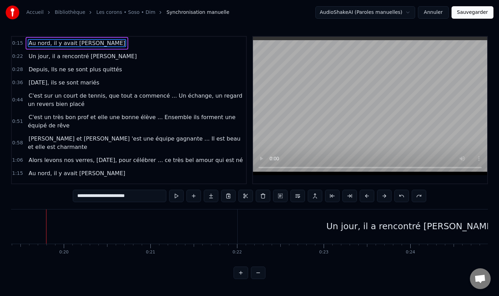
click at [334, 134] on video at bounding box center [370, 106] width 234 height 139
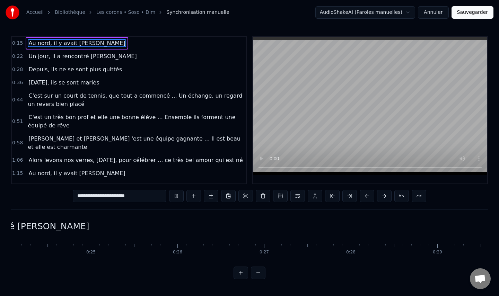
scroll to position [0, 2104]
click at [380, 116] on video at bounding box center [370, 106] width 234 height 139
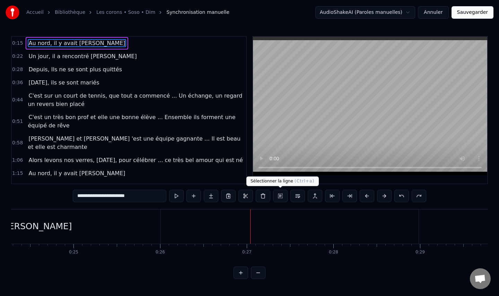
click at [282, 196] on button at bounding box center [280, 196] width 15 height 12
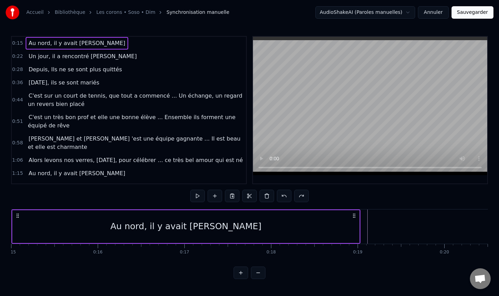
scroll to position [0, 1265]
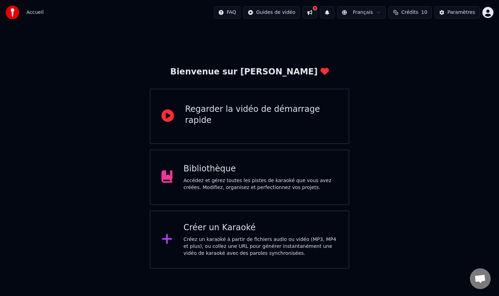
click at [241, 177] on div "Bibliothèque Accédez et gérez toutes les pistes de karaoké que vous avez créées…" at bounding box center [261, 178] width 154 height 28
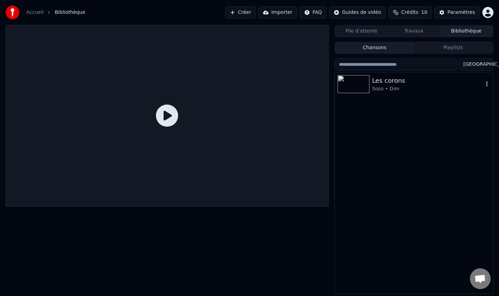
click at [385, 86] on div "Soso • Dim" at bounding box center [427, 89] width 111 height 7
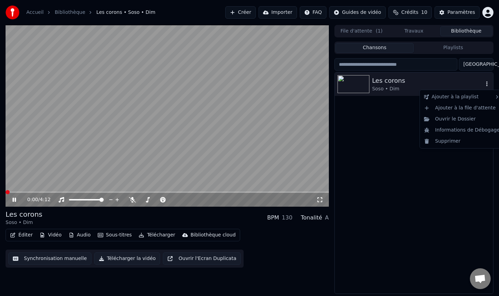
click at [488, 84] on icon "button" at bounding box center [486, 84] width 7 height 6
